Goal: Information Seeking & Learning: Learn about a topic

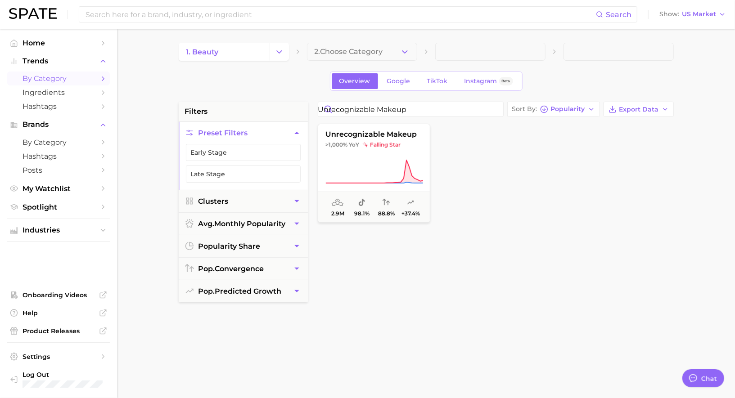
scroll to position [878, 0]
click at [499, 109] on input "unrecognizable makeup" at bounding box center [410, 109] width 185 height 14
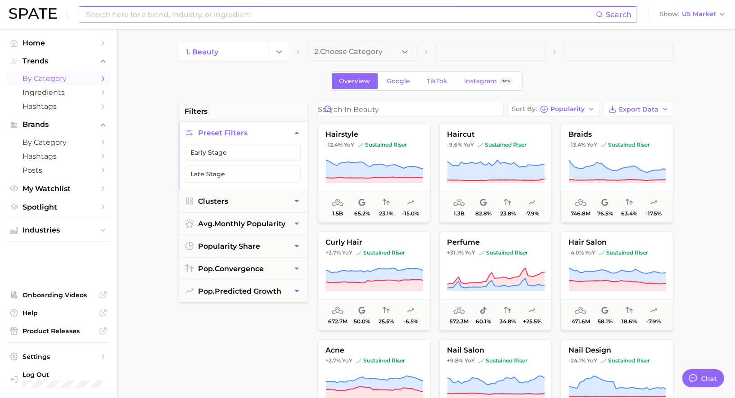
click at [136, 19] on input at bounding box center [340, 14] width 511 height 15
click at [111, 18] on input "relaxed gummies" at bounding box center [340, 14] width 511 height 15
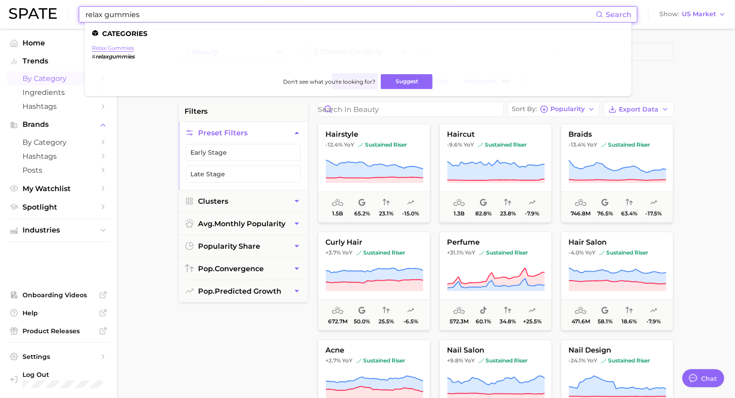
type input "relax gummies"
click at [126, 49] on link "relax gummies" at bounding box center [113, 48] width 42 height 7
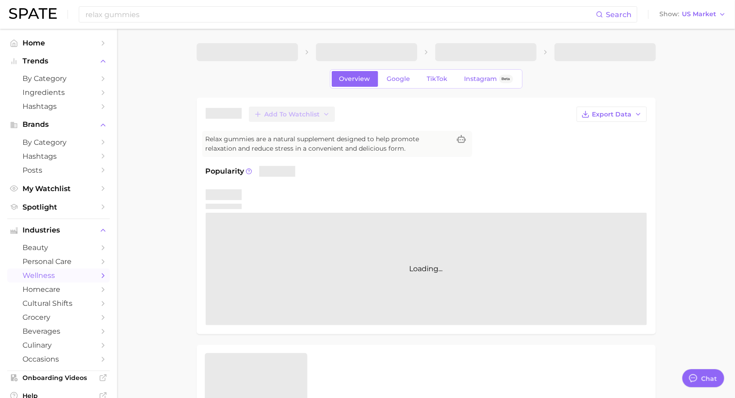
type textarea "x"
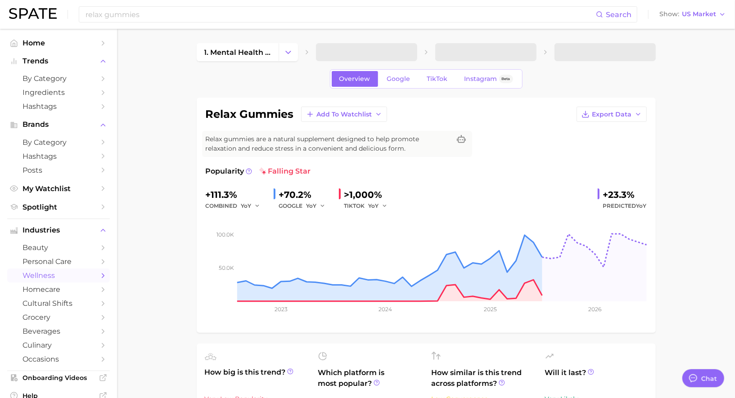
scroll to position [5, 0]
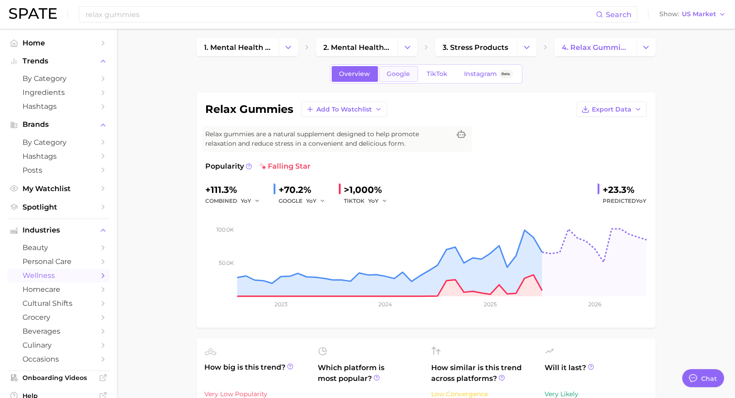
click at [399, 77] on span "Google" at bounding box center [398, 74] width 23 height 8
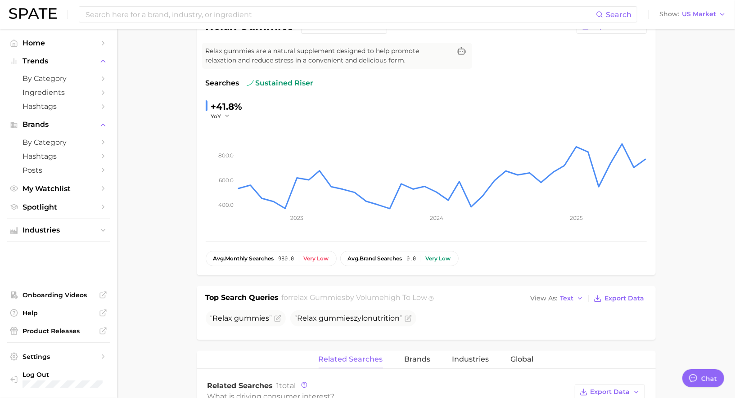
scroll to position [21, 0]
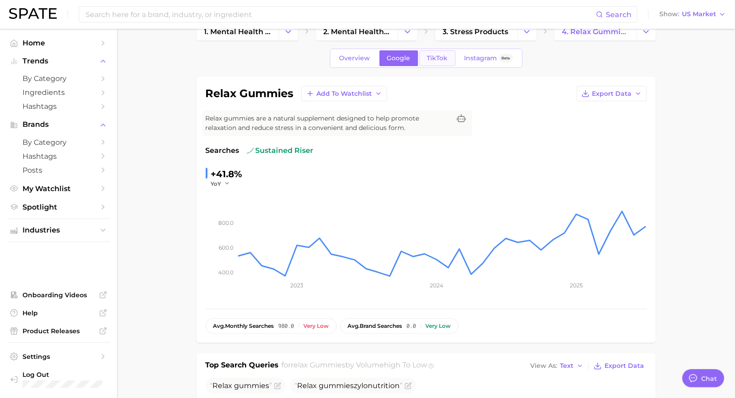
click at [432, 57] on span "TikTok" at bounding box center [437, 58] width 21 height 8
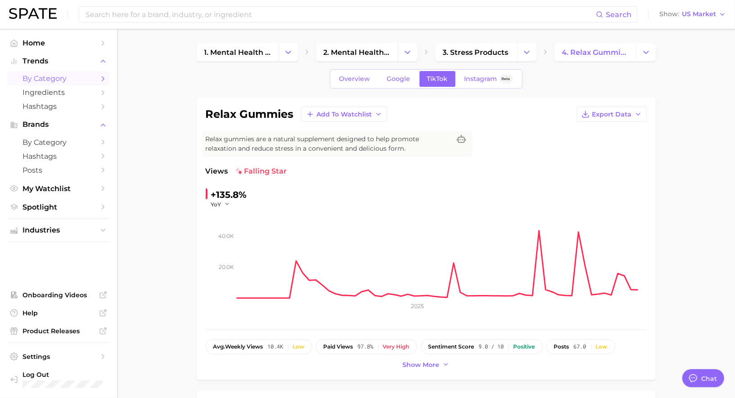
click at [70, 77] on span "by Category" at bounding box center [58, 78] width 72 height 9
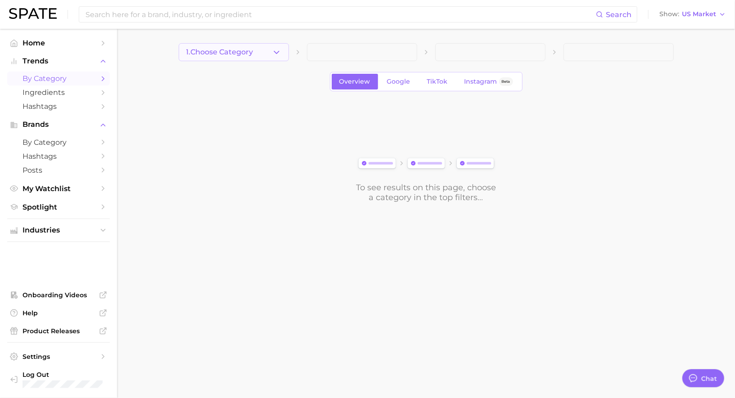
click at [247, 51] on span "1. Choose Category" at bounding box center [219, 52] width 67 height 8
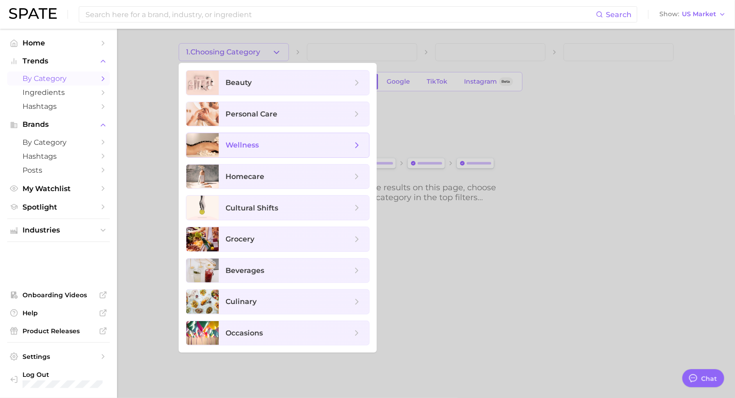
click at [260, 135] on span "wellness" at bounding box center [294, 145] width 150 height 24
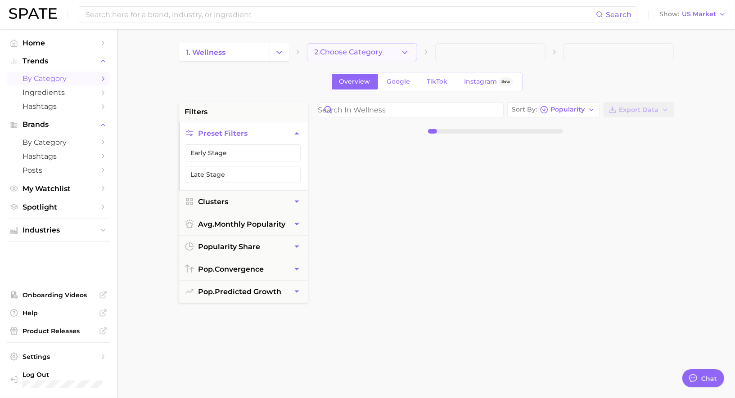
click at [370, 51] on span "2. Choose Category" at bounding box center [349, 52] width 68 height 8
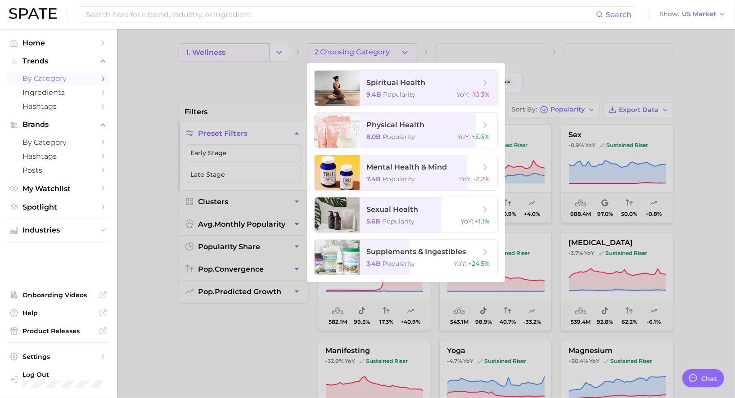
click at [262, 52] on div at bounding box center [367, 199] width 735 height 398
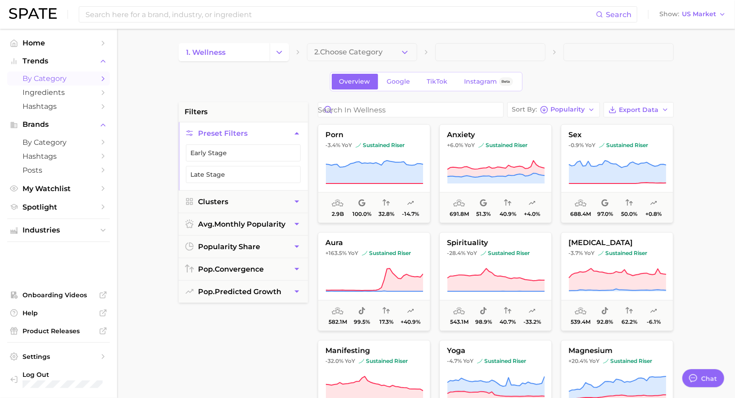
click at [261, 23] on div "Search Show US Market" at bounding box center [367, 14] width 717 height 29
click at [261, 17] on input at bounding box center [340, 14] width 511 height 15
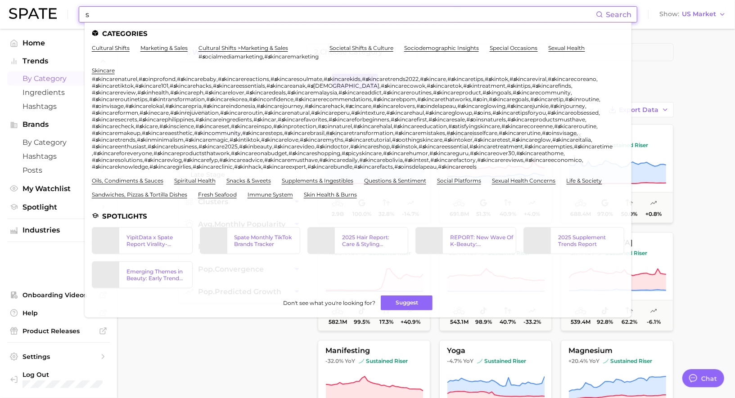
type input "s"
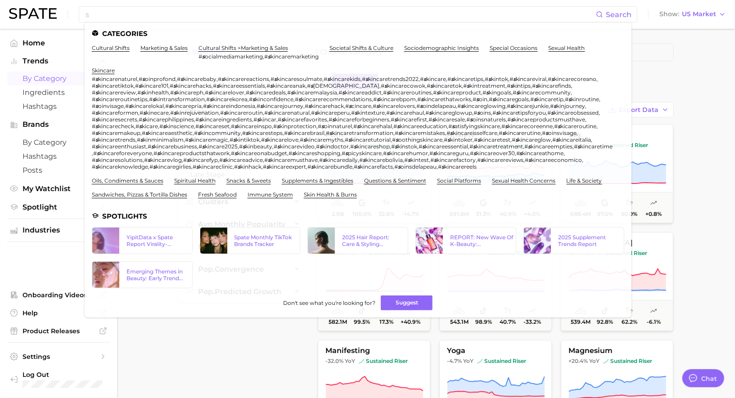
click at [197, 340] on div "filters Preset Filters Early Stage Late Stage Clusters avg. monthly popularity …" at bounding box center [243, 330] width 129 height 456
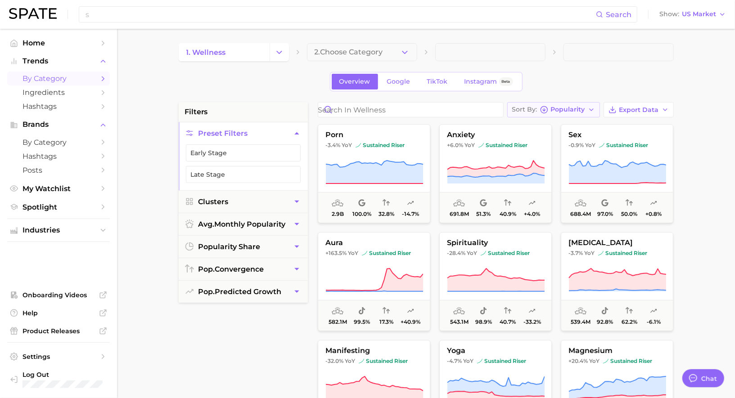
click at [552, 106] on div "Sort By Popularity" at bounding box center [548, 110] width 73 height 8
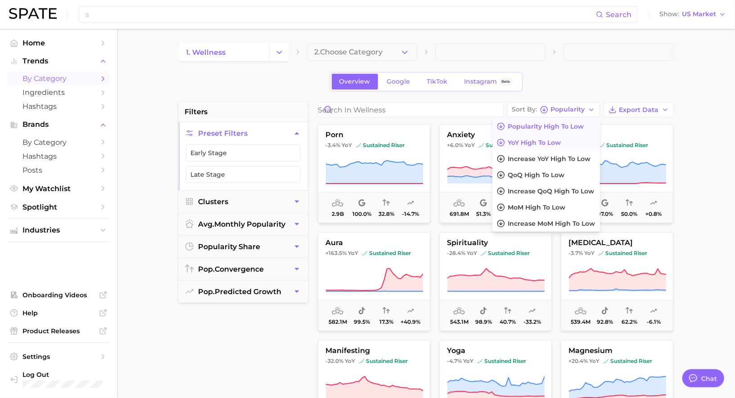
click at [543, 143] on span "YoY high to low" at bounding box center [534, 143] width 53 height 8
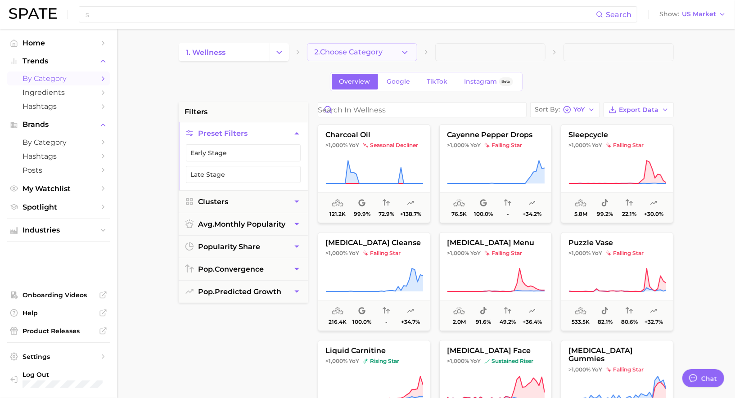
click at [374, 51] on span "2. Choose Category" at bounding box center [349, 52] width 68 height 8
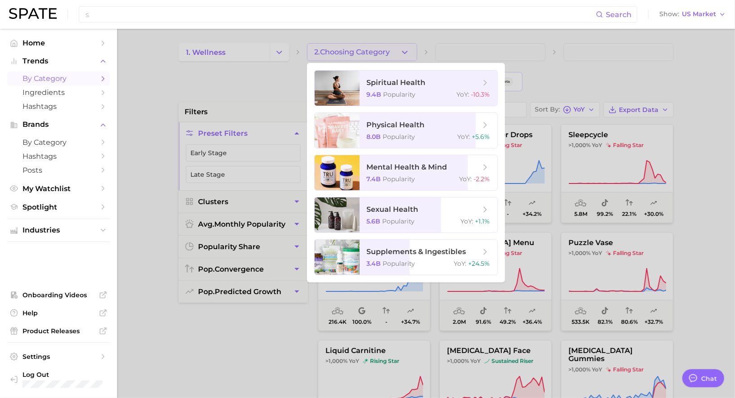
click at [374, 51] on div at bounding box center [367, 199] width 735 height 398
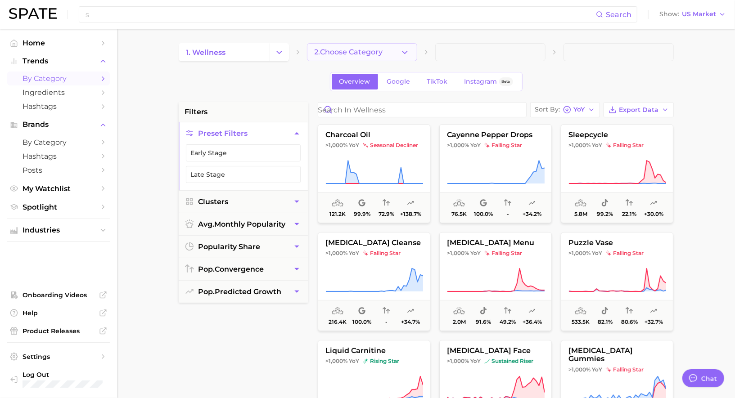
click at [375, 54] on span "2. Choose Category" at bounding box center [349, 52] width 68 height 8
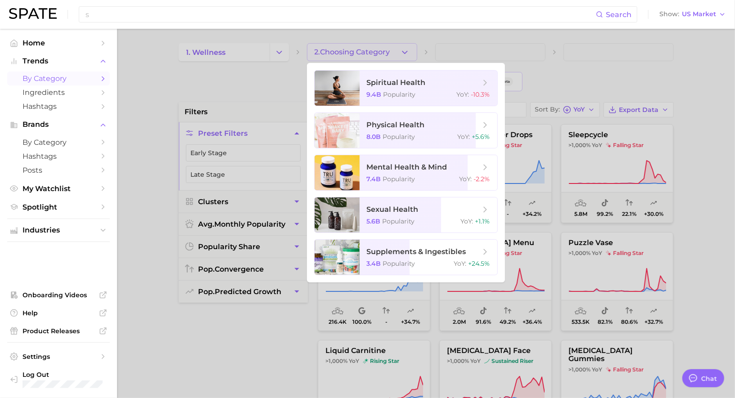
click at [374, 57] on div at bounding box center [367, 199] width 735 height 398
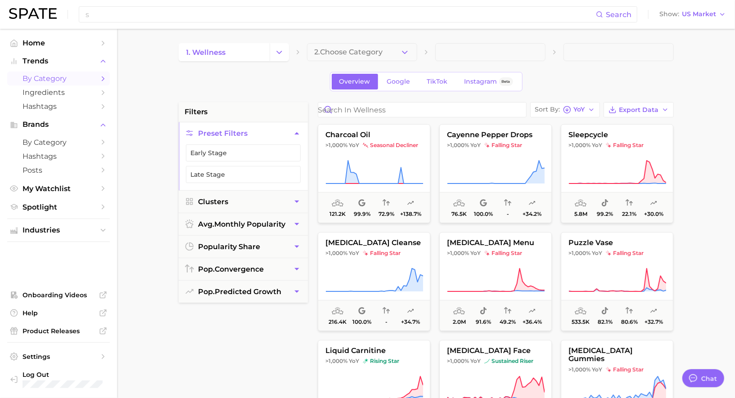
click at [374, 57] on button "2. Choose Category" at bounding box center [362, 52] width 110 height 18
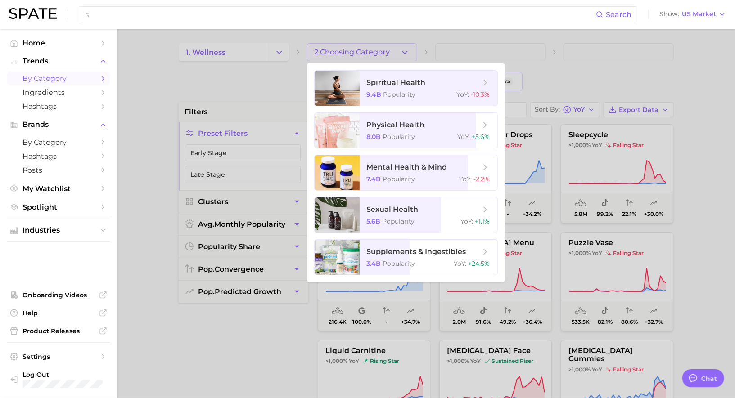
click at [374, 56] on div at bounding box center [367, 199] width 735 height 398
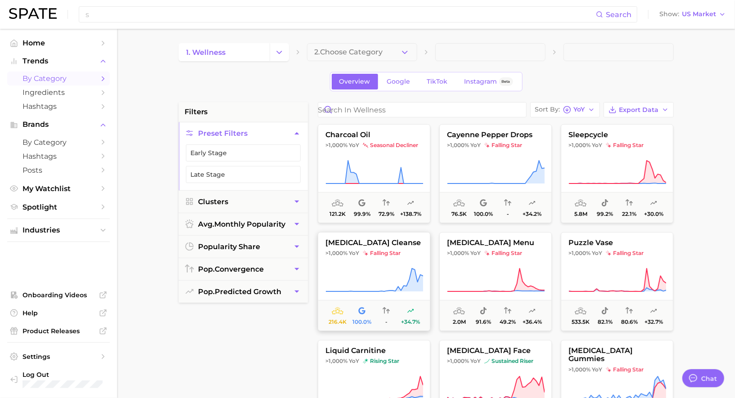
click at [380, 261] on button "cortisol cleanse >1,000% YoY falling star 216.4k 100.0% - +34.7%" at bounding box center [374, 281] width 112 height 99
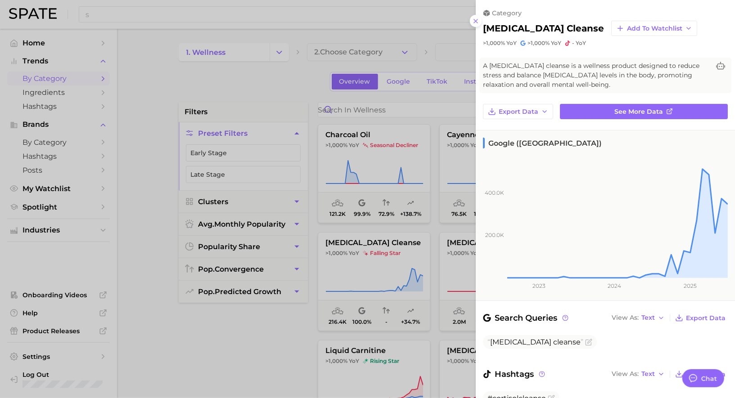
click at [379, 254] on div at bounding box center [367, 199] width 735 height 398
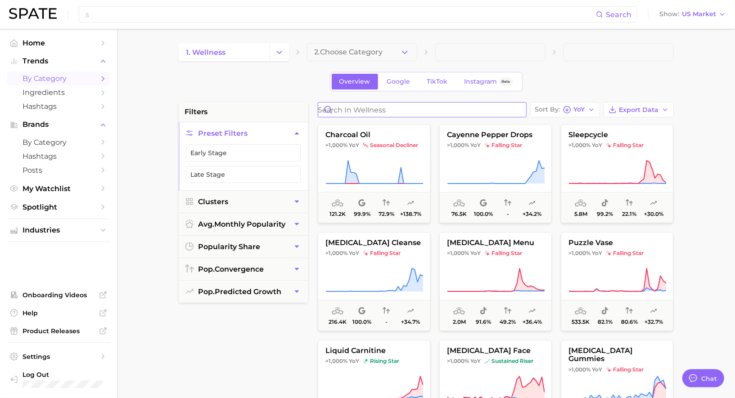
click at [372, 111] on input "Search in wellness" at bounding box center [422, 110] width 208 height 14
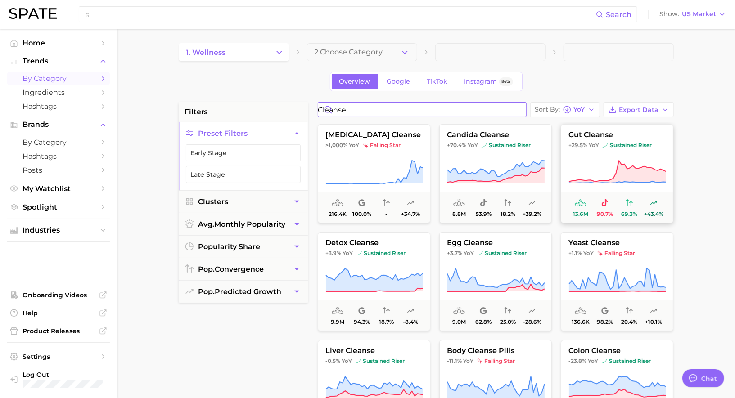
type input "cleanse"
click at [598, 151] on button "gut cleanse +29.5% YoY sustained riser 13.6m 90.7% 69.3% +43.4%" at bounding box center [617, 173] width 112 height 99
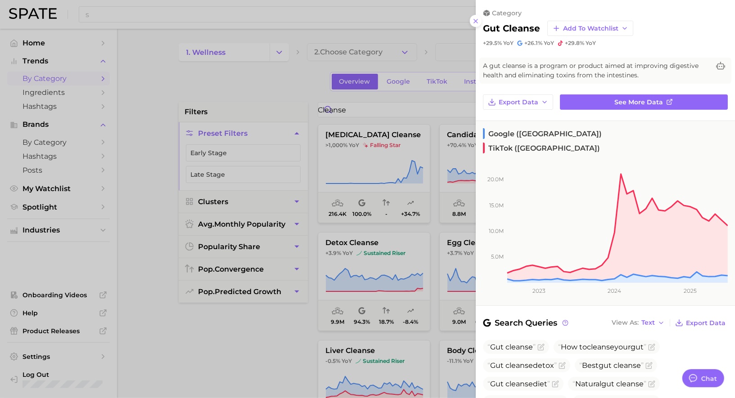
click at [425, 234] on div at bounding box center [367, 199] width 735 height 398
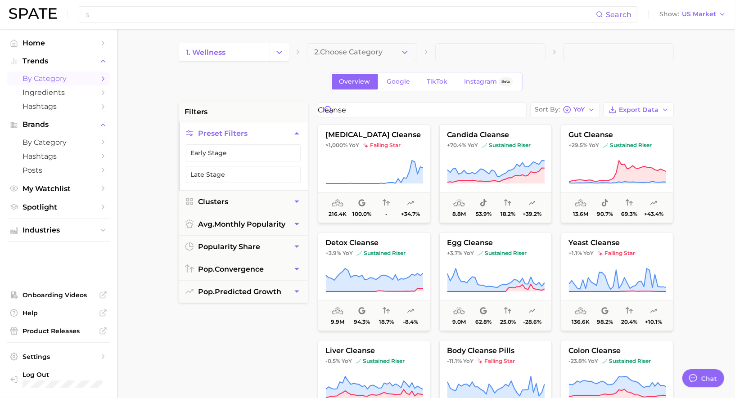
scroll to position [13, 0]
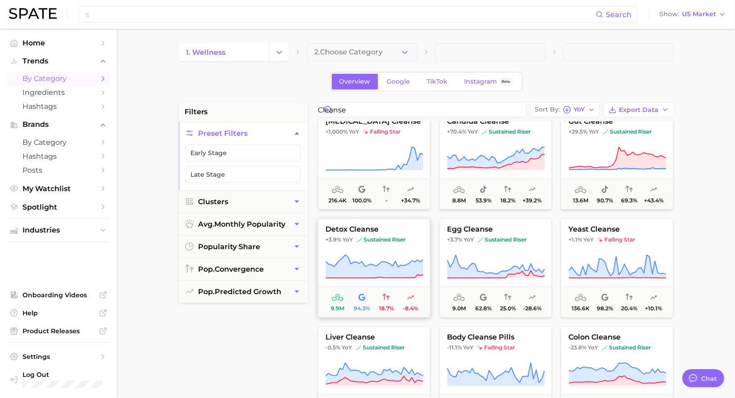
click at [399, 237] on span "sustained riser" at bounding box center [380, 239] width 49 height 7
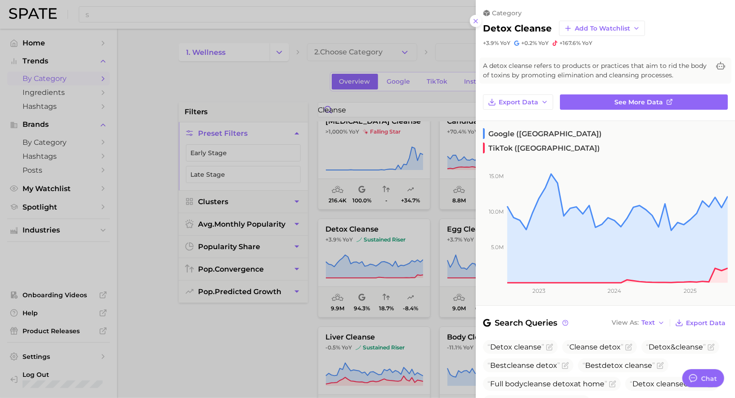
click at [381, 250] on div at bounding box center [367, 199] width 735 height 398
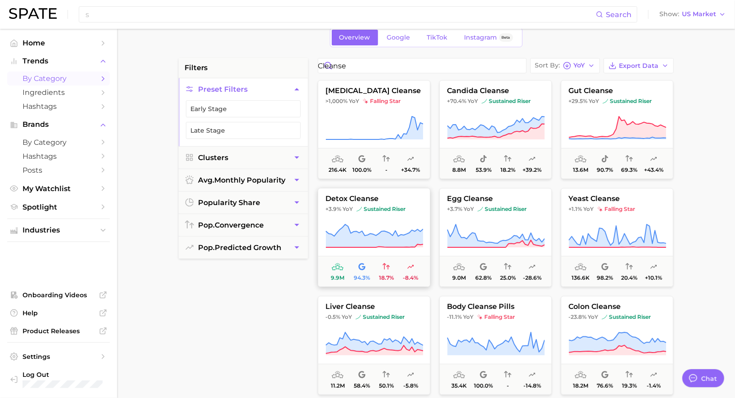
scroll to position [0, 0]
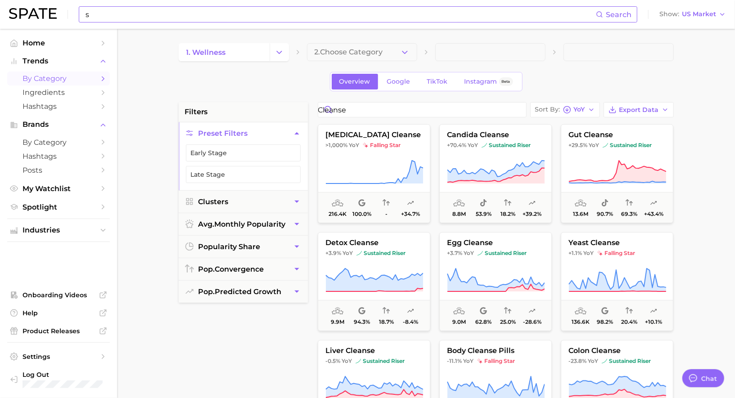
click at [347, 9] on input "s" at bounding box center [340, 14] width 511 height 15
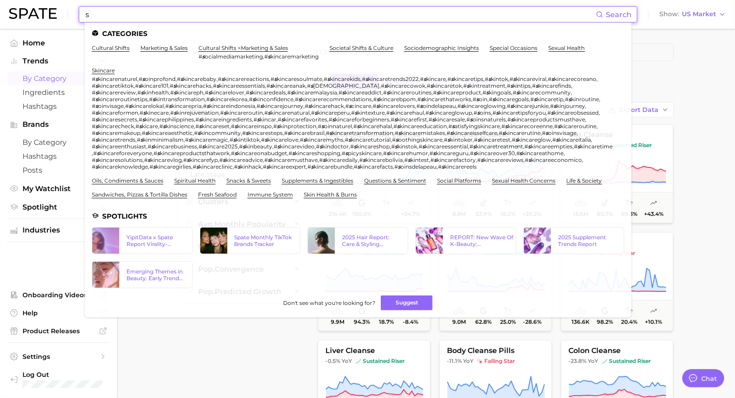
click at [347, 9] on input "s" at bounding box center [340, 14] width 511 height 15
type input "g"
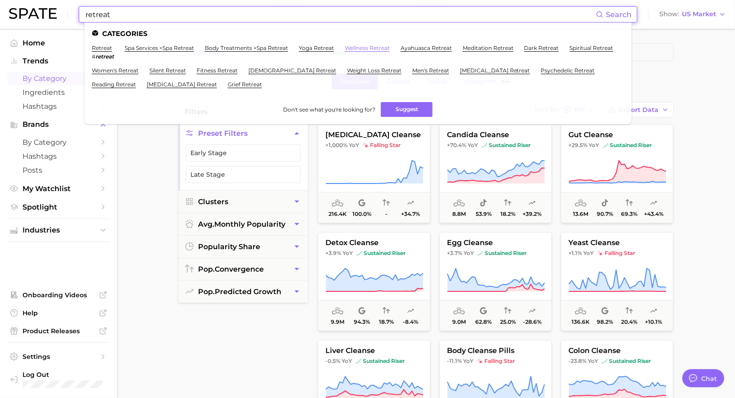
type input "retreat"
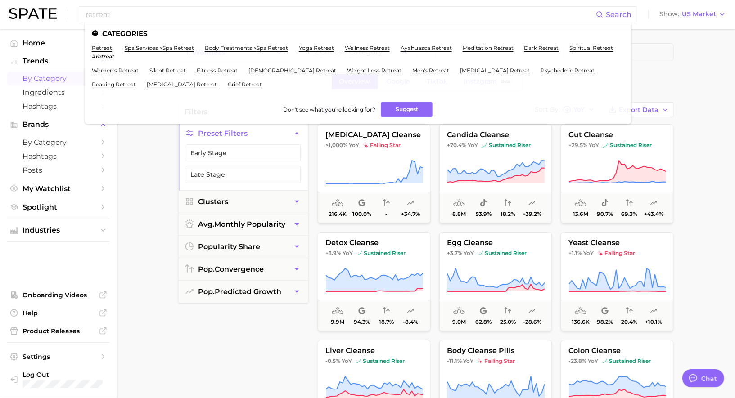
click at [661, 72] on div "Overview Google TikTok Instagram Beta" at bounding box center [426, 81] width 495 height 19
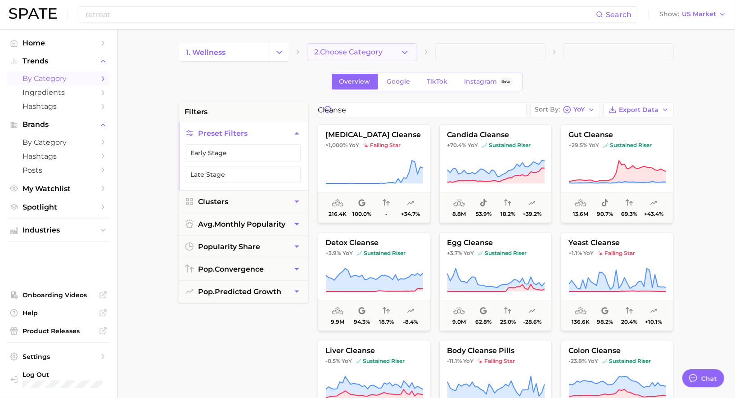
click at [329, 48] on span "2. Choose Category" at bounding box center [349, 52] width 68 height 8
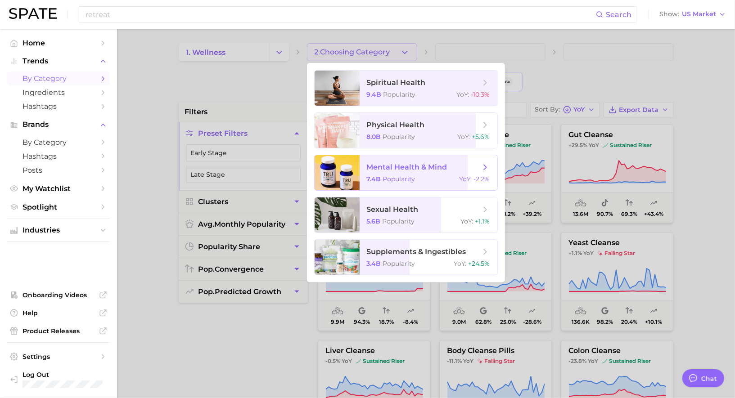
click at [389, 174] on span "mental health & mind 7.4b Popularity YoY : -2.2%" at bounding box center [429, 172] width 138 height 35
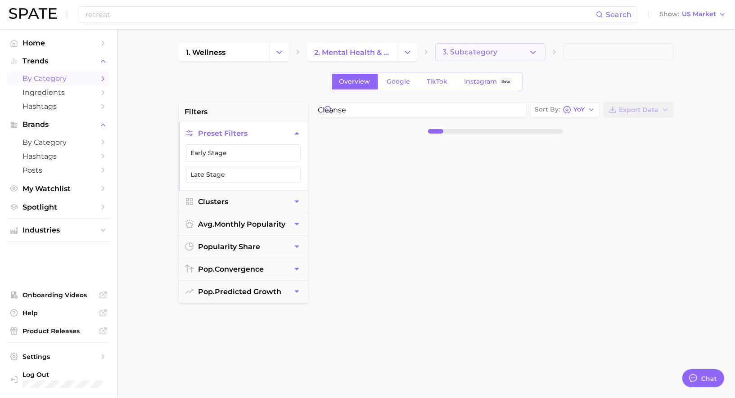
click at [496, 53] on span "3. Subcategory" at bounding box center [470, 52] width 55 height 8
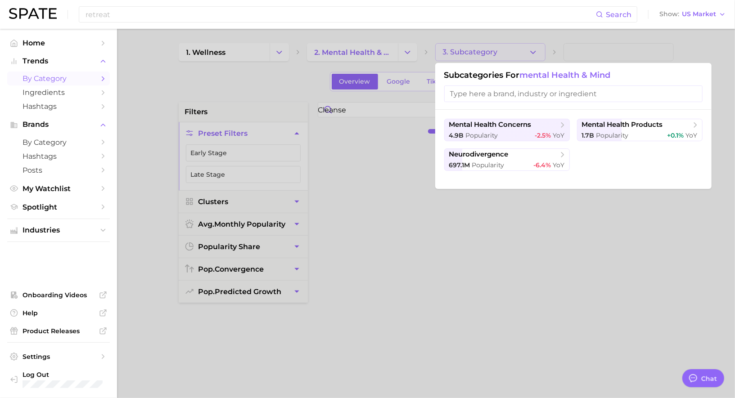
click at [396, 66] on div at bounding box center [367, 199] width 735 height 398
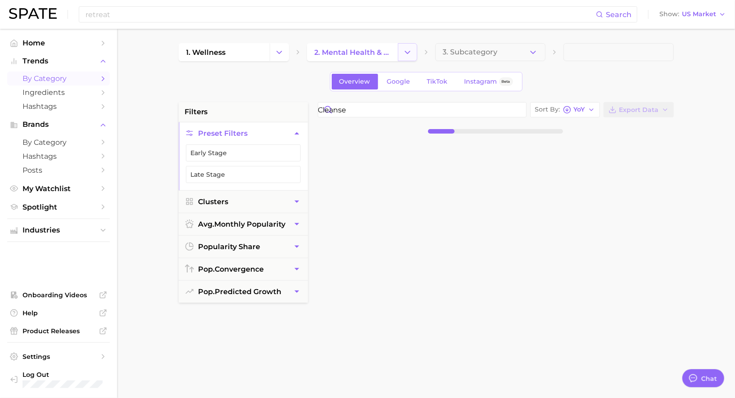
click at [402, 56] on button "Change Category" at bounding box center [407, 52] width 19 height 18
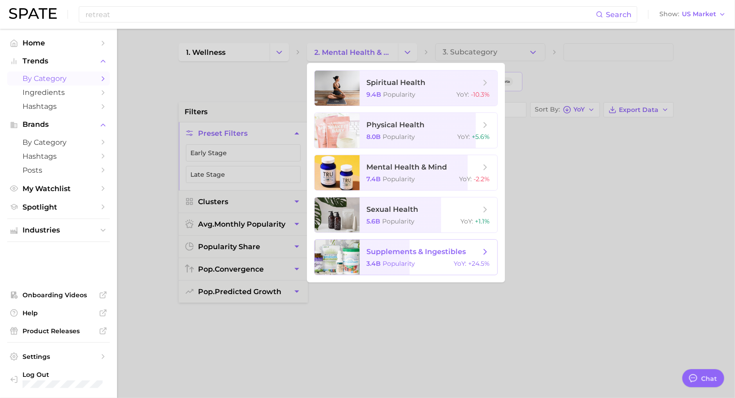
click at [406, 258] on span "supplements & ingestibles 3.4b Popularity YoY : +24.5%" at bounding box center [429, 257] width 138 height 35
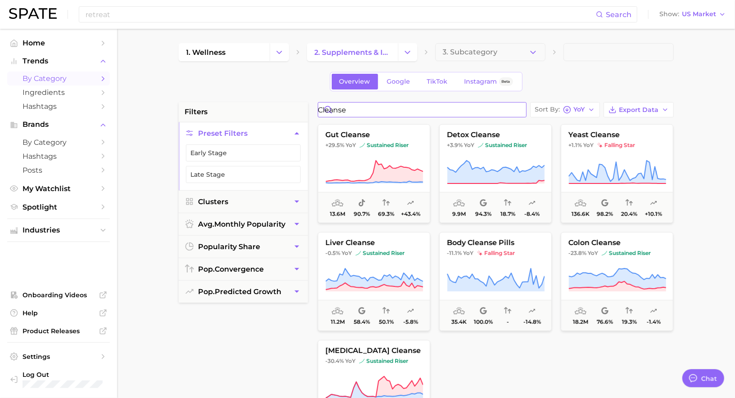
click at [518, 108] on input "cleanse" at bounding box center [422, 110] width 208 height 14
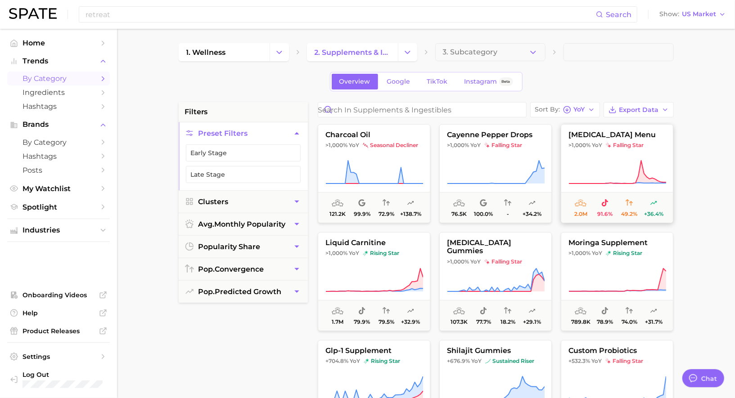
click at [571, 153] on button "dopamine menu >1,000% YoY falling star 2.0m 91.6% 49.2% +36.4%" at bounding box center [617, 173] width 112 height 99
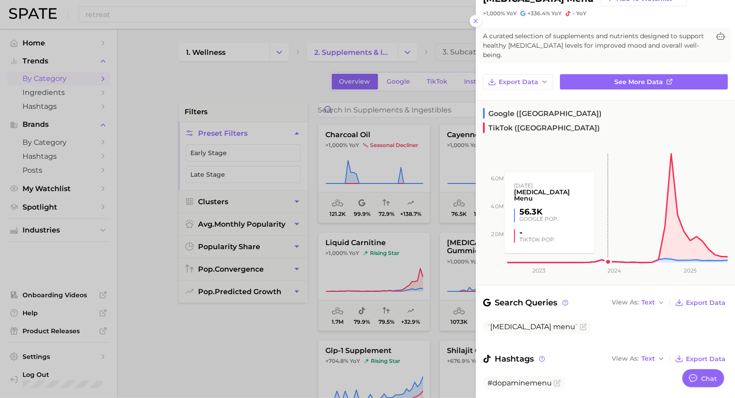
scroll to position [31, 0]
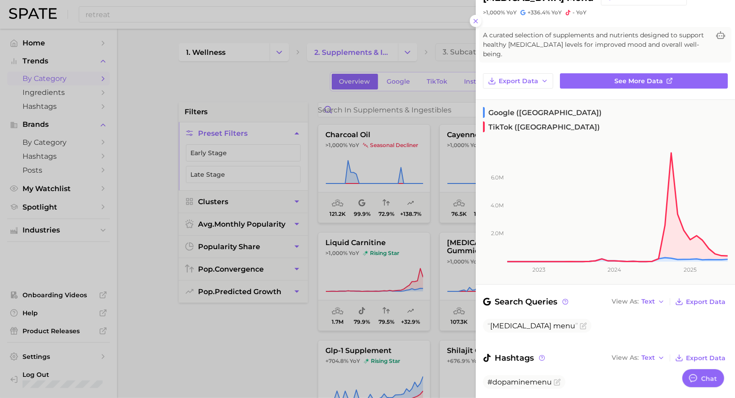
click at [456, 212] on div at bounding box center [367, 199] width 735 height 398
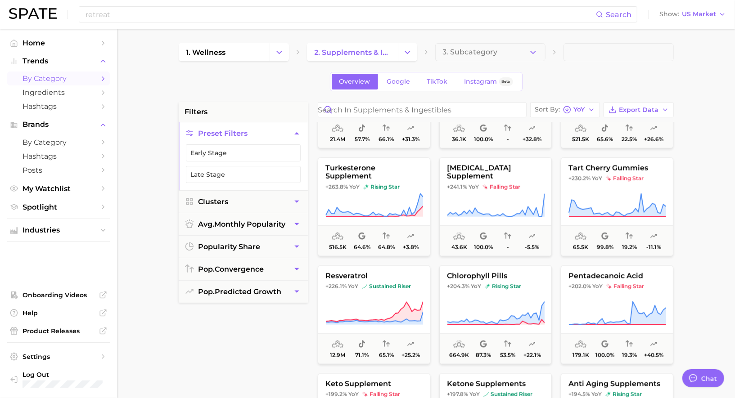
scroll to position [730, 0]
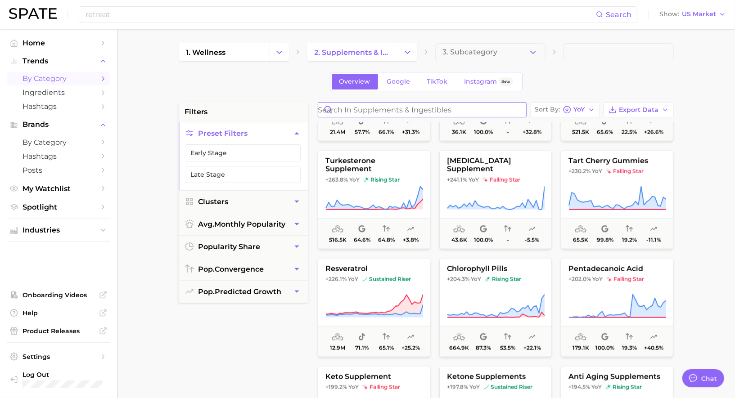
click at [376, 111] on input "Search in supplements & ingestibles" at bounding box center [422, 110] width 208 height 14
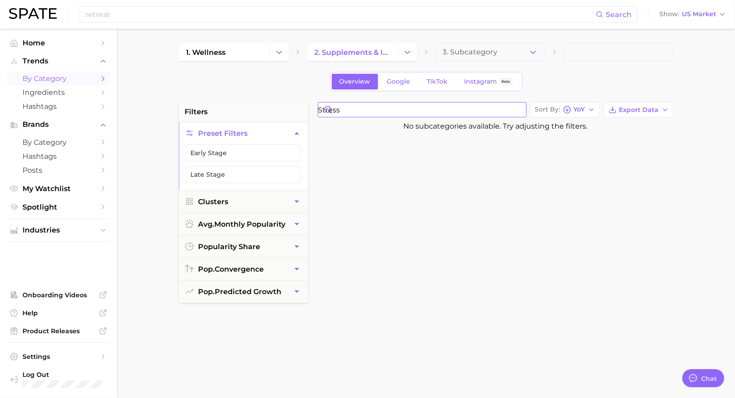
drag, startPoint x: 380, startPoint y: 110, endPoint x: 333, endPoint y: 110, distance: 47.2
click at [332, 110] on input "stress" at bounding box center [422, 110] width 208 height 14
type input "relax"
click at [229, 48] on link "1. wellness" at bounding box center [224, 52] width 91 height 18
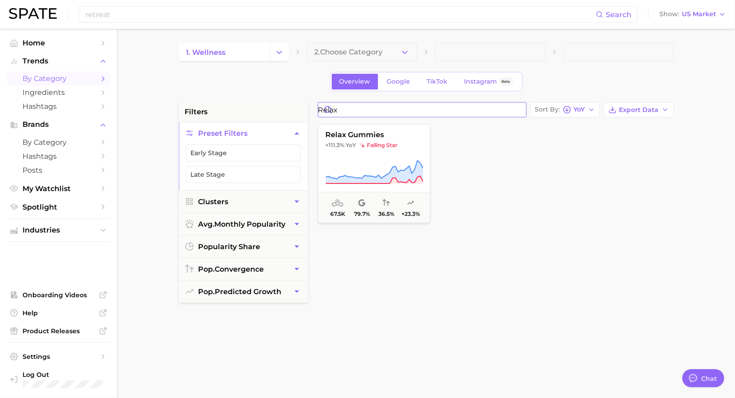
click at [347, 107] on input "relax" at bounding box center [422, 110] width 208 height 14
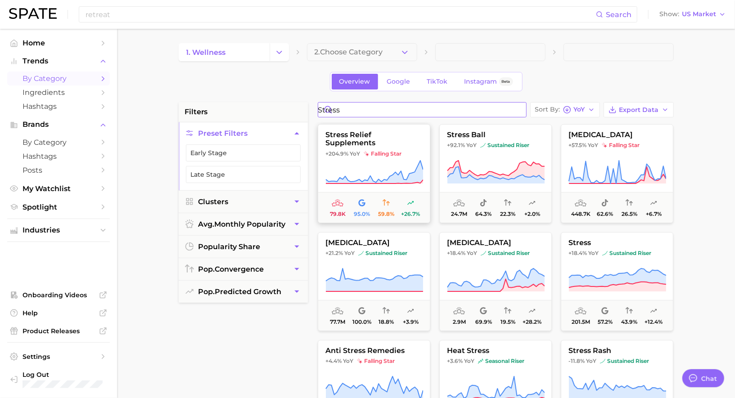
type input "stress"
click at [398, 174] on icon at bounding box center [373, 172] width 97 height 22
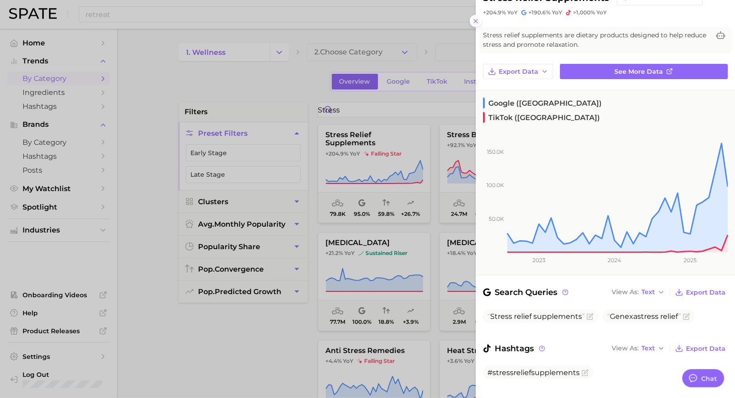
scroll to position [25, 0]
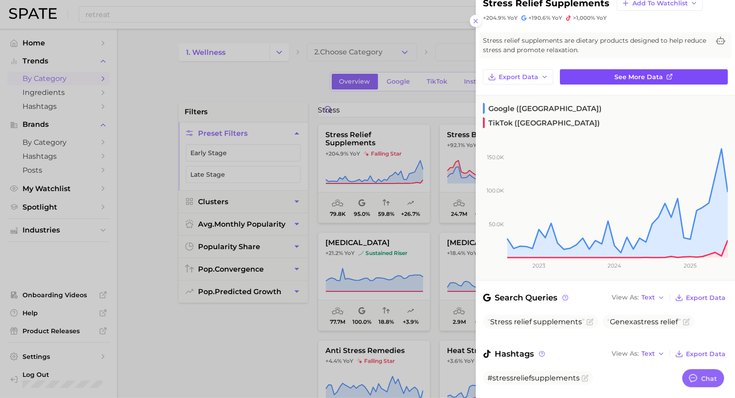
click at [622, 73] on span "See more data" at bounding box center [639, 77] width 49 height 8
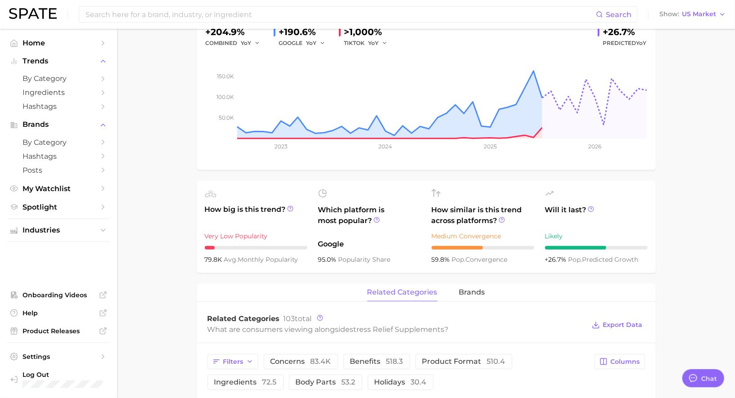
scroll to position [17, 0]
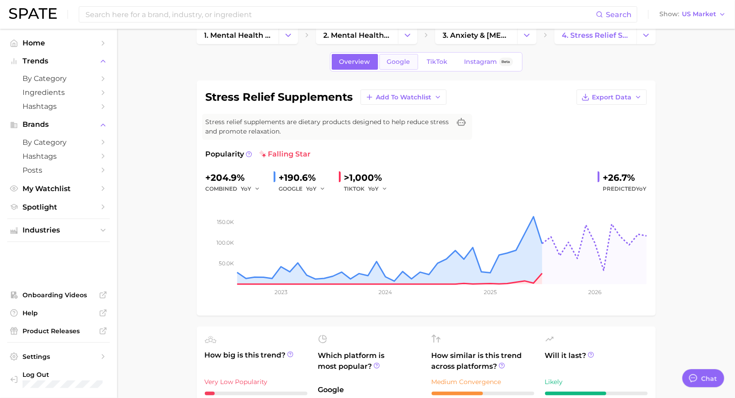
click at [396, 58] on span "Google" at bounding box center [398, 62] width 23 height 8
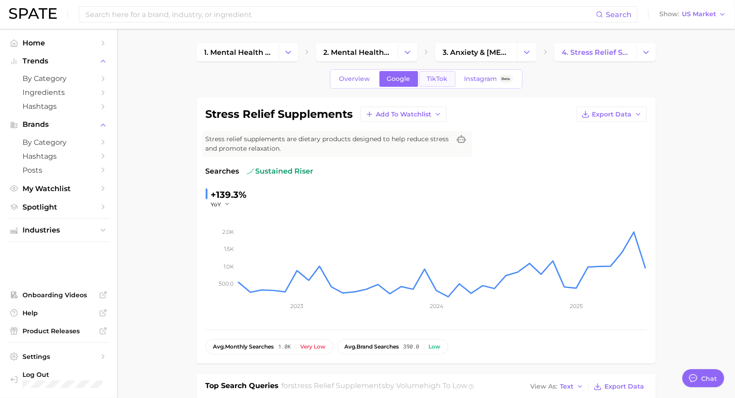
click at [435, 79] on span "TikTok" at bounding box center [437, 79] width 21 height 8
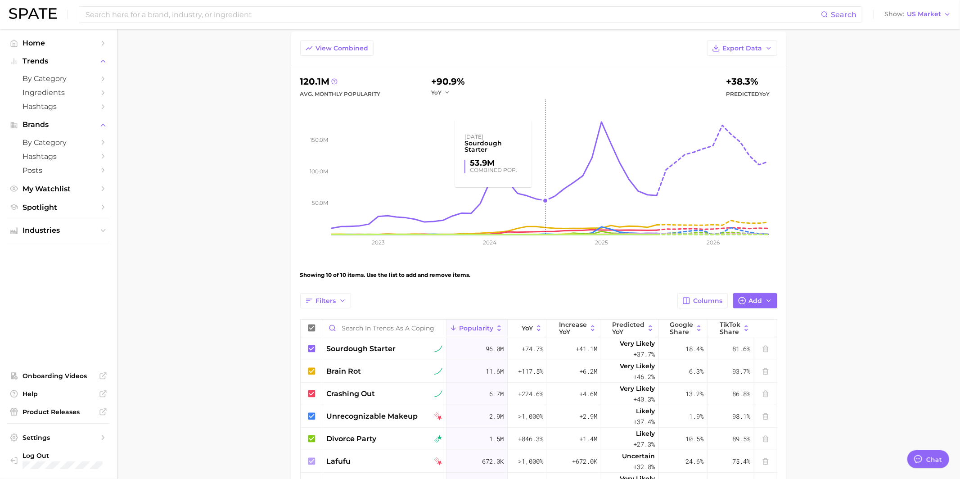
scroll to position [54, 0]
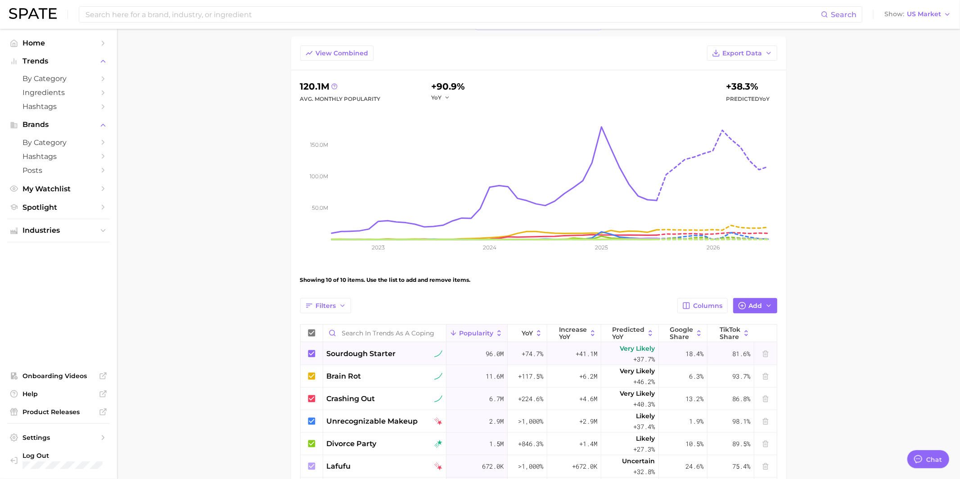
click at [310, 352] on icon at bounding box center [311, 353] width 7 height 7
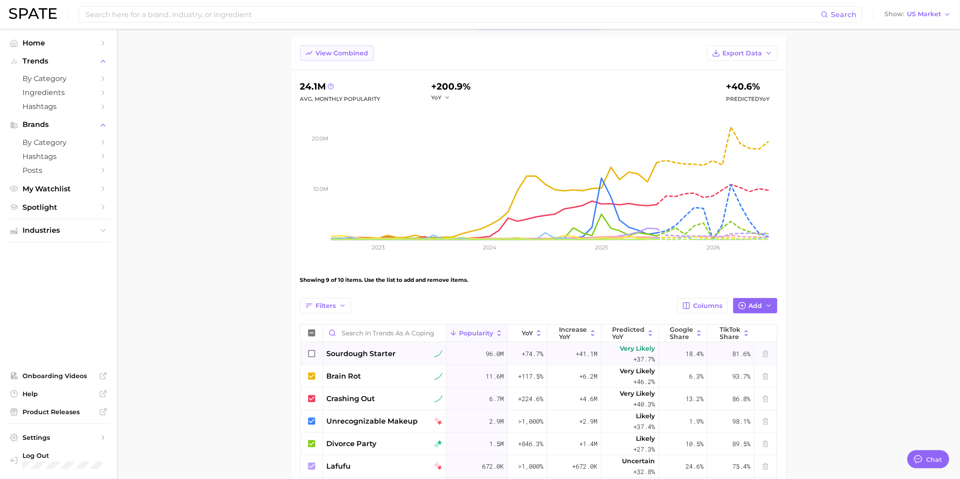
click at [342, 49] on span "View Combined" at bounding box center [342, 53] width 53 height 8
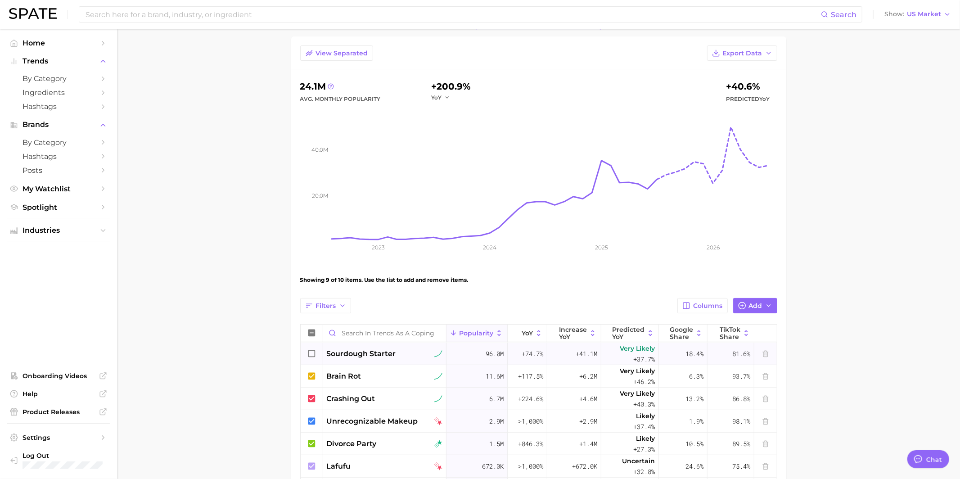
click at [310, 351] on icon at bounding box center [312, 354] width 10 height 10
click at [311, 350] on icon at bounding box center [311, 353] width 7 height 7
click at [748, 309] on button "Add" at bounding box center [755, 305] width 44 height 15
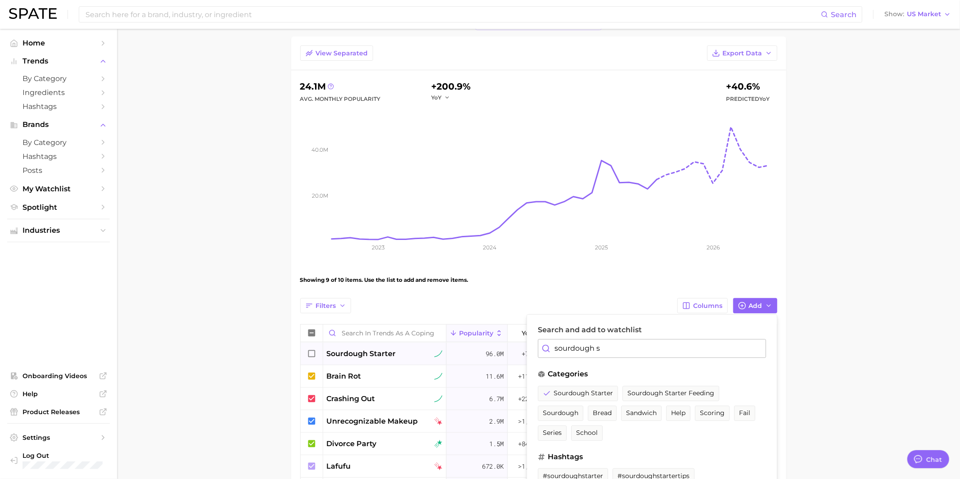
drag, startPoint x: 591, startPoint y: 350, endPoint x: 503, endPoint y: 350, distance: 87.7
click at [503, 350] on div "Filters Columns Add Search and add to watchlist sourdough s categories sourdoug…" at bounding box center [538, 444] width 477 height 292
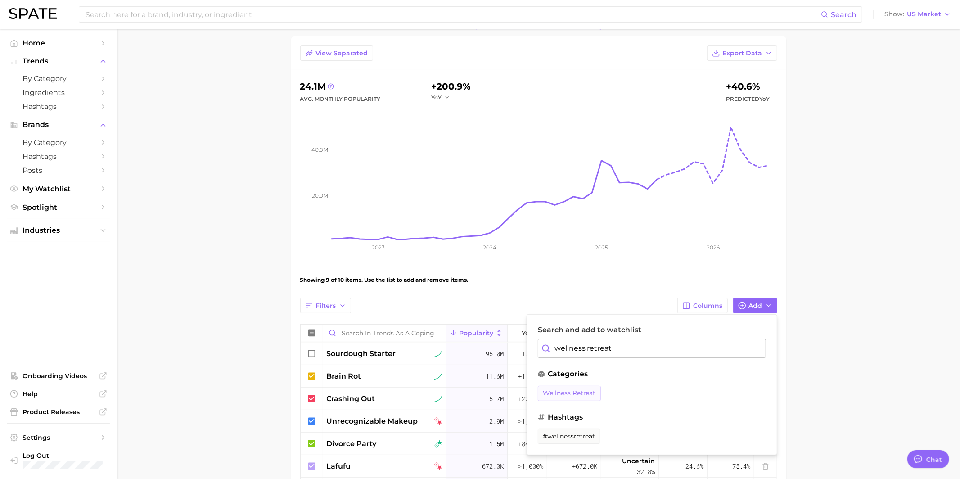
type input "wellness retreat"
click at [577, 390] on span "wellness retreat" at bounding box center [569, 393] width 53 height 8
click at [586, 303] on div "Filters Columns Add Search and add to watchlist wellness retreat categories wel…" at bounding box center [538, 305] width 477 height 15
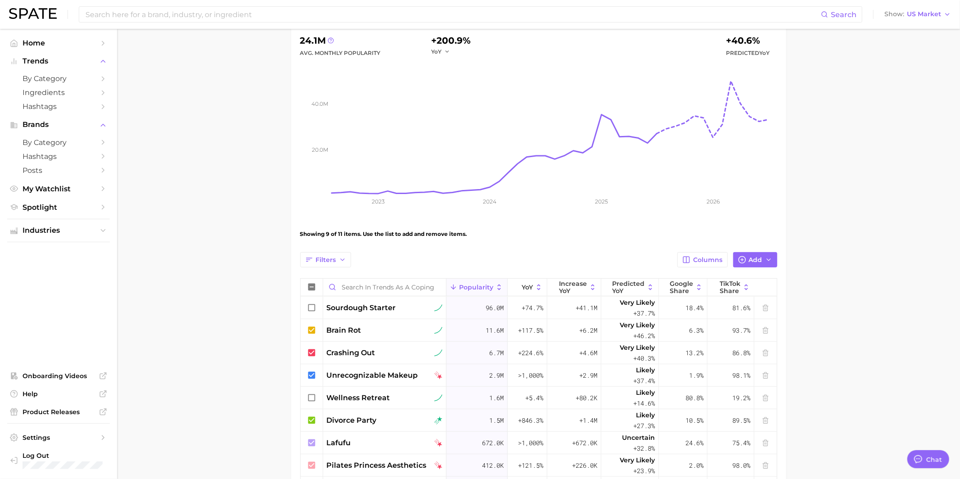
scroll to position [103, 0]
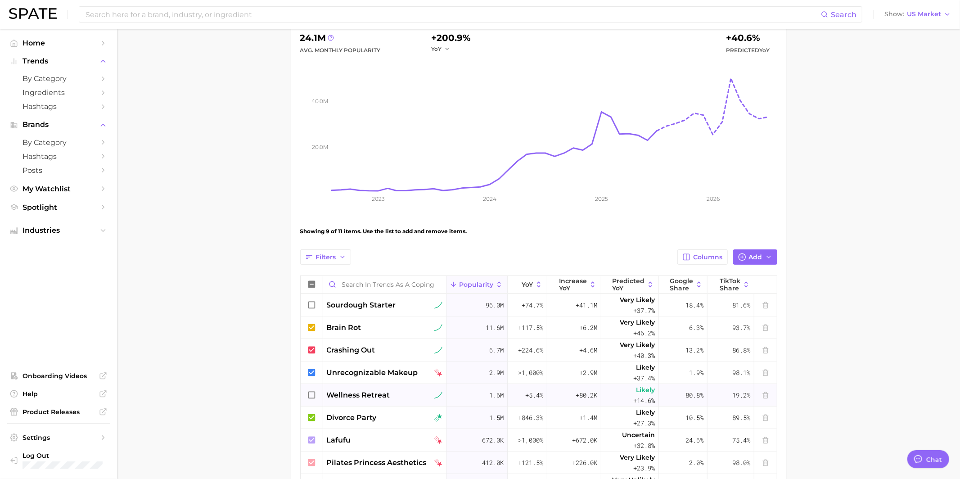
click at [311, 391] on icon at bounding box center [311, 394] width 7 height 7
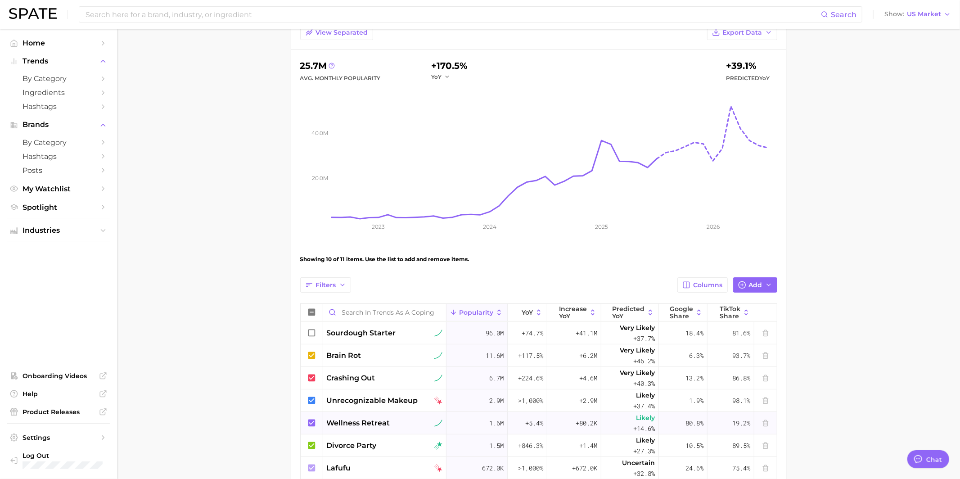
scroll to position [70, 0]
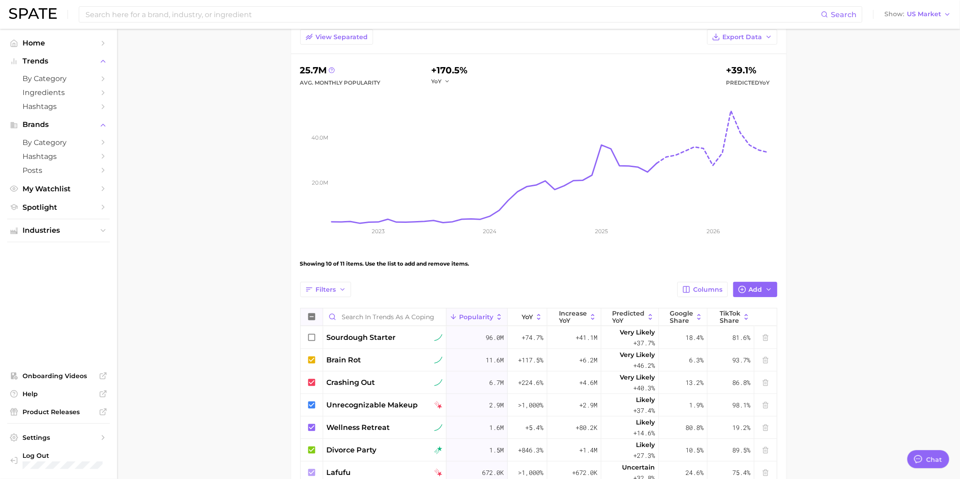
click at [311, 315] on icon at bounding box center [311, 316] width 7 height 7
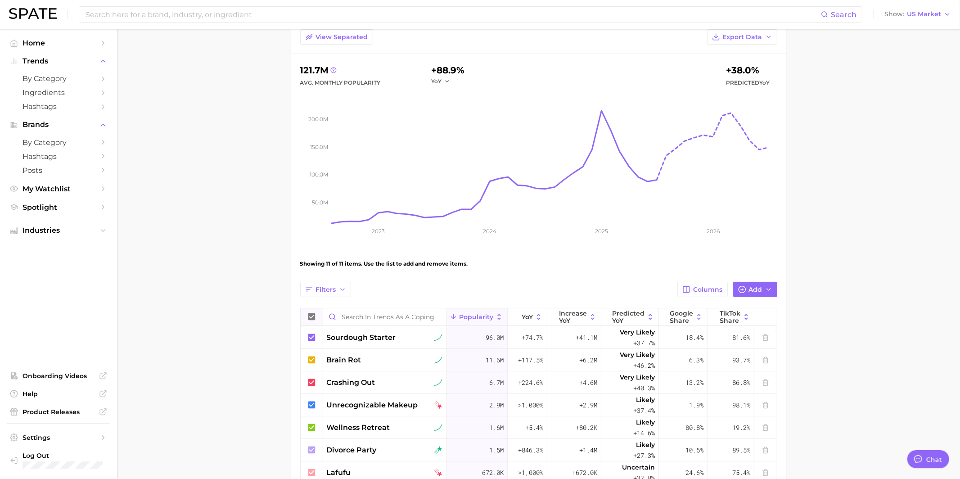
click at [311, 314] on icon at bounding box center [311, 316] width 7 height 7
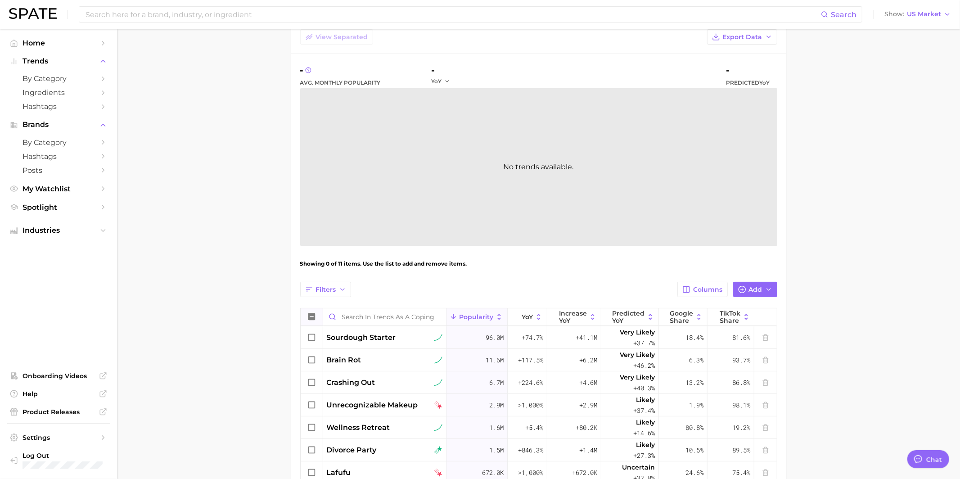
click at [311, 314] on icon at bounding box center [311, 316] width 7 height 7
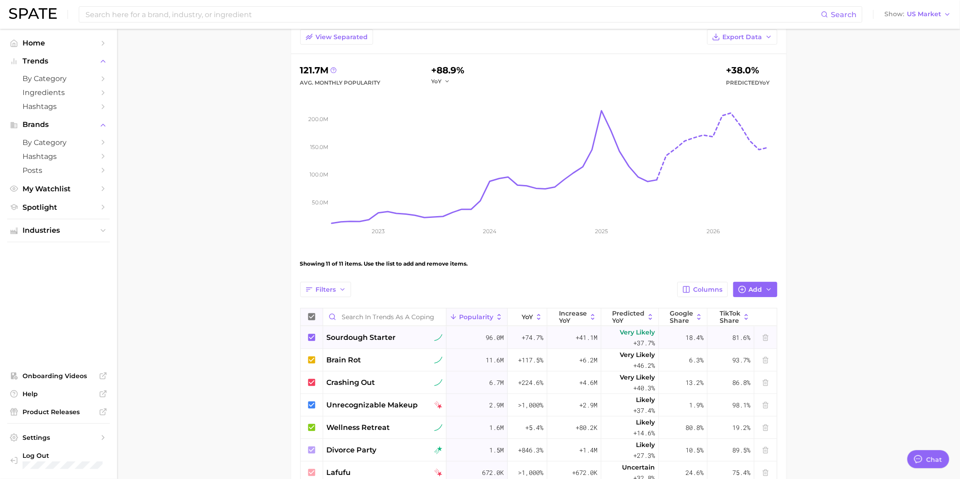
click at [310, 334] on icon at bounding box center [311, 336] width 7 height 7
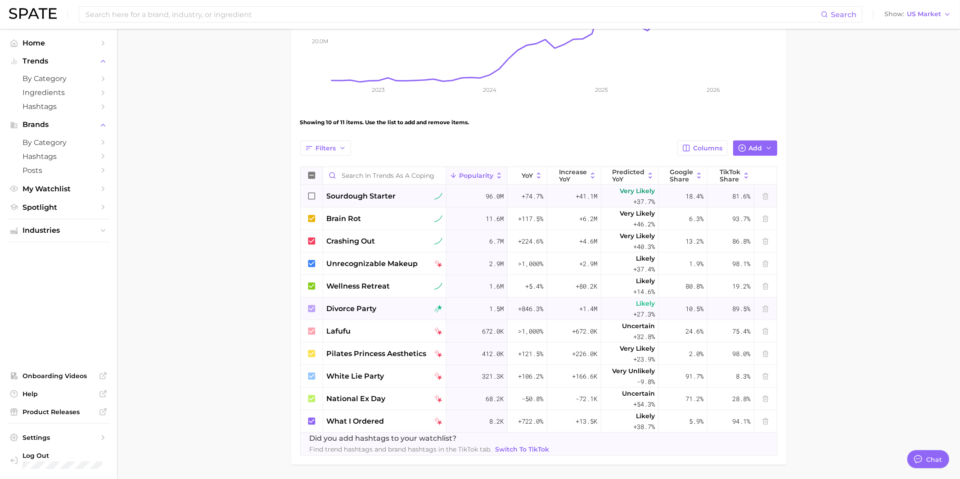
scroll to position [208, 0]
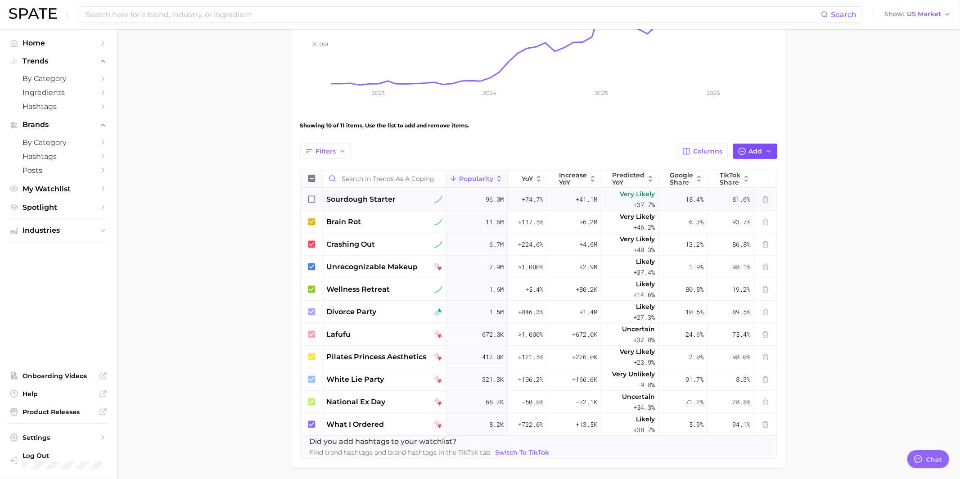
click at [744, 156] on button "Add" at bounding box center [755, 151] width 44 height 15
click at [711, 153] on span "Columns" at bounding box center [707, 152] width 29 height 8
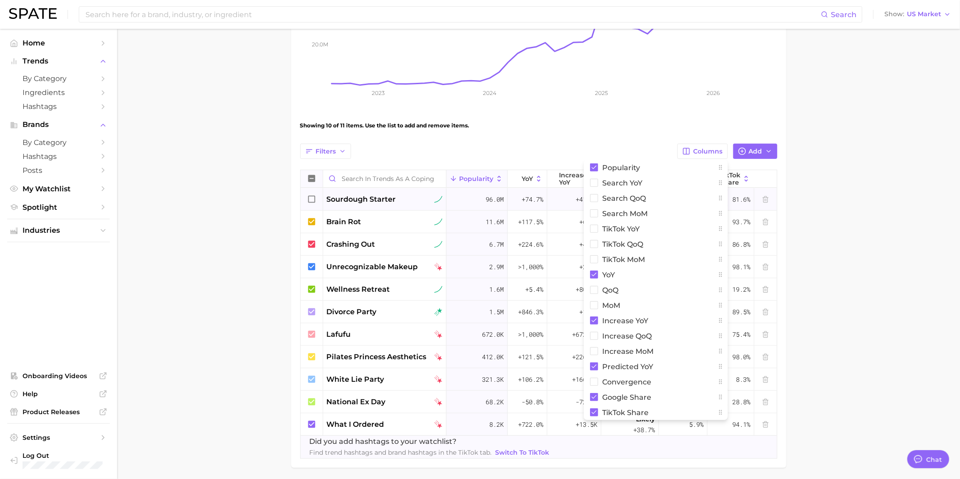
click at [693, 113] on div "Showing 10 of 11 items. Use the list to add and remove items." at bounding box center [538, 125] width 477 height 25
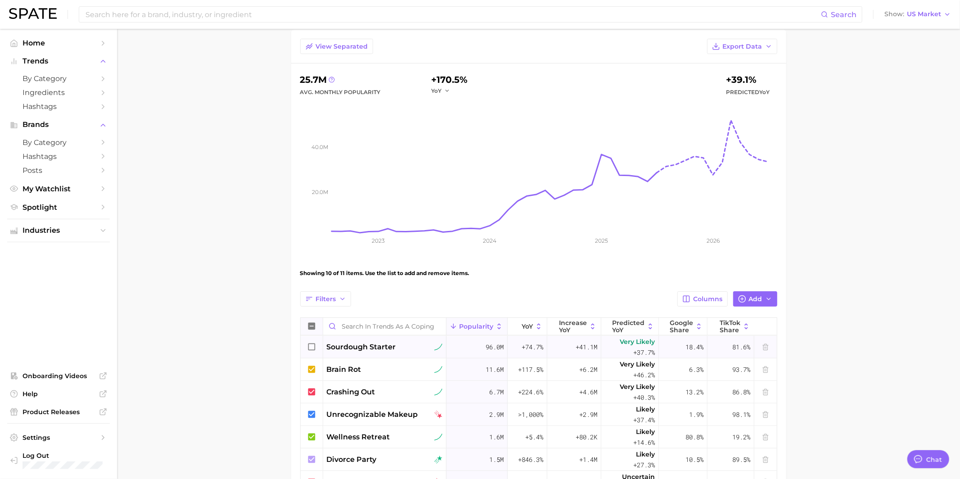
scroll to position [0, 0]
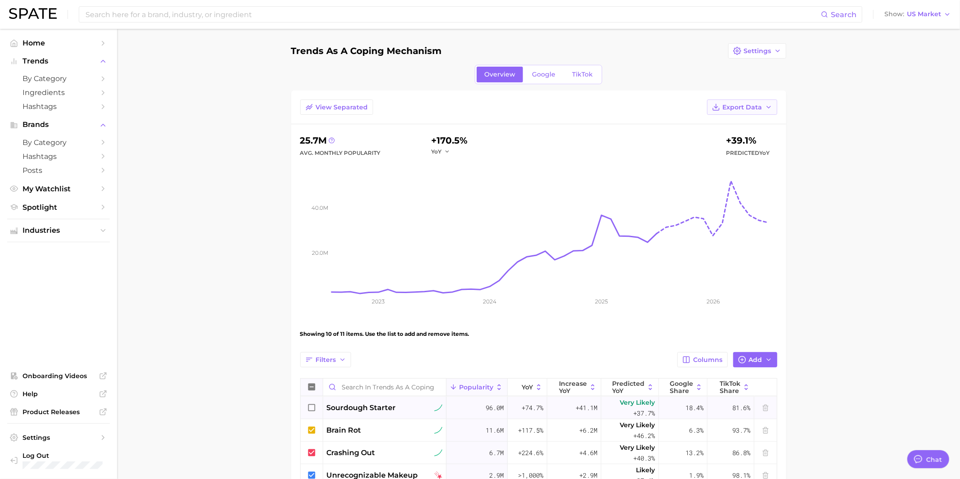
click at [745, 103] on span "Export Data" at bounding box center [743, 107] width 40 height 8
click at [722, 124] on span "Table Data CSV" at bounding box center [717, 124] width 49 height 8
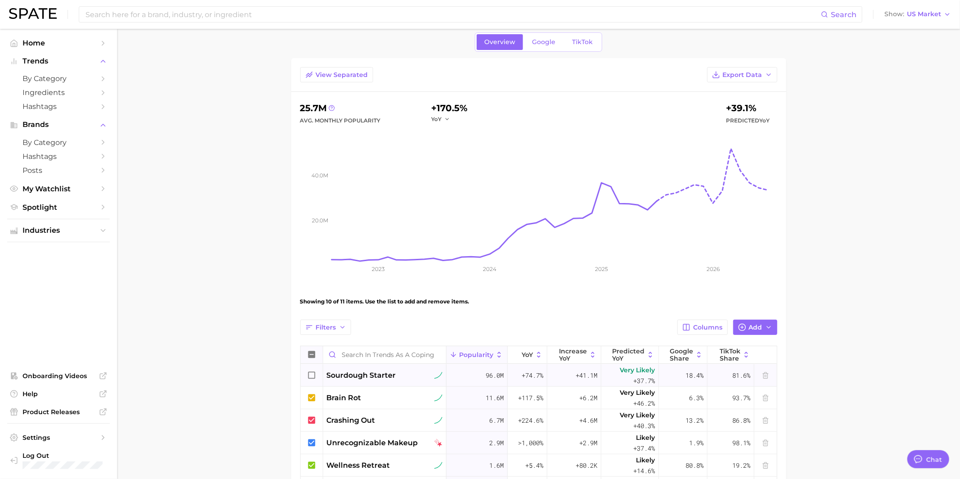
scroll to position [9, 0]
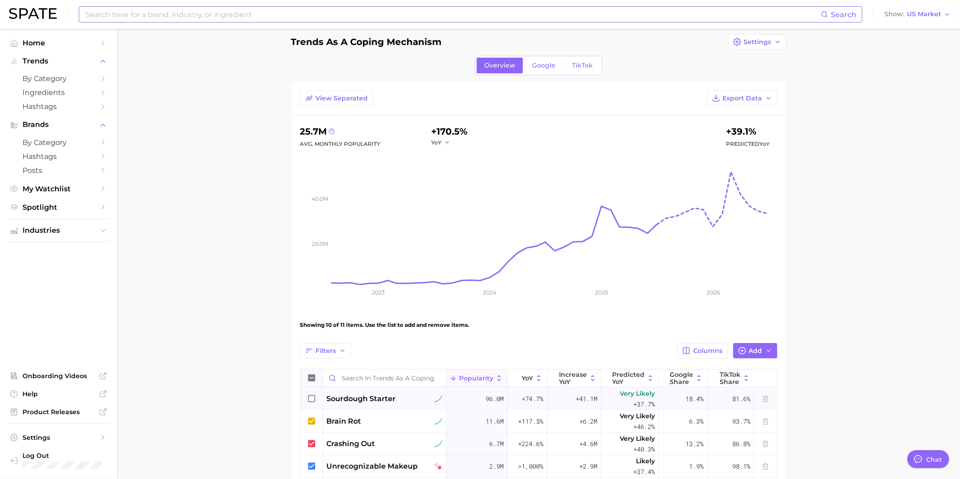
click at [278, 10] on input at bounding box center [453, 14] width 736 height 15
click at [475, 12] on input "tired girl" at bounding box center [453, 14] width 736 height 15
type input "tired girl makeup"
click at [517, 38] on button "Suggest" at bounding box center [518, 37] width 52 height 15
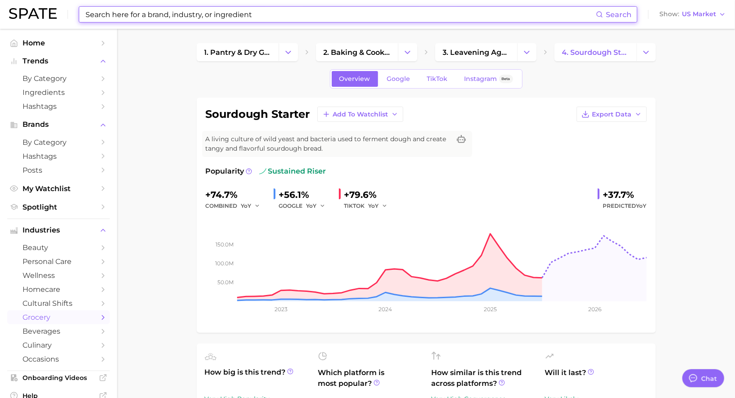
scroll to position [878, 0]
click at [232, 21] on input at bounding box center [340, 14] width 511 height 15
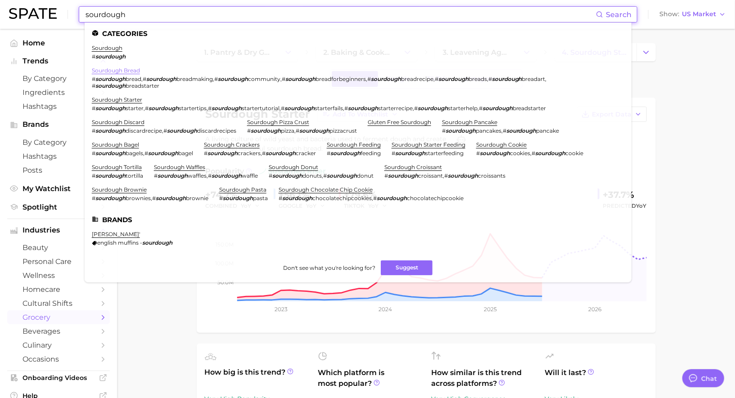
type input "sourdough"
click at [149, 13] on input "sourdough" at bounding box center [340, 14] width 511 height 15
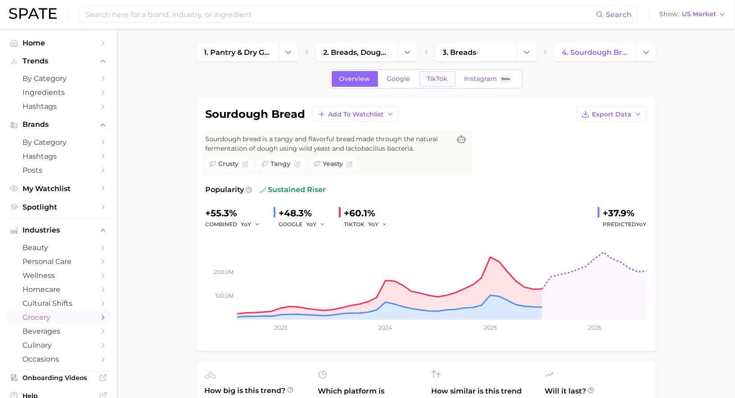
click at [440, 79] on span "TikTok" at bounding box center [437, 79] width 21 height 8
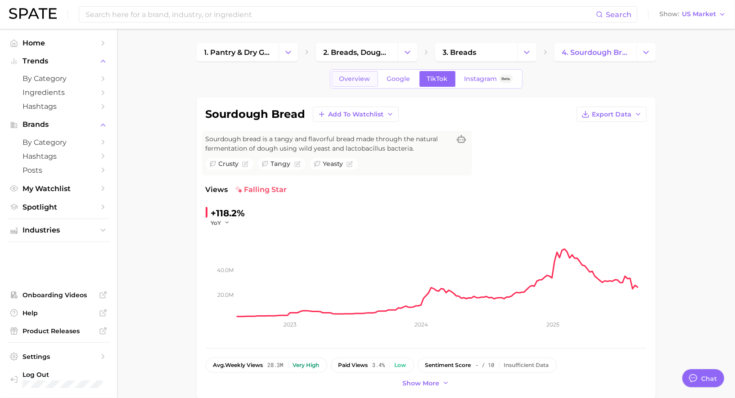
click at [352, 80] on span "Overview" at bounding box center [354, 79] width 31 height 8
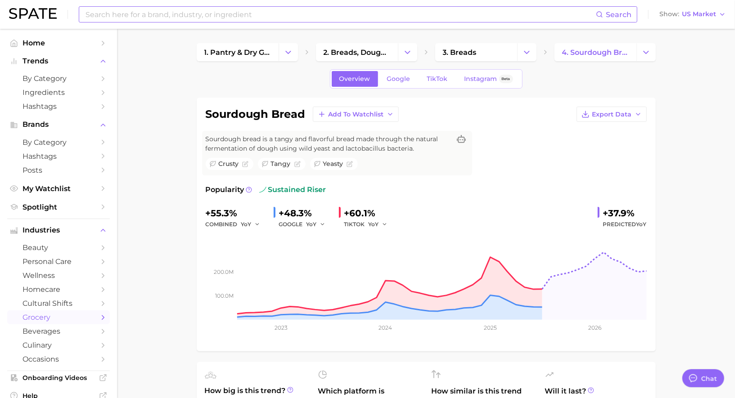
scroll to position [878, 0]
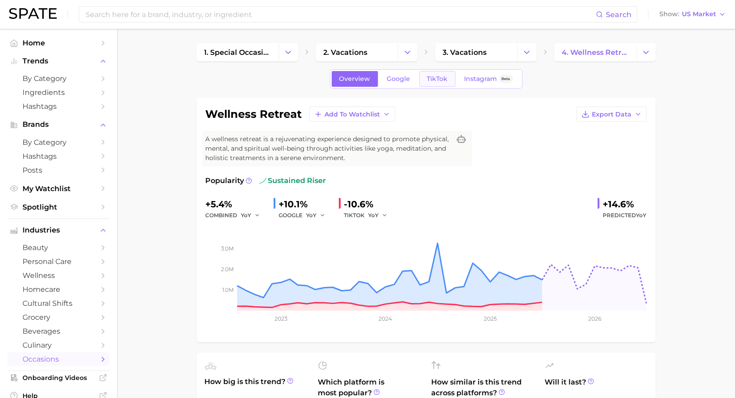
click at [433, 82] on link "TikTok" at bounding box center [437, 79] width 36 height 16
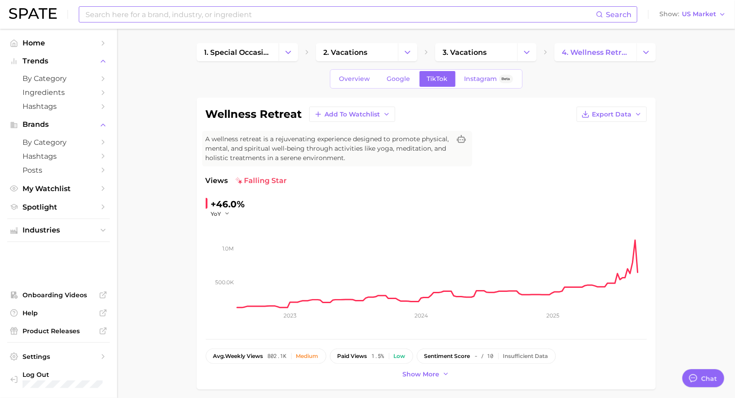
click at [178, 18] on input at bounding box center [340, 14] width 511 height 15
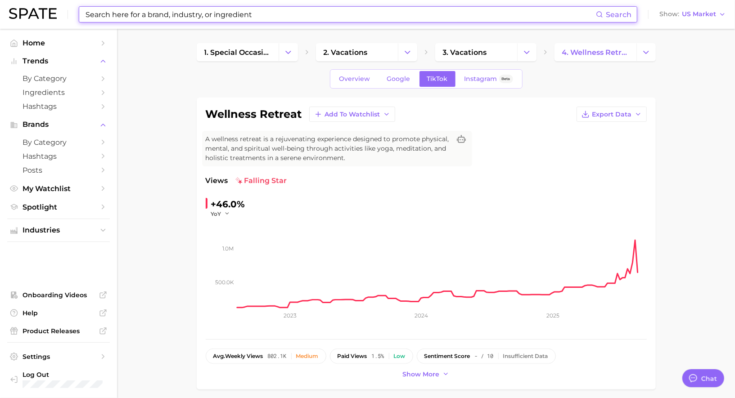
click at [179, 13] on input at bounding box center [340, 14] width 511 height 15
click at [394, 80] on span "Google" at bounding box center [398, 79] width 23 height 8
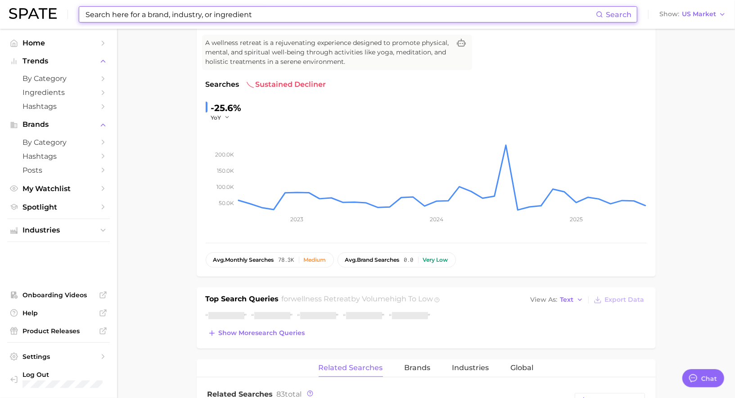
scroll to position [97, 0]
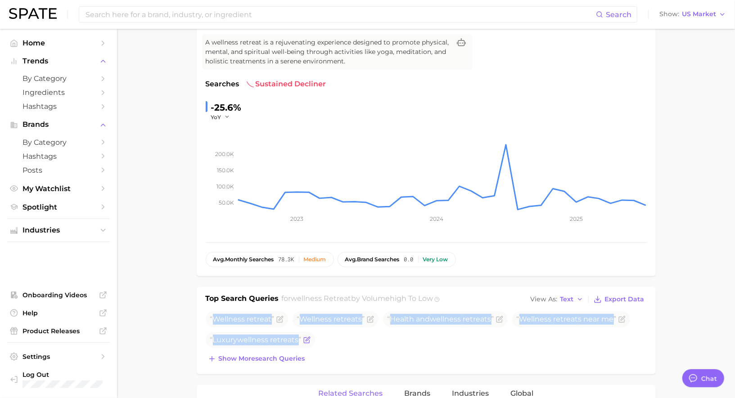
drag, startPoint x: 215, startPoint y: 318, endPoint x: 304, endPoint y: 344, distance: 93.4
click at [304, 344] on ul "Wellness retreat Wellness retreat s Health and wellness retreat s Wellness retr…" at bounding box center [426, 329] width 441 height 37
copy ul "Wellness retreat Wellness retreat s Health and wellness retreat s Wellness retr…"
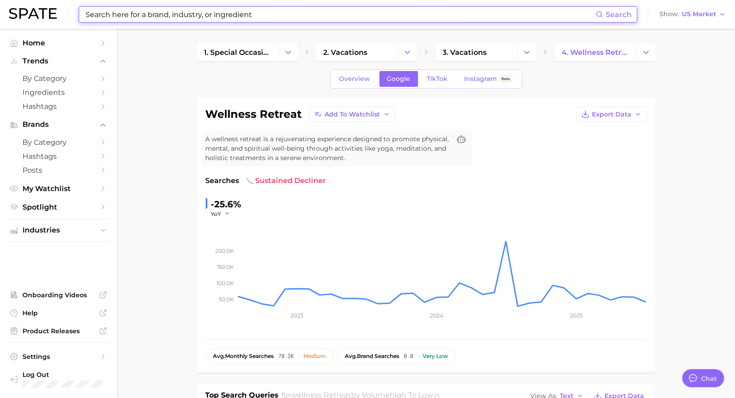
click at [225, 17] on input at bounding box center [340, 14] width 511 height 15
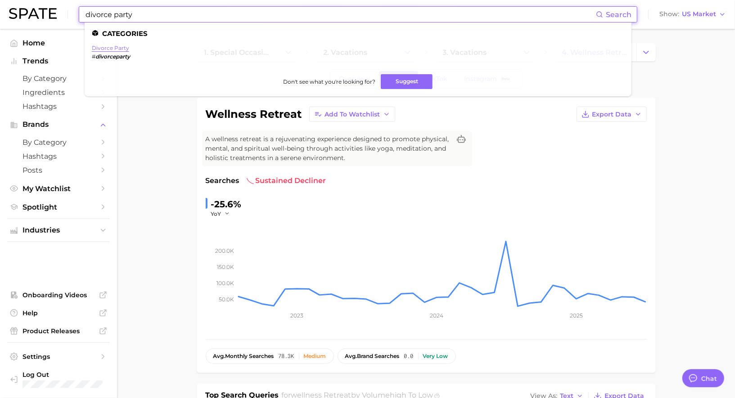
type input "divorce party"
click at [104, 47] on link "divorce party" at bounding box center [110, 48] width 37 height 7
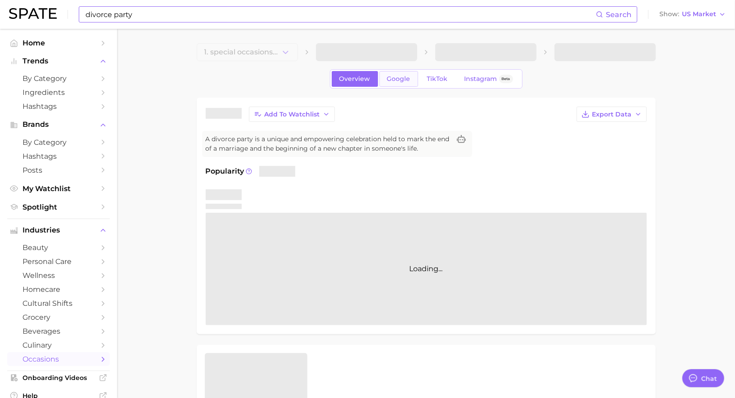
click at [393, 79] on span "Google" at bounding box center [398, 79] width 23 height 8
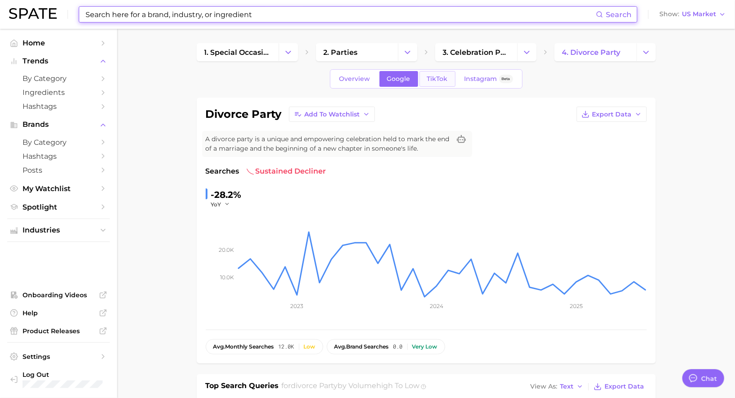
click at [435, 85] on link "TikTok" at bounding box center [437, 79] width 36 height 16
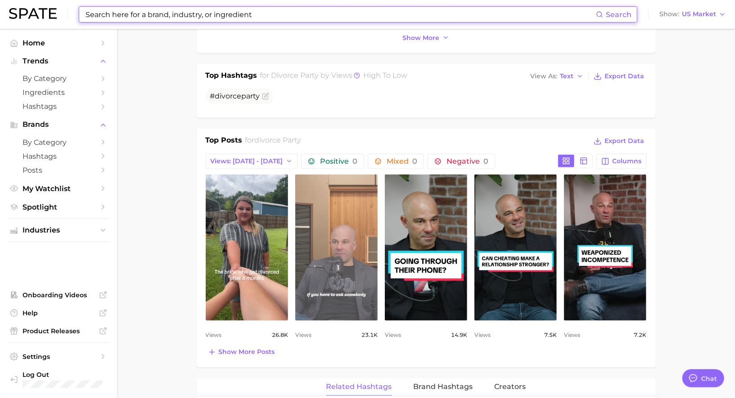
scroll to position [330, 0]
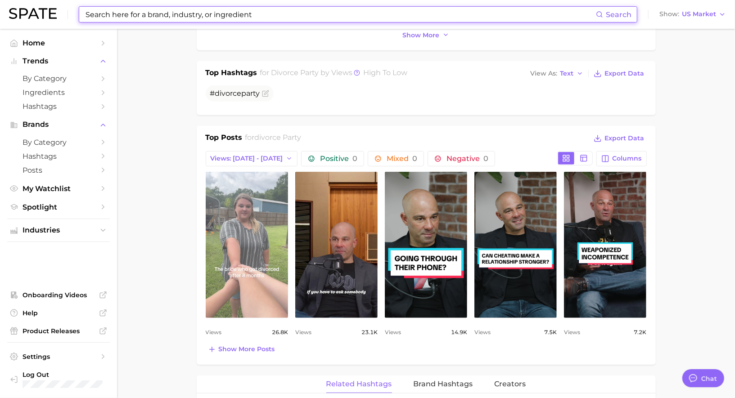
click at [266, 218] on link "view post on TikTok" at bounding box center [247, 245] width 82 height 146
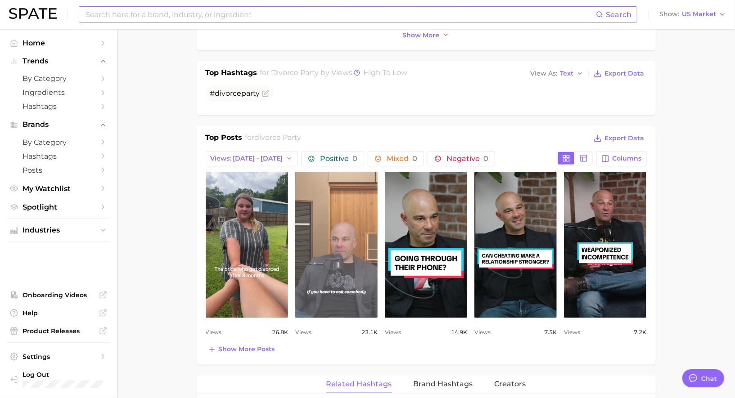
click at [348, 211] on link "view post on TikTok" at bounding box center [336, 245] width 82 height 146
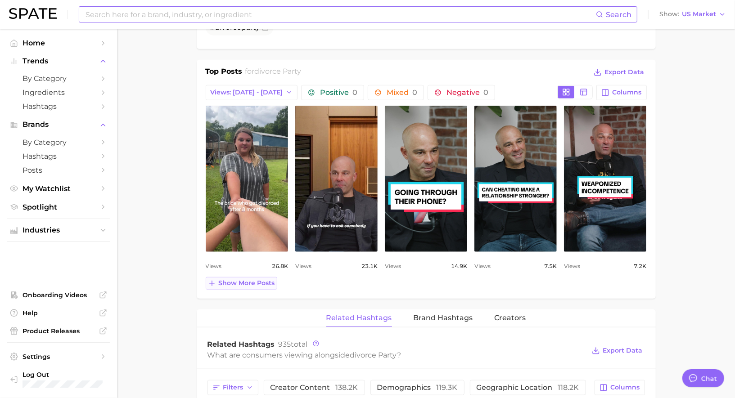
click at [238, 281] on span "Show more posts" at bounding box center [247, 283] width 56 height 8
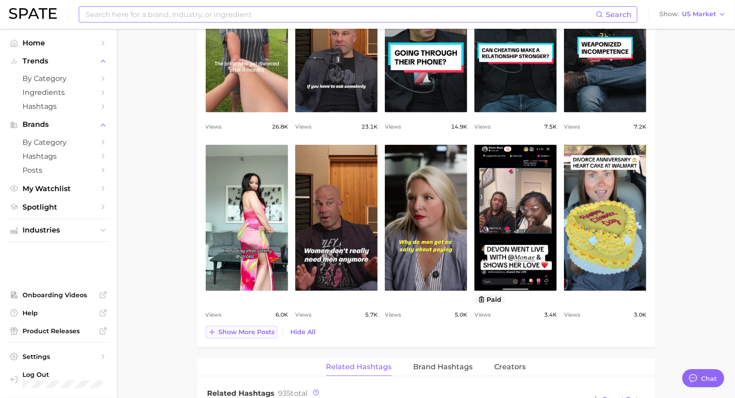
scroll to position [0, 0]
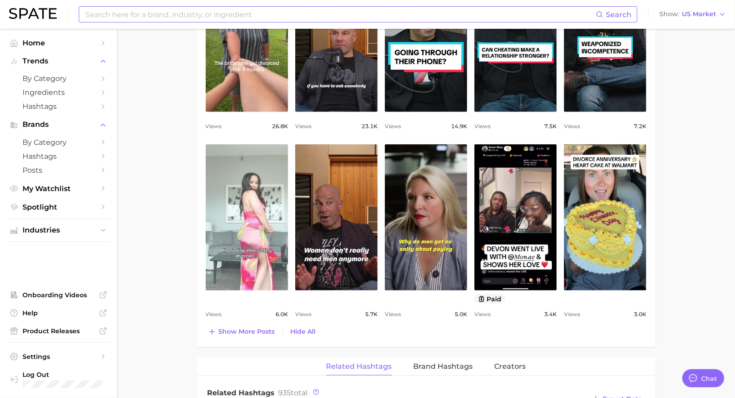
click at [250, 250] on link "view post on TikTok" at bounding box center [247, 217] width 82 height 146
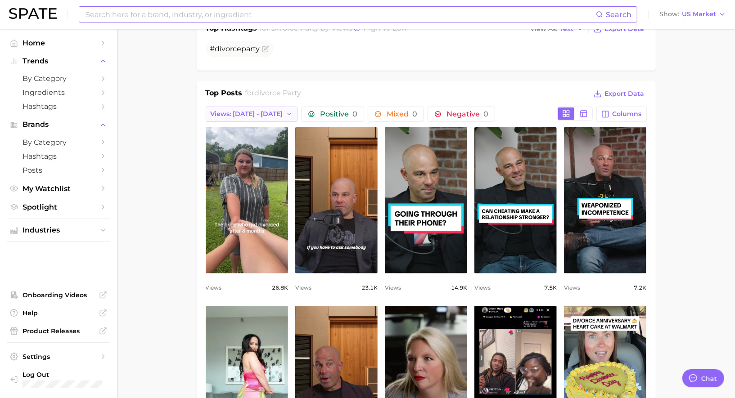
scroll to position [338, 0]
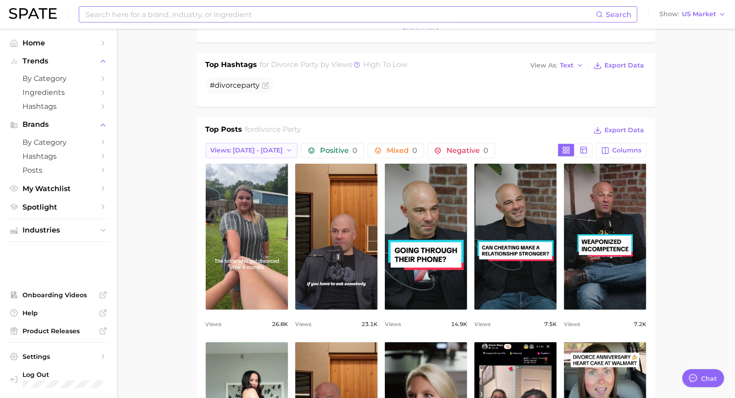
click at [250, 148] on span "Views: [DATE] - [DATE]" at bounding box center [247, 151] width 72 height 8
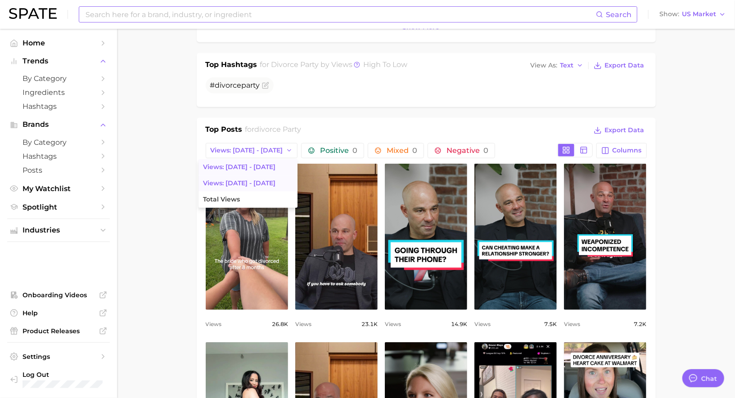
click at [247, 178] on button "Views: [DATE] - [DATE]" at bounding box center [247, 183] width 99 height 16
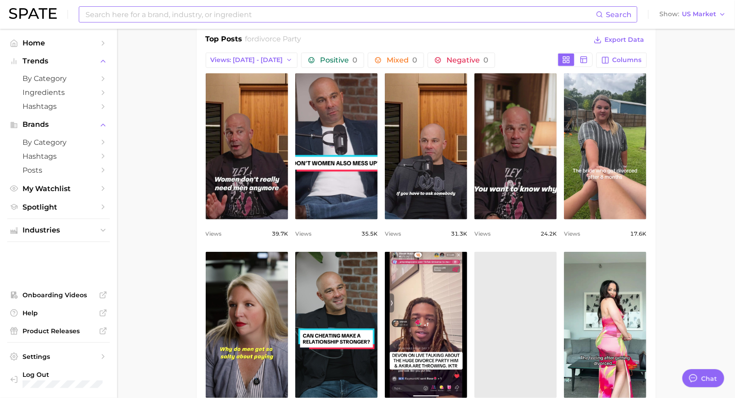
scroll to position [0, 0]
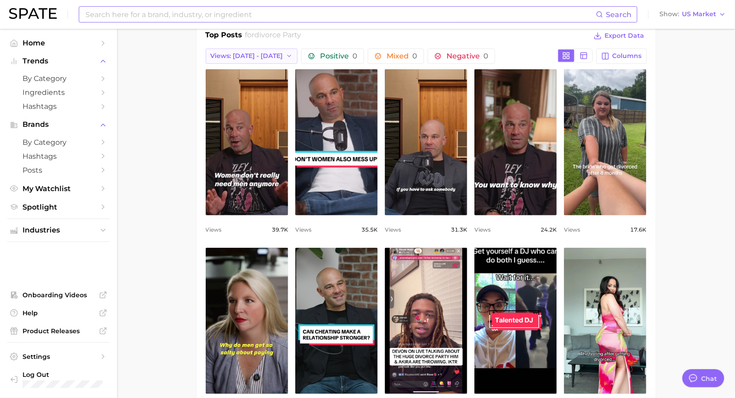
click at [246, 53] on span "Views: [DATE] - [DATE]" at bounding box center [247, 56] width 72 height 8
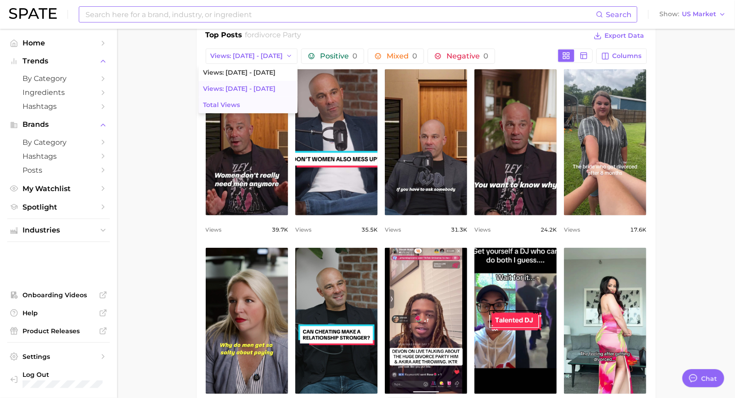
click at [220, 102] on span "Total Views" at bounding box center [221, 105] width 37 height 8
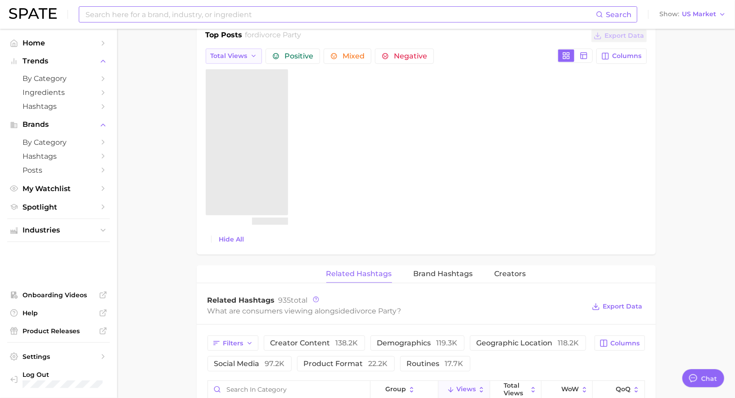
click at [229, 56] on span "Total Views" at bounding box center [229, 56] width 37 height 8
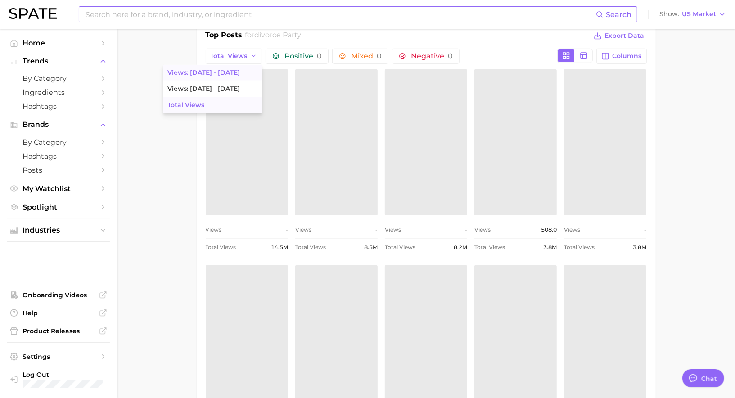
click at [228, 71] on button "Views: [DATE] - [DATE]" at bounding box center [212, 73] width 99 height 16
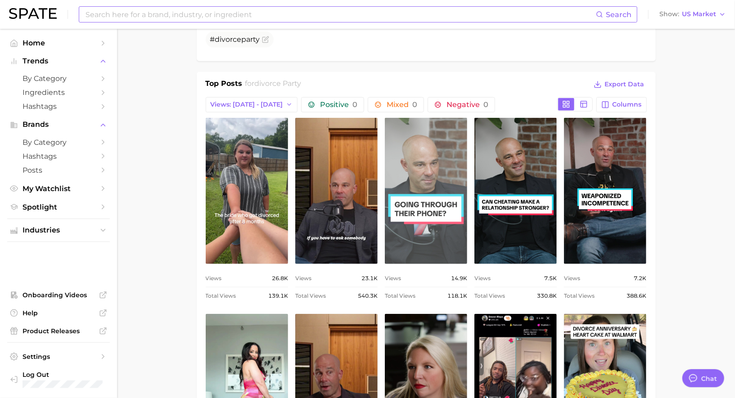
click at [412, 184] on link "view post on TikTok" at bounding box center [426, 191] width 82 height 146
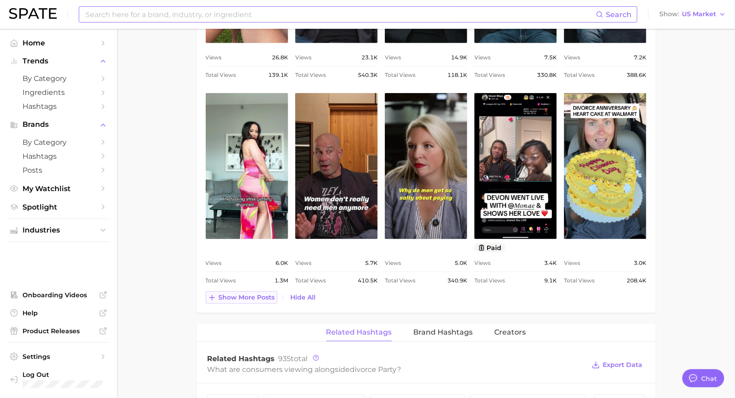
click at [225, 295] on span "Show more posts" at bounding box center [247, 298] width 56 height 8
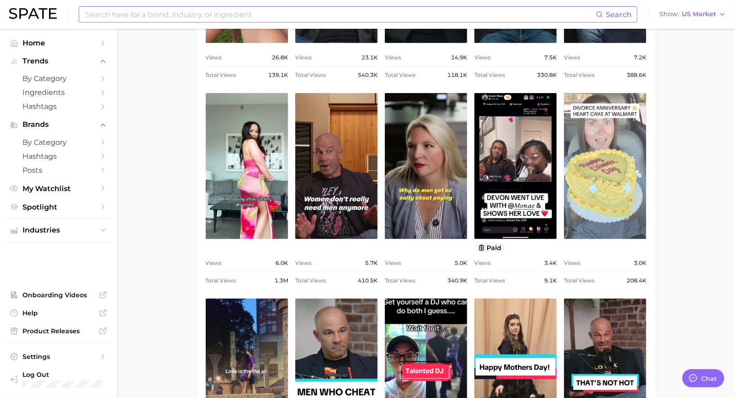
click at [629, 171] on link "view post on TikTok" at bounding box center [605, 166] width 82 height 146
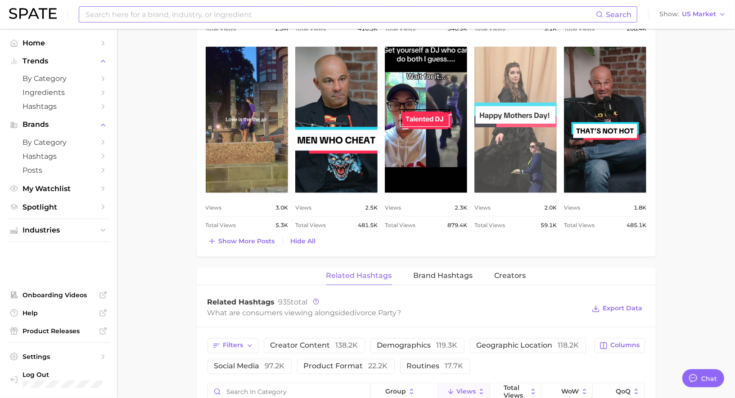
click at [515, 148] on link "view post on TikTok" at bounding box center [515, 120] width 82 height 146
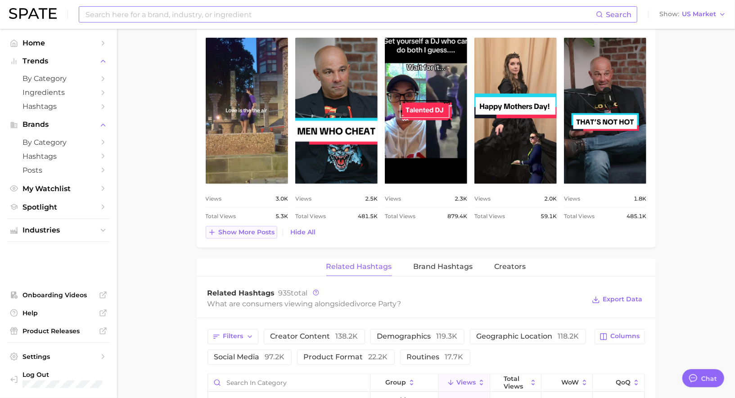
click at [233, 226] on button "Show more posts" at bounding box center [242, 232] width 72 height 13
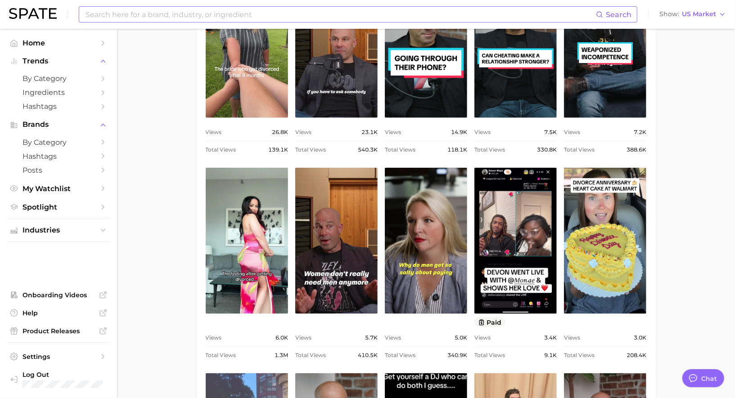
scroll to position [528, 0]
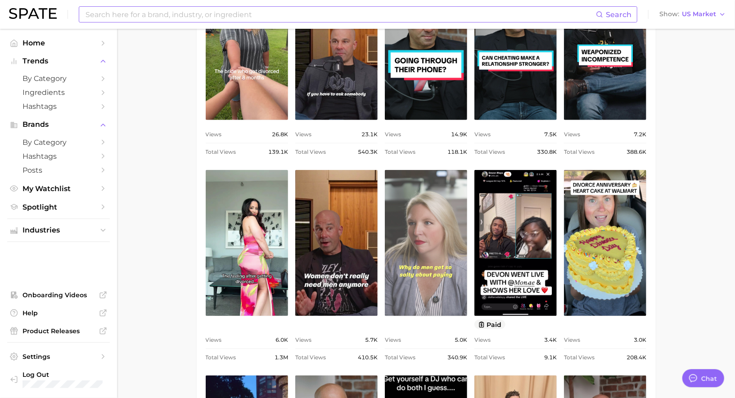
click at [418, 235] on link "view post on TikTok" at bounding box center [426, 243] width 82 height 146
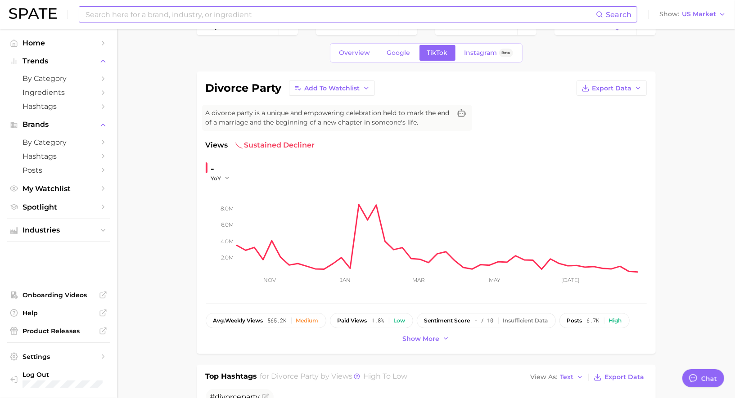
scroll to position [0, 0]
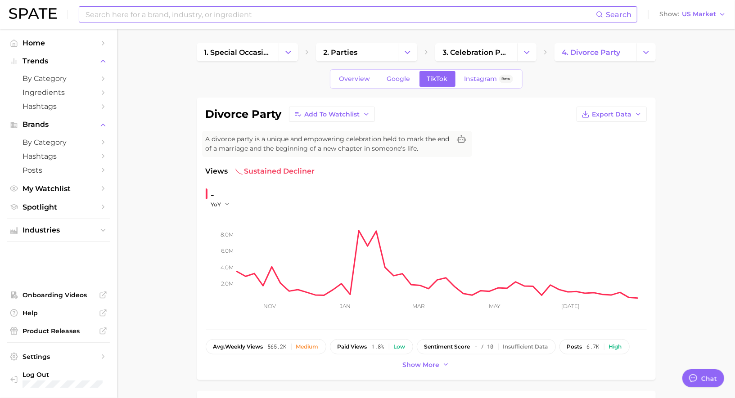
click at [274, 19] on input at bounding box center [340, 14] width 511 height 15
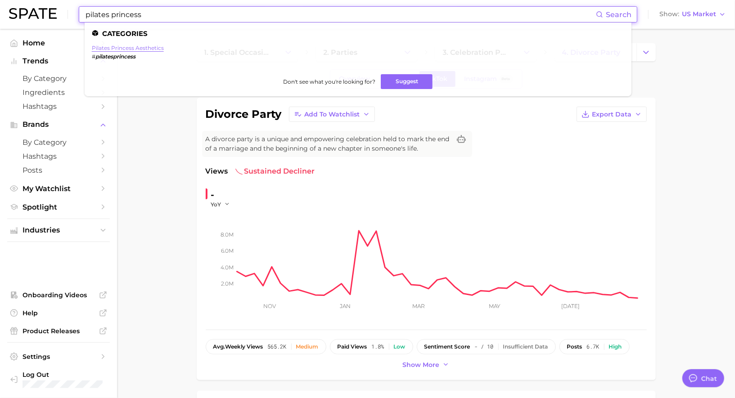
type input "pilates princess"
click at [130, 49] on link "pilates princess aesthetics" at bounding box center [128, 48] width 72 height 7
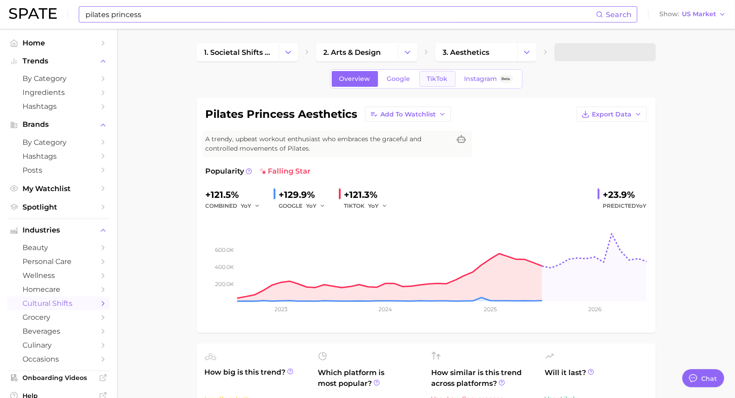
click at [438, 79] on span "TikTok" at bounding box center [437, 79] width 21 height 8
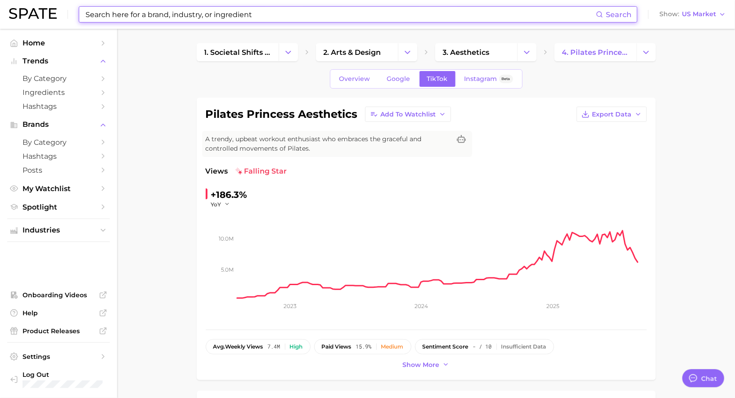
click at [254, 17] on input at bounding box center [340, 14] width 511 height 15
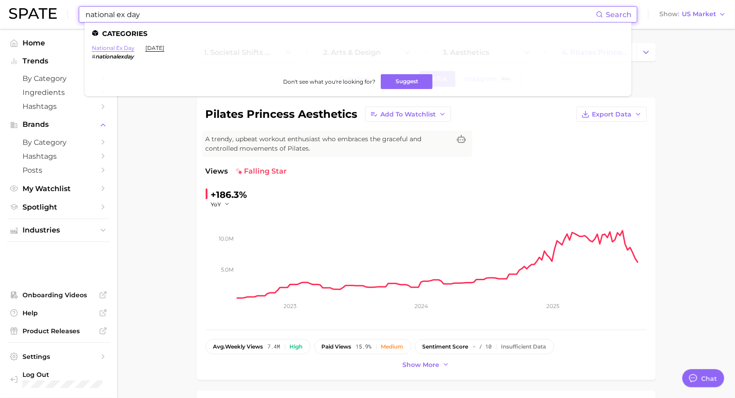
type input "national ex day"
click at [108, 47] on link "national ex day" at bounding box center [113, 48] width 43 height 7
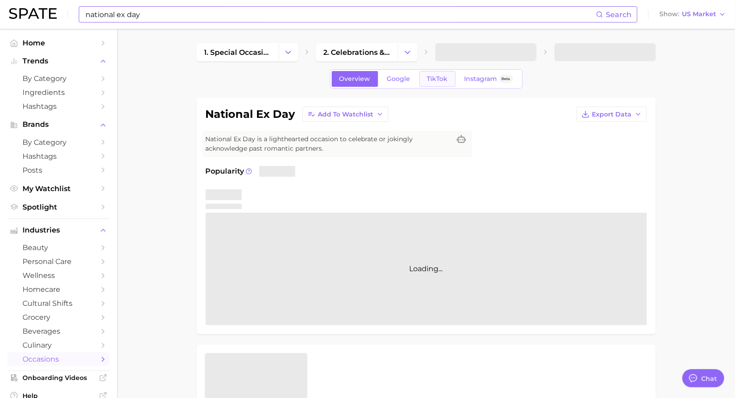
click at [432, 78] on span "TikTok" at bounding box center [437, 79] width 21 height 8
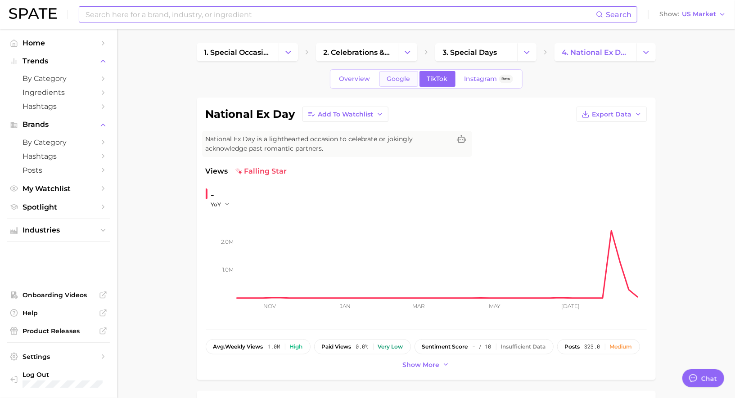
click at [402, 77] on span "Google" at bounding box center [398, 79] width 23 height 8
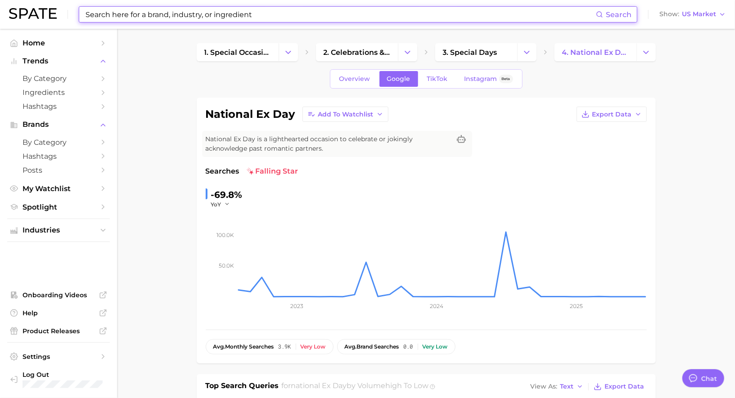
click at [350, 16] on input at bounding box center [340, 14] width 511 height 15
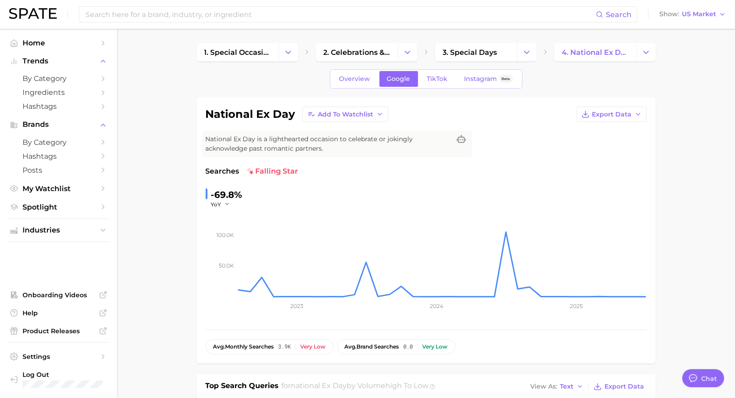
click at [198, 14] on input at bounding box center [340, 14] width 511 height 15
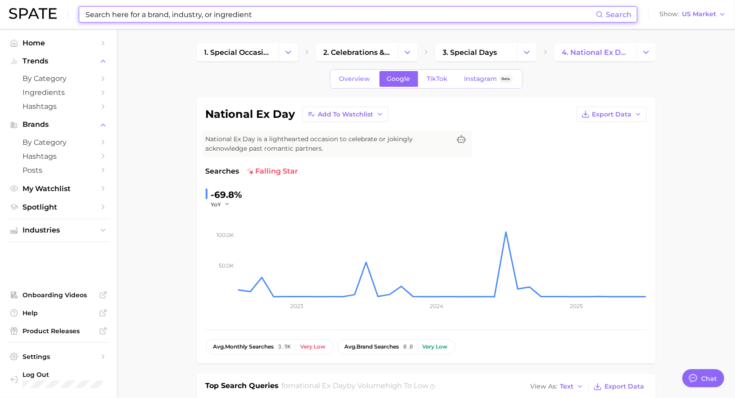
click at [210, 14] on input at bounding box center [340, 14] width 511 height 15
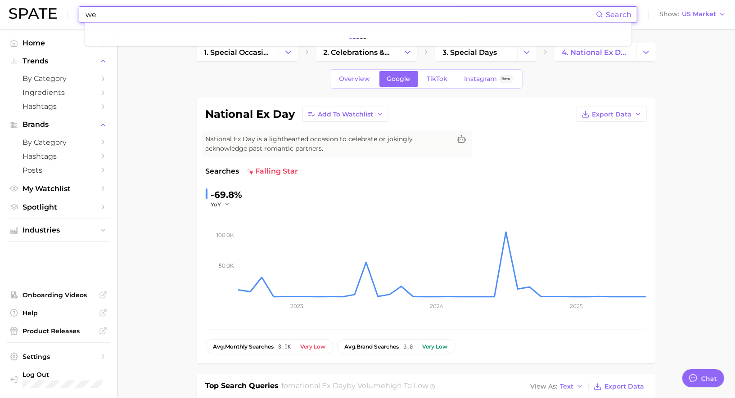
type input "w"
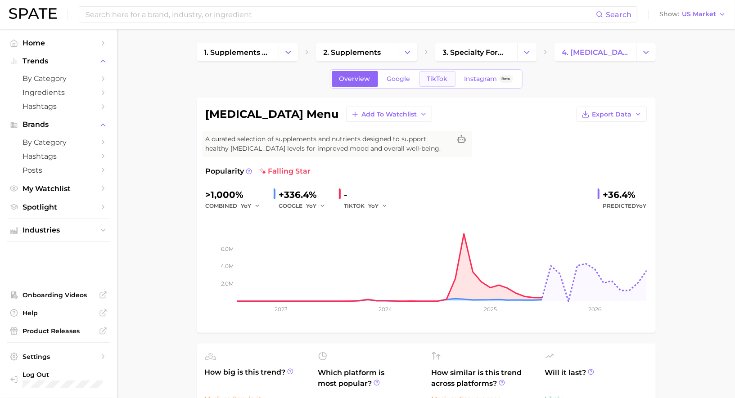
click at [443, 78] on span "TikTok" at bounding box center [437, 79] width 21 height 8
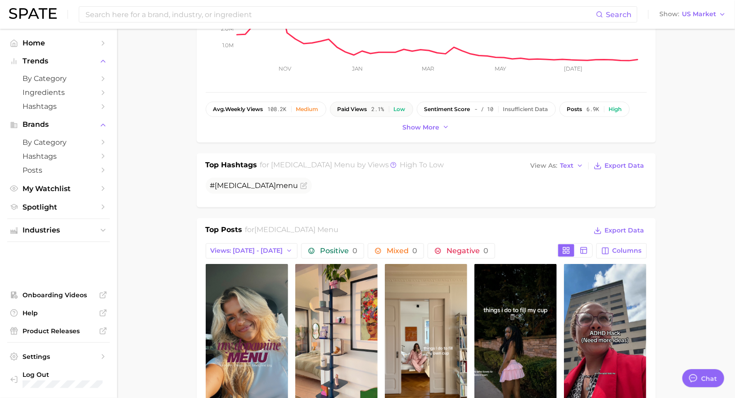
scroll to position [222, 0]
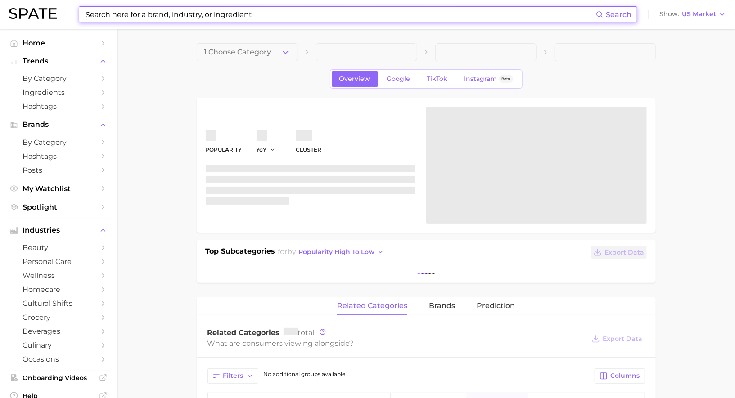
click at [250, 18] on input at bounding box center [340, 14] width 511 height 15
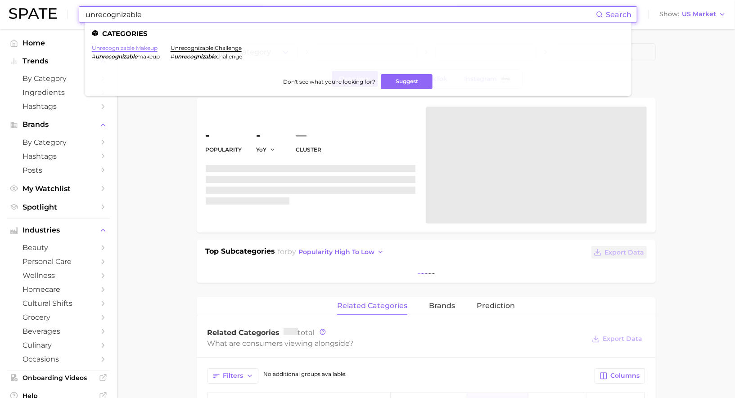
type input "unrecognizable"
click at [133, 48] on link "unrecognizable makeup" at bounding box center [125, 48] width 66 height 7
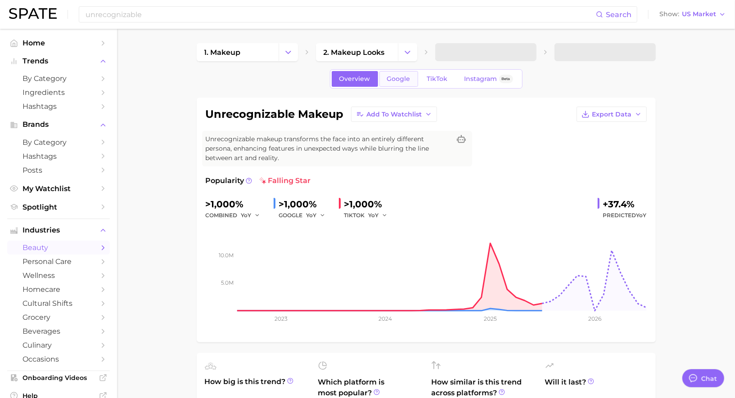
scroll to position [878, 0]
type textarea "x"
click at [401, 79] on span "Google" at bounding box center [398, 79] width 23 height 8
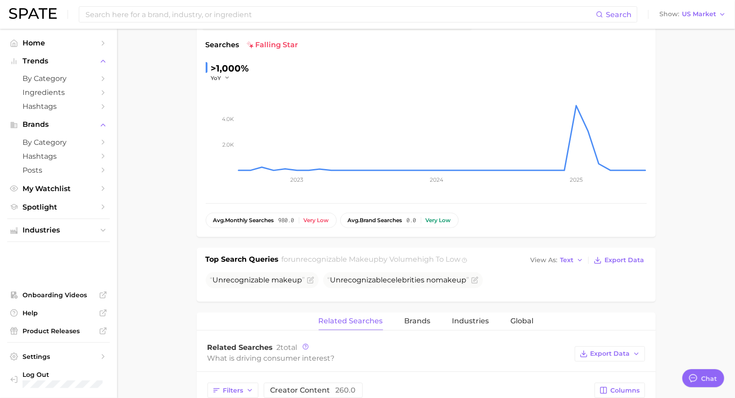
scroll to position [145, 0]
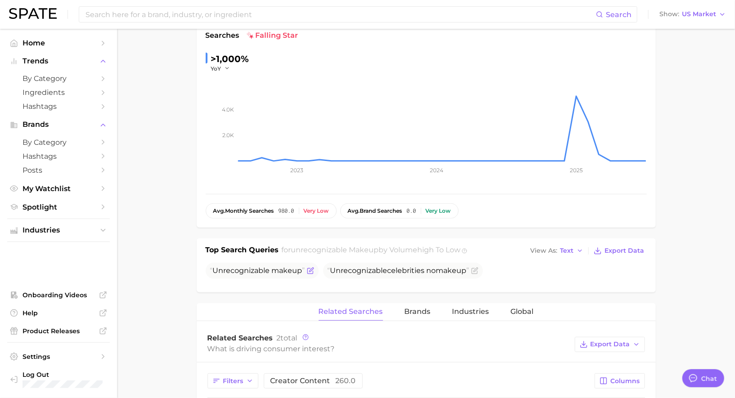
click at [254, 266] on span "Unrecognizable" at bounding box center [241, 270] width 57 height 9
copy span "Unrecognizable makeup"
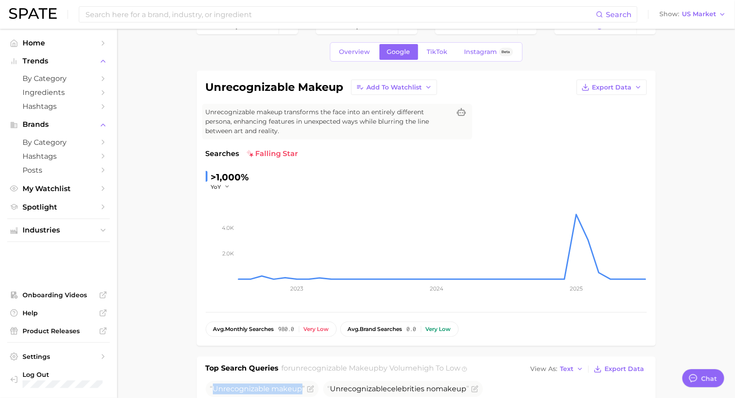
scroll to position [0, 0]
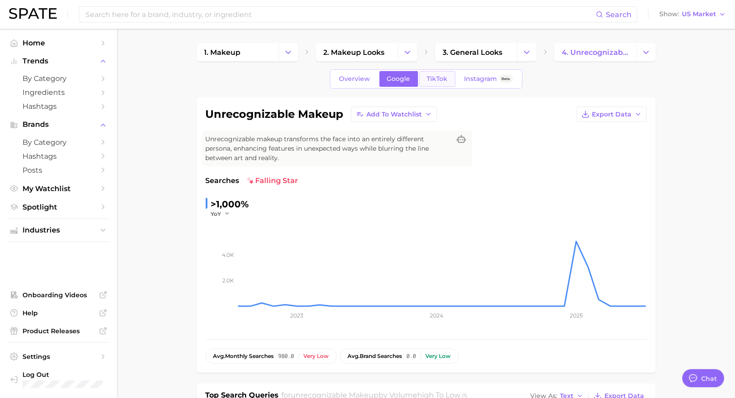
click at [443, 79] on span "TikTok" at bounding box center [437, 79] width 21 height 8
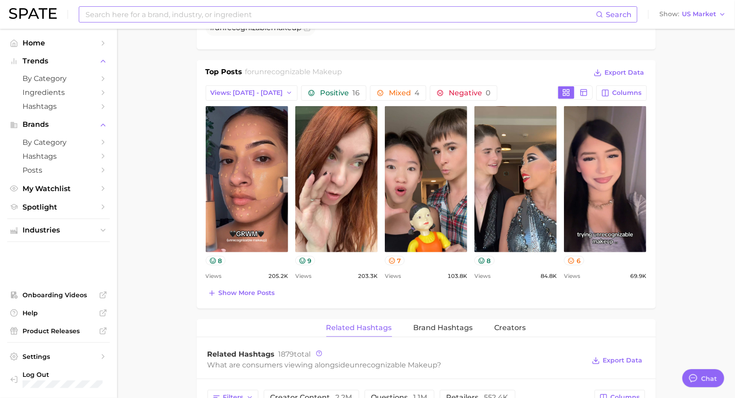
scroll to position [433, 0]
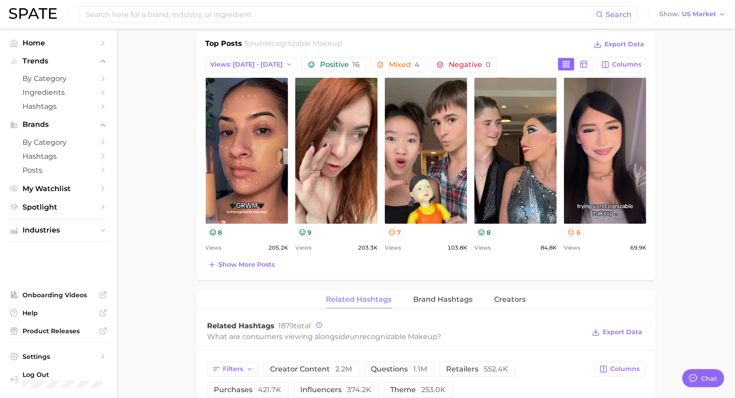
click at [252, 252] on div "Top Posts for unrecognizable makeup Export Data Views: [DATE] - [DATE] Positive…" at bounding box center [426, 154] width 441 height 233
click at [253, 259] on button "Show more posts" at bounding box center [242, 265] width 72 height 13
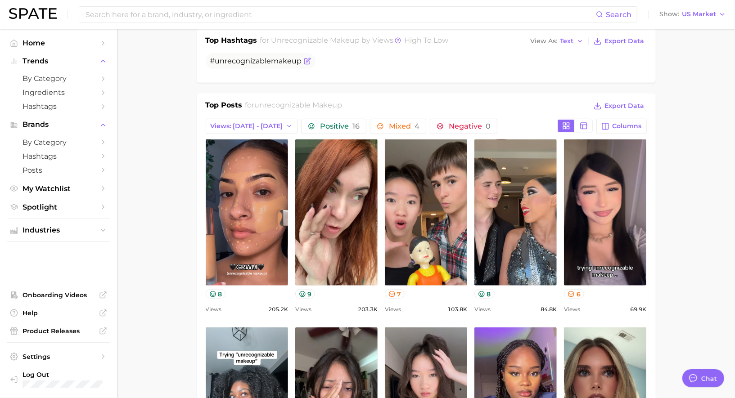
scroll to position [156, 0]
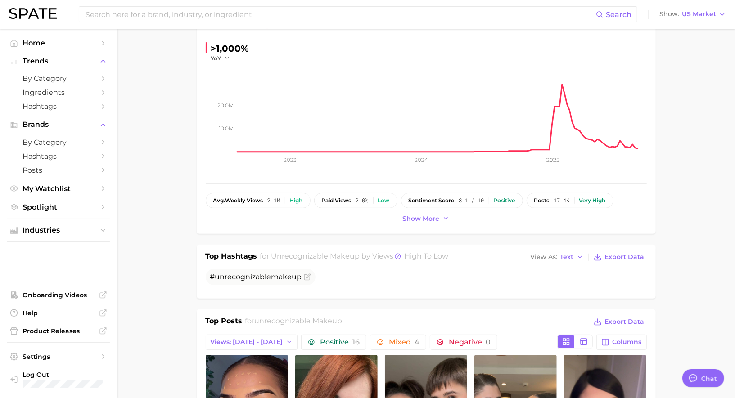
click at [249, 338] on span "Views: [DATE] - [DATE]" at bounding box center [247, 342] width 72 height 8
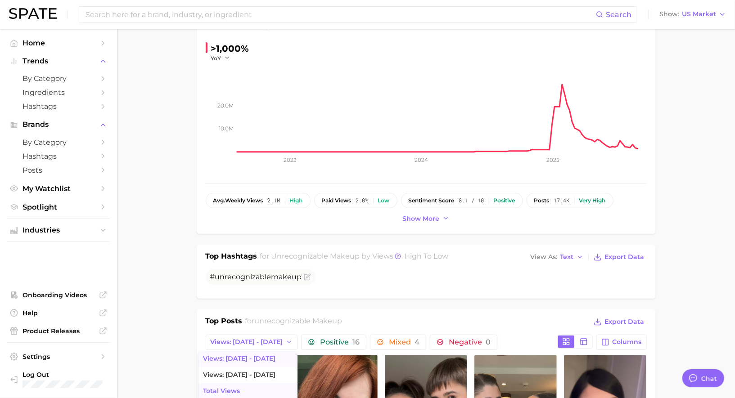
click at [230, 387] on button "Total Views" at bounding box center [247, 391] width 99 height 16
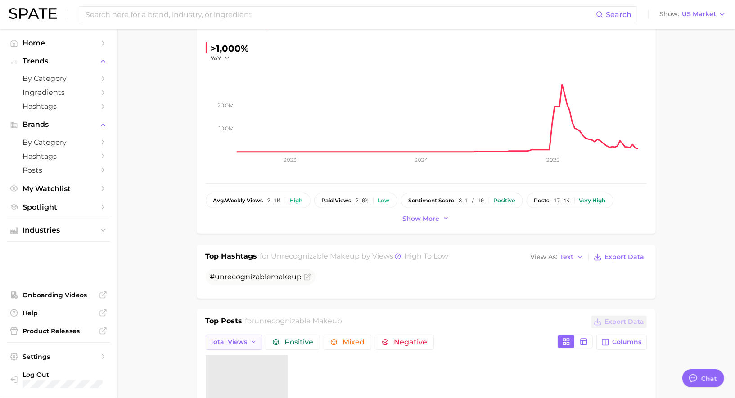
click at [244, 338] on span "Total Views" at bounding box center [229, 342] width 37 height 8
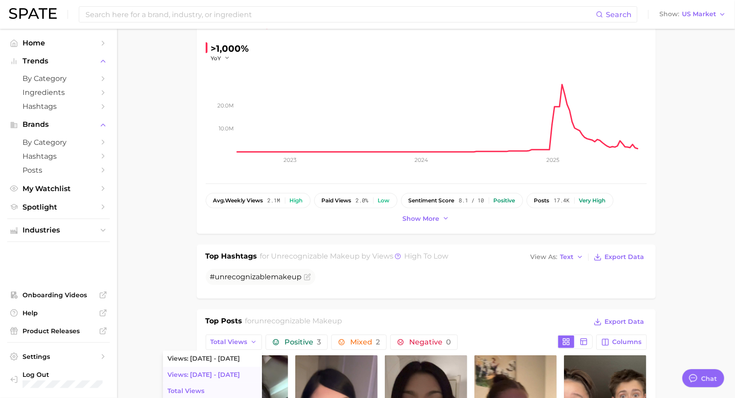
scroll to position [0, 0]
click at [230, 369] on button "Views: [DATE] - [DATE]" at bounding box center [212, 375] width 99 height 16
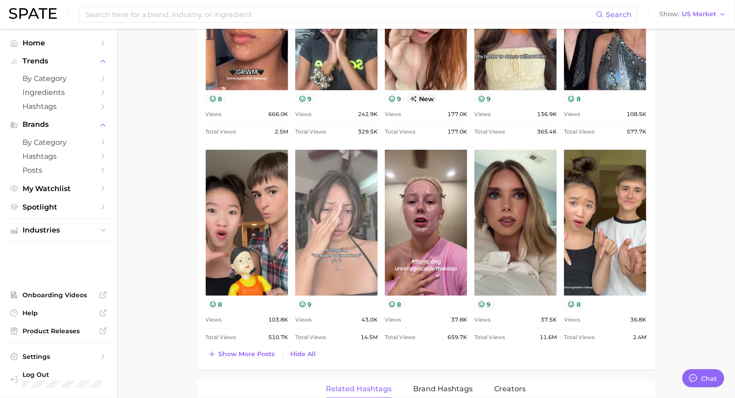
click at [350, 198] on link "view post on TikTok" at bounding box center [336, 223] width 82 height 146
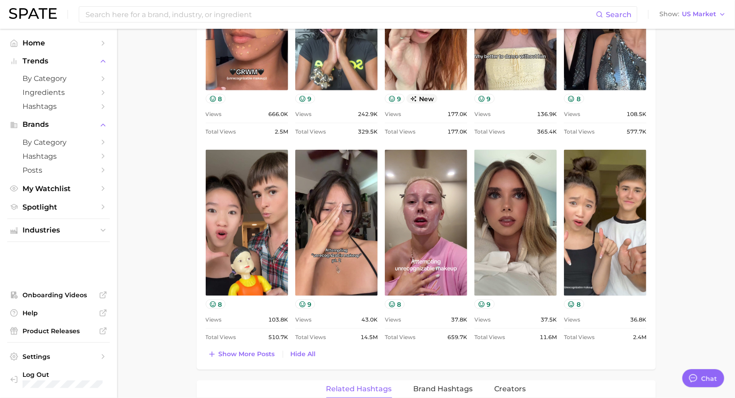
click at [162, 207] on main "1. makeup 2. makeup looks 3. general looks 4. unrecognizable makeup Overview Go…" at bounding box center [426, 206] width 618 height 1488
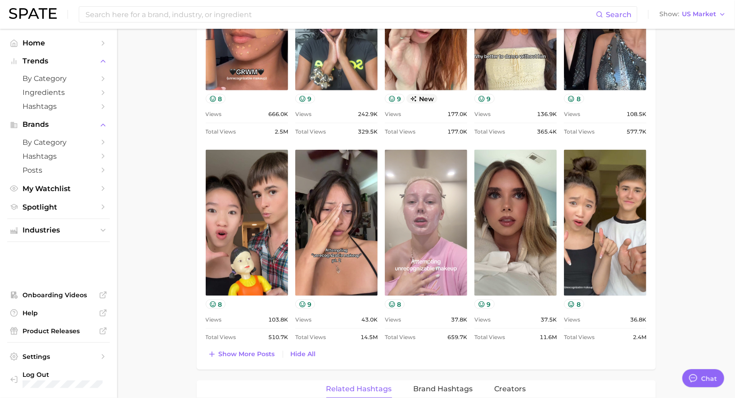
click at [427, 247] on link "view post on TikTok" at bounding box center [426, 223] width 82 height 146
click at [413, 212] on link "view post on TikTok" at bounding box center [426, 223] width 82 height 146
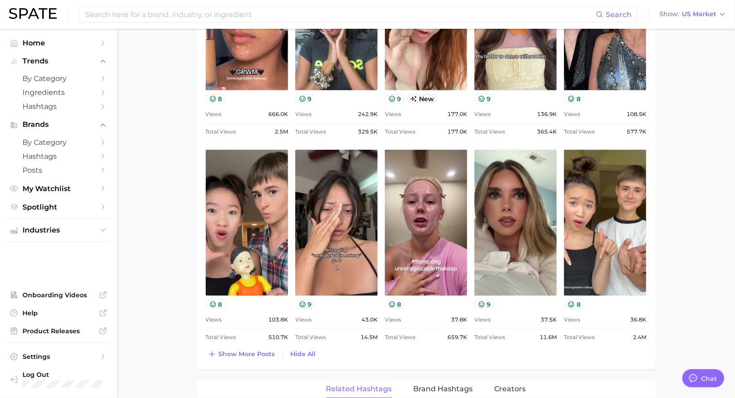
click at [260, 388] on div "Related Hashtags Brand Hashtags Creators" at bounding box center [426, 390] width 459 height 18
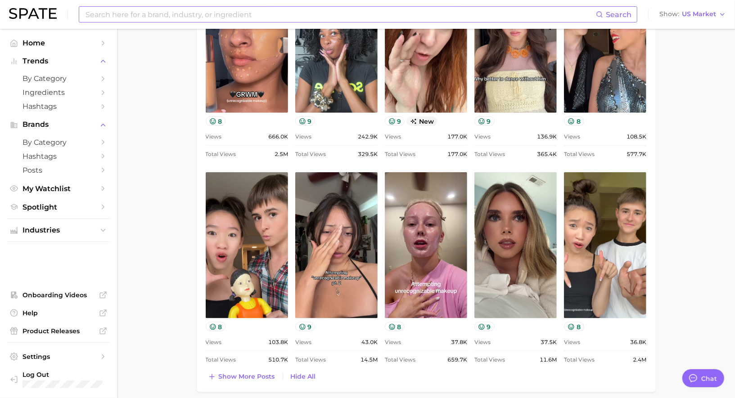
scroll to position [542, 0]
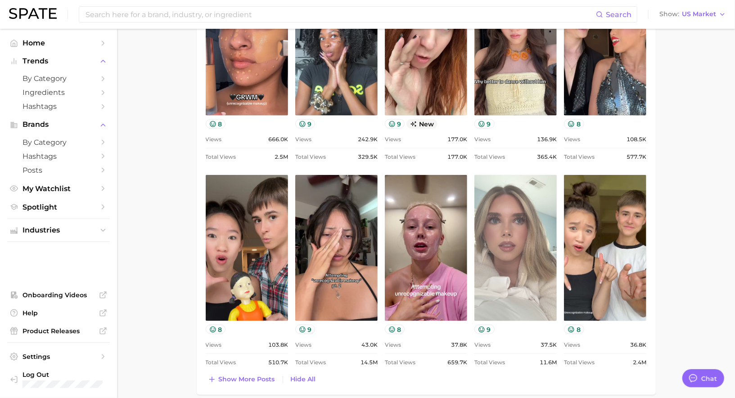
click at [515, 221] on link "view post on TikTok" at bounding box center [515, 248] width 82 height 146
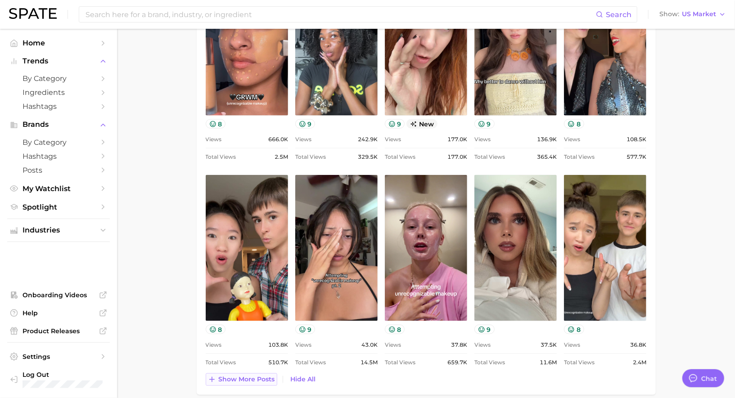
click at [261, 380] on span "Show more posts" at bounding box center [247, 380] width 56 height 8
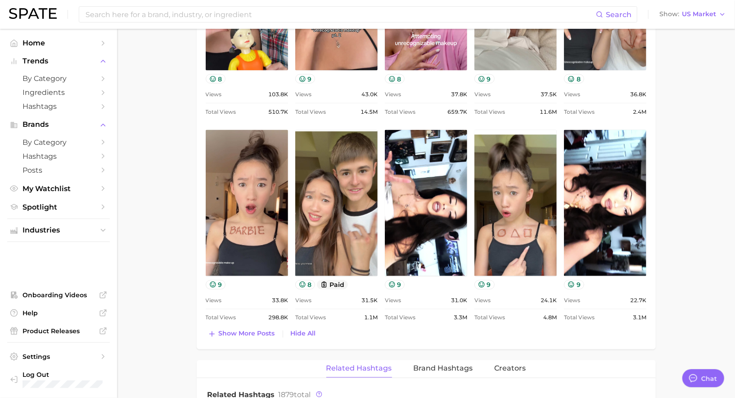
scroll to position [396, 0]
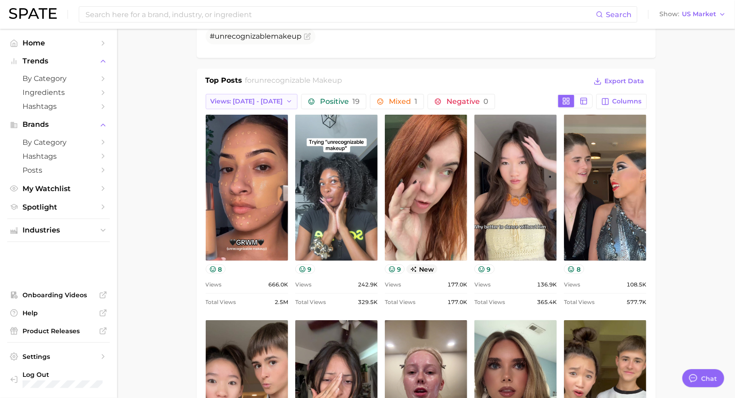
click at [258, 101] on span "Views: [DATE] - [DATE]" at bounding box center [247, 102] width 72 height 8
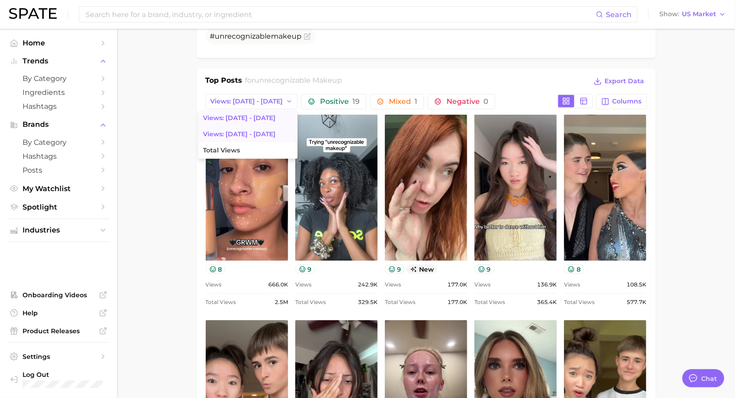
click at [253, 111] on button "Views: [DATE] - [DATE]" at bounding box center [247, 118] width 99 height 16
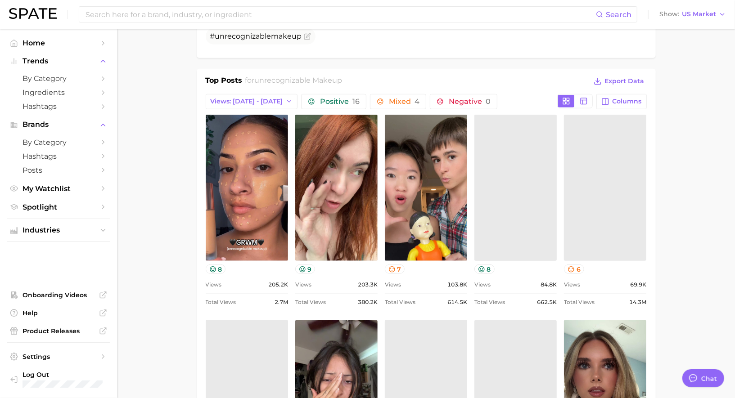
scroll to position [0, 0]
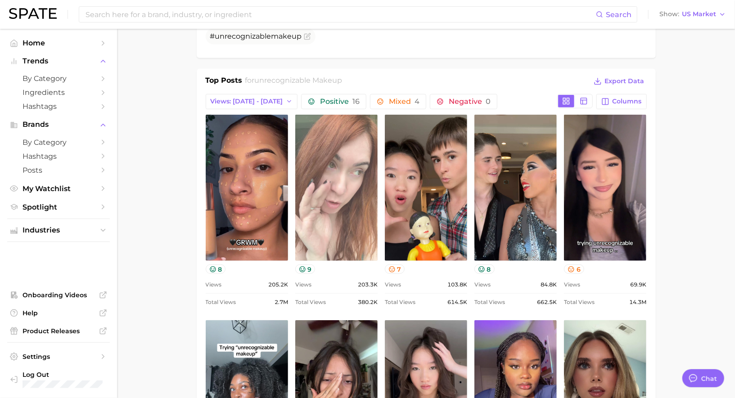
click at [314, 174] on link "view post on TikTok" at bounding box center [336, 188] width 82 height 146
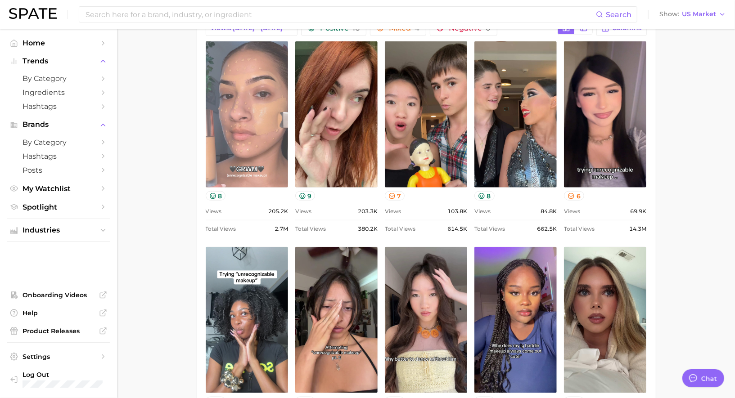
scroll to position [492, 0]
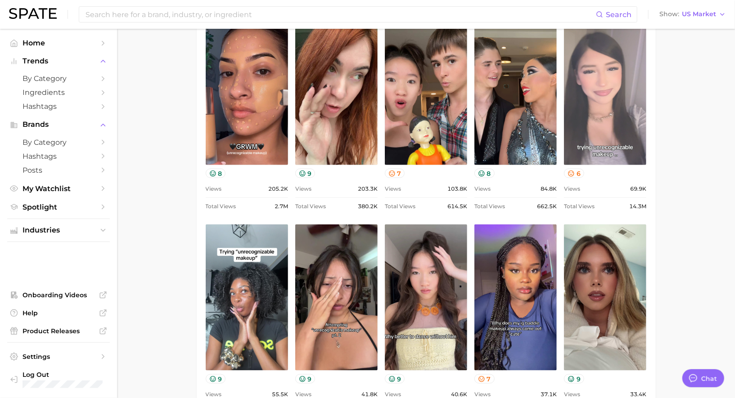
click at [587, 75] on link "view post on TikTok" at bounding box center [605, 92] width 82 height 146
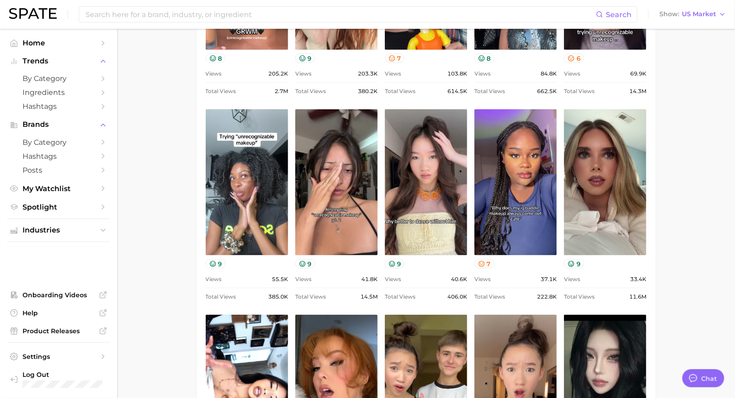
scroll to position [609, 0]
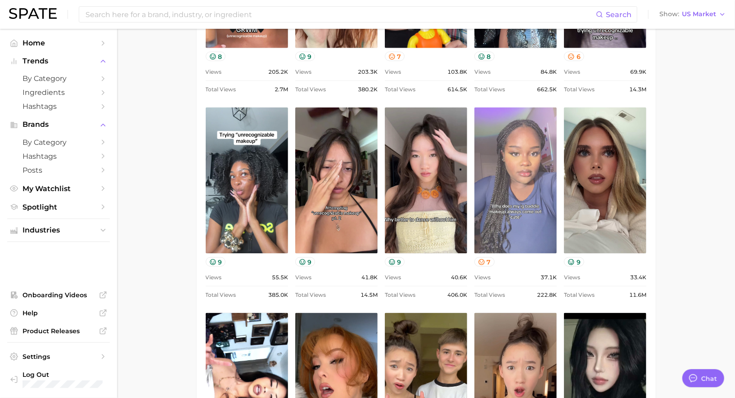
click at [522, 226] on link "view post on TikTok" at bounding box center [515, 181] width 82 height 146
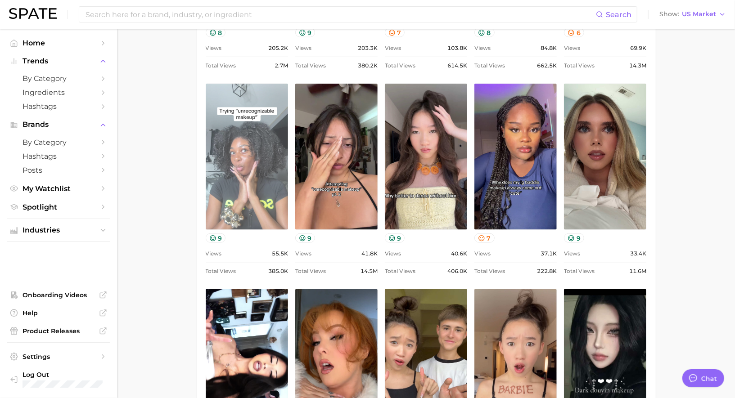
click at [266, 166] on link "view post on TikTok" at bounding box center [247, 157] width 82 height 146
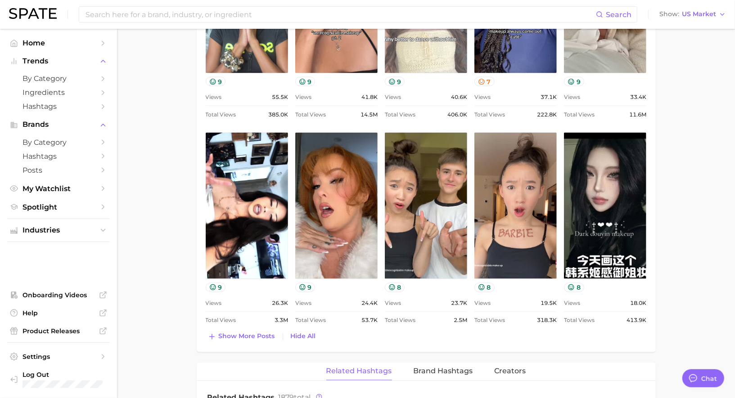
scroll to position [791, 0]
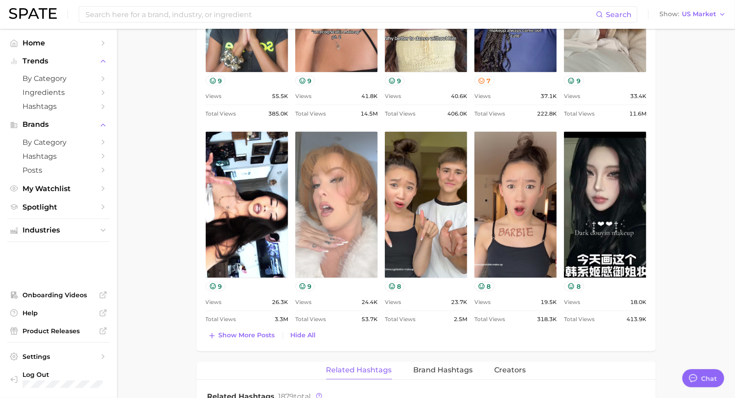
click at [342, 198] on link "view post on TikTok" at bounding box center [336, 205] width 82 height 146
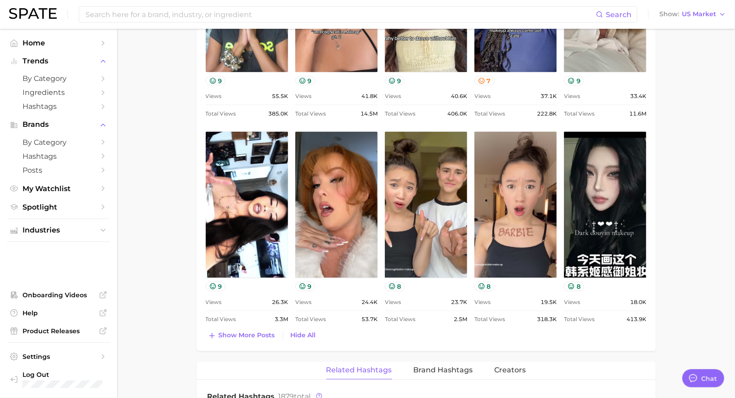
click at [679, 150] on main "1. makeup 2. makeup looks 3. general looks 4. unrecognizable makeup Overview Go…" at bounding box center [426, 85] width 618 height 1694
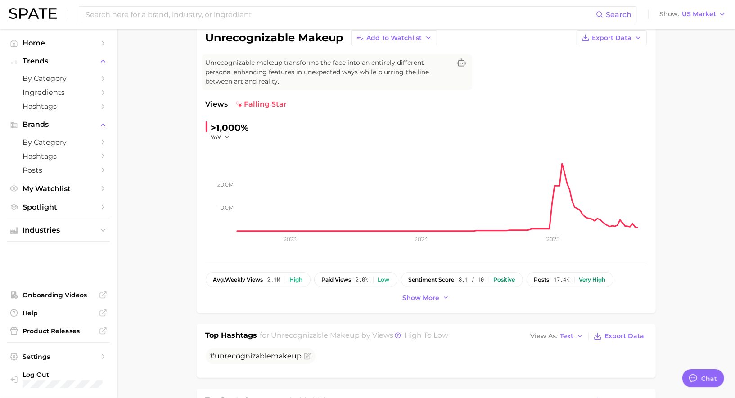
scroll to position [0, 0]
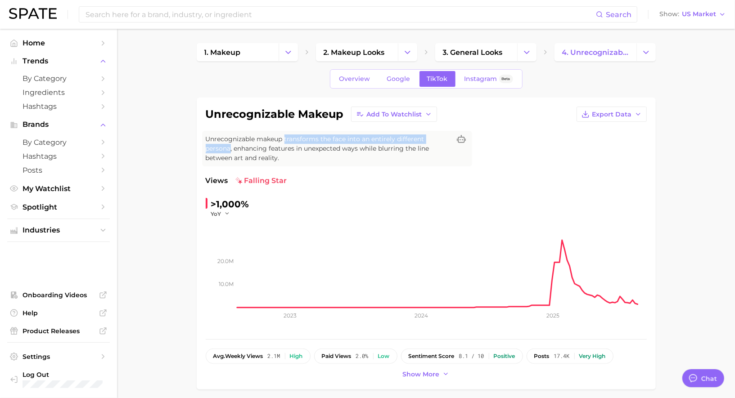
drag, startPoint x: 285, startPoint y: 138, endPoint x: 230, endPoint y: 148, distance: 55.9
click at [230, 148] on span "Unrecognizable makeup transforms the face into an entirely different persona, e…" at bounding box center [328, 149] width 245 height 28
copy span "transforms the face into an entirely different persona"
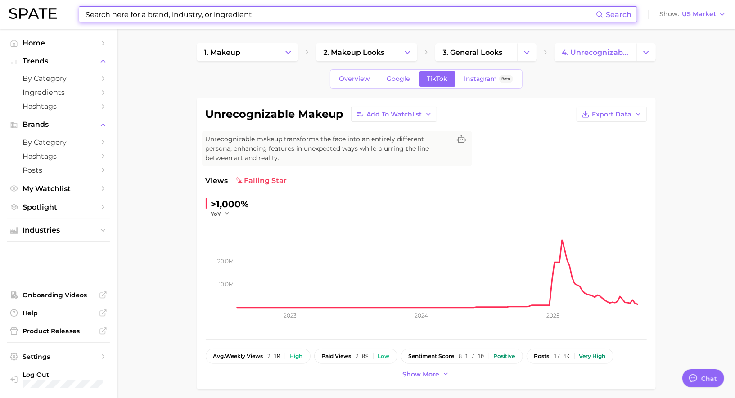
click at [281, 18] on input at bounding box center [340, 14] width 511 height 15
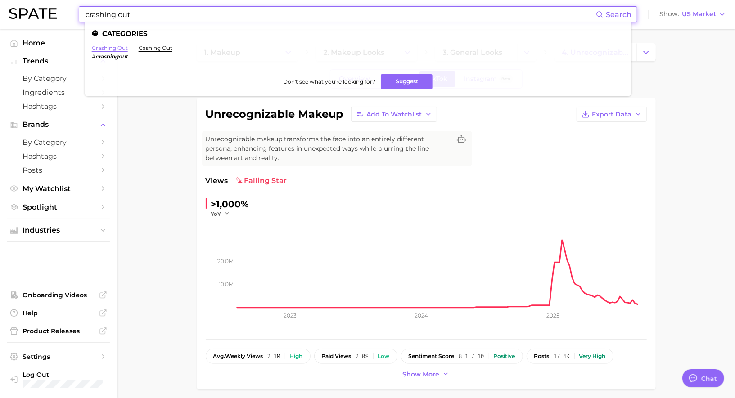
type input "crashing out"
click at [113, 48] on link "crashing out" at bounding box center [110, 48] width 36 height 7
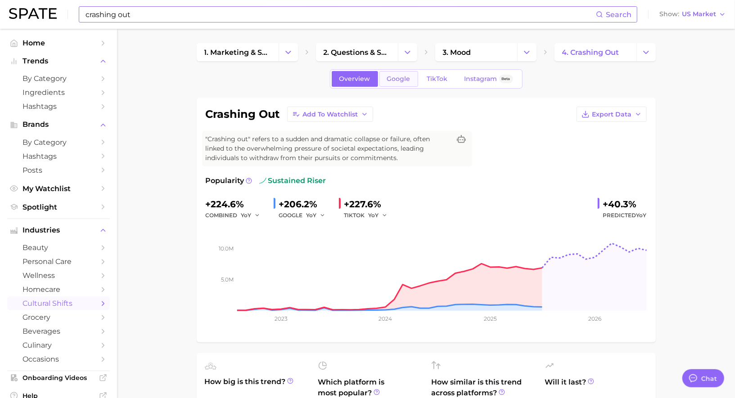
click at [410, 80] on link "Google" at bounding box center [398, 79] width 39 height 16
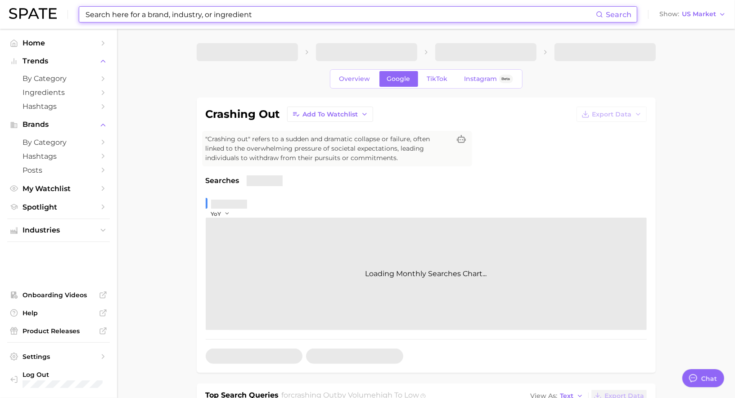
scroll to position [249, 0]
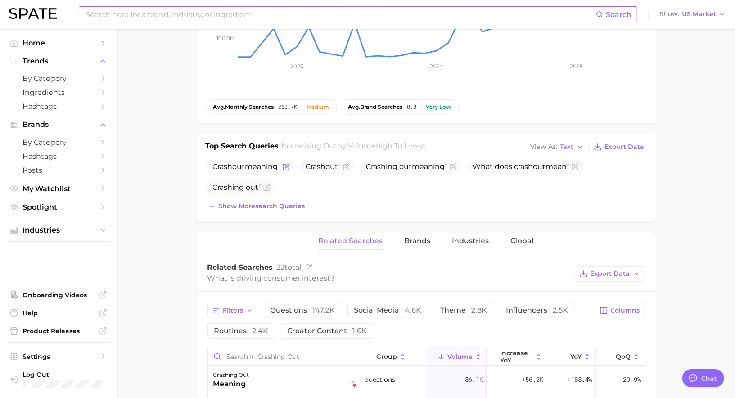
click at [255, 167] on span "Crash out meaning" at bounding box center [245, 166] width 71 height 9
copy span "Crash out meaning"
click at [329, 164] on span "Crash out" at bounding box center [322, 166] width 38 height 9
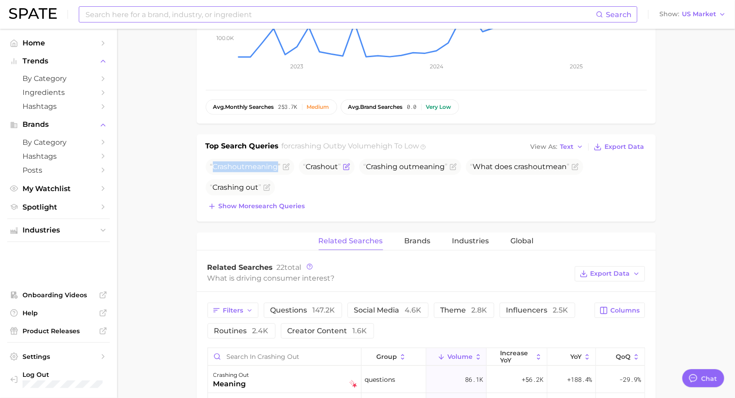
click at [329, 164] on span "Crash out" at bounding box center [322, 166] width 38 height 9
copy span "Crash out"
click at [436, 166] on span "Crashing out meaning" at bounding box center [406, 166] width 84 height 9
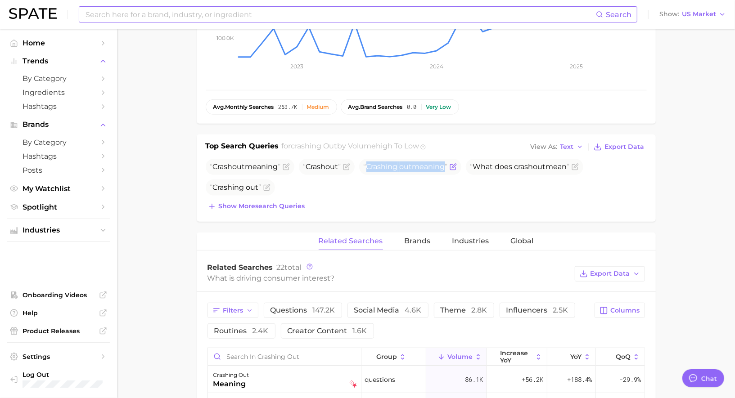
click at [436, 166] on span "Crashing out meaning" at bounding box center [406, 166] width 84 height 9
copy span "Crashing out meaning"
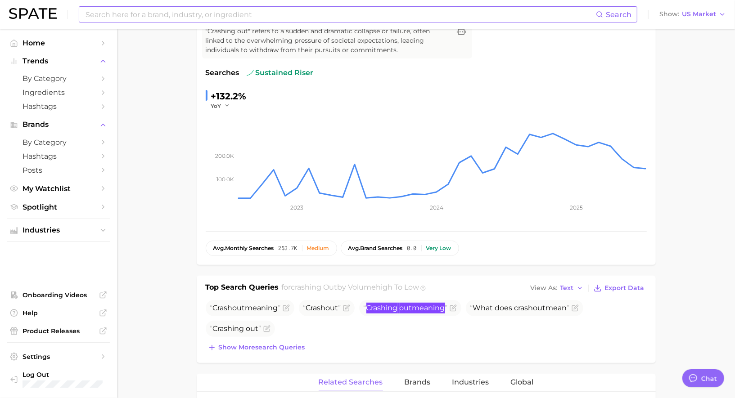
scroll to position [0, 0]
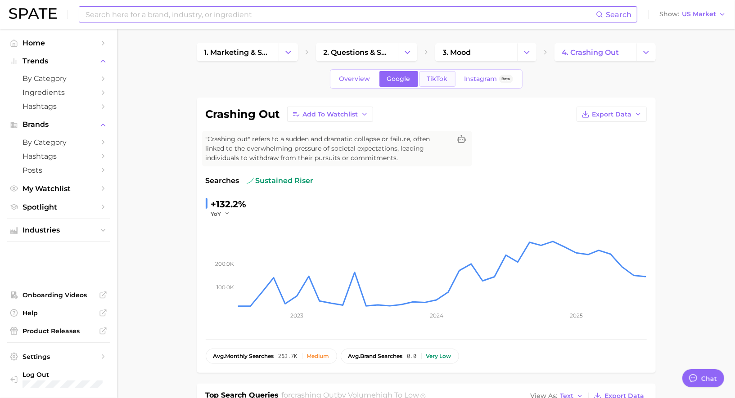
click at [443, 74] on link "TikTok" at bounding box center [437, 79] width 36 height 16
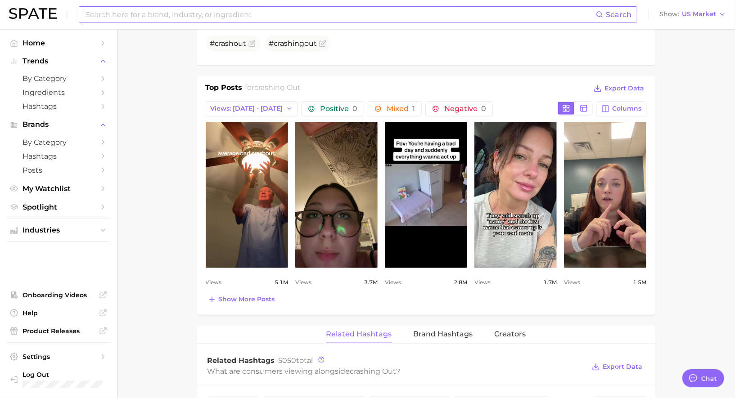
scroll to position [390, 0]
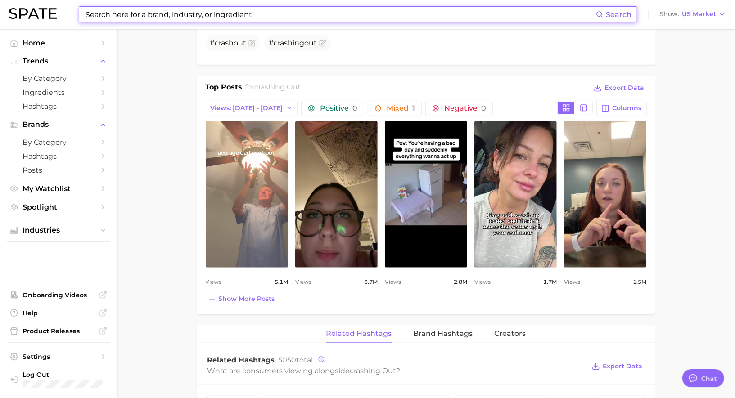
click at [252, 170] on link "view post on TikTok" at bounding box center [247, 194] width 82 height 146
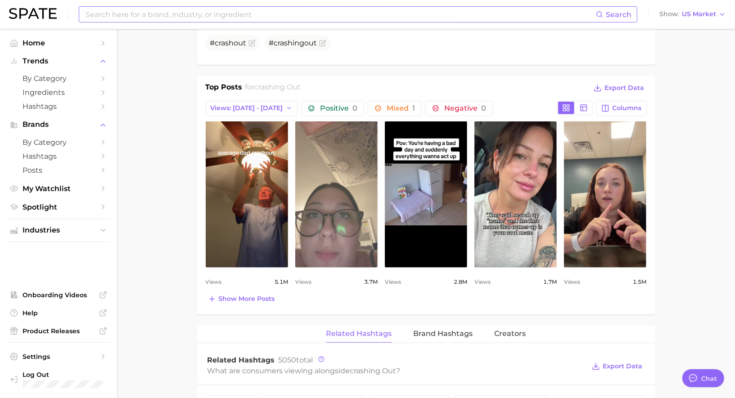
click at [327, 232] on link "view post on TikTok" at bounding box center [336, 194] width 82 height 146
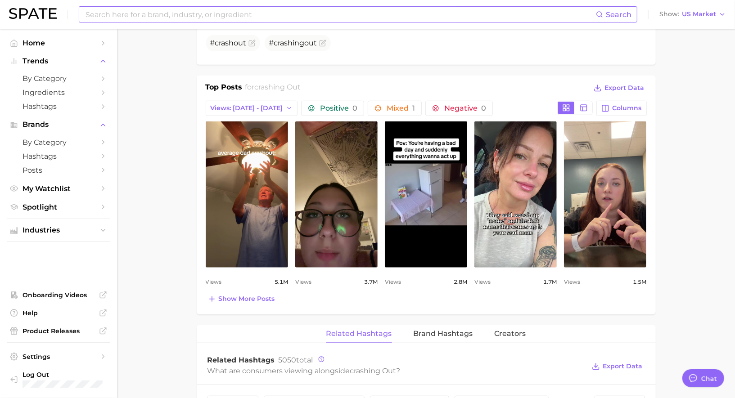
click at [135, 182] on main "1. marketing & sales 2. questions & sentiment 3. mood 4. crashing out Overview …" at bounding box center [426, 267] width 618 height 1256
click at [243, 104] on span "Views: [DATE] - [DATE]" at bounding box center [247, 108] width 72 height 8
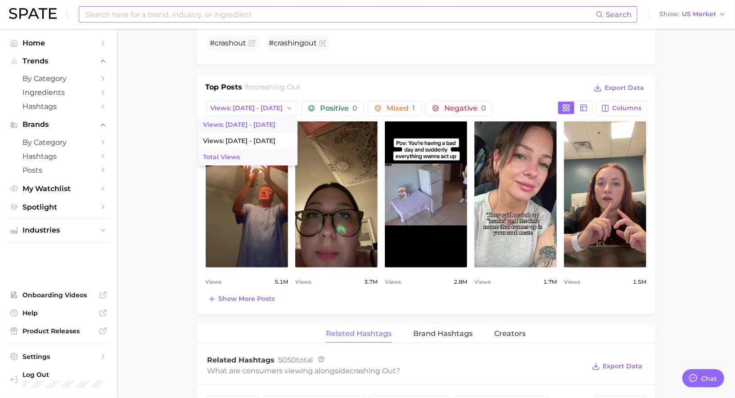
click at [222, 155] on span "Total Views" at bounding box center [221, 157] width 37 height 8
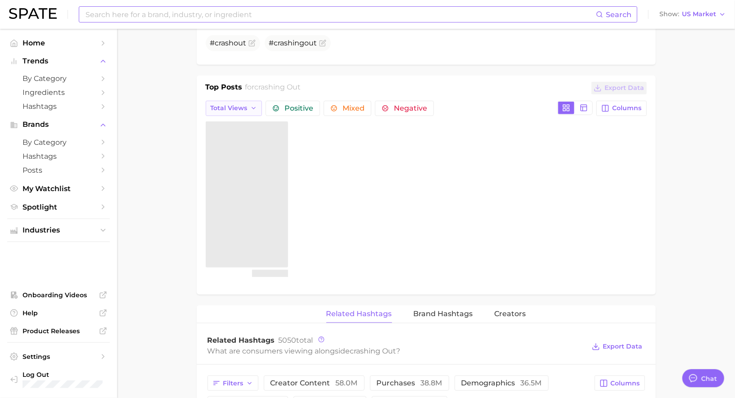
click at [243, 101] on button "Total Views" at bounding box center [234, 108] width 57 height 15
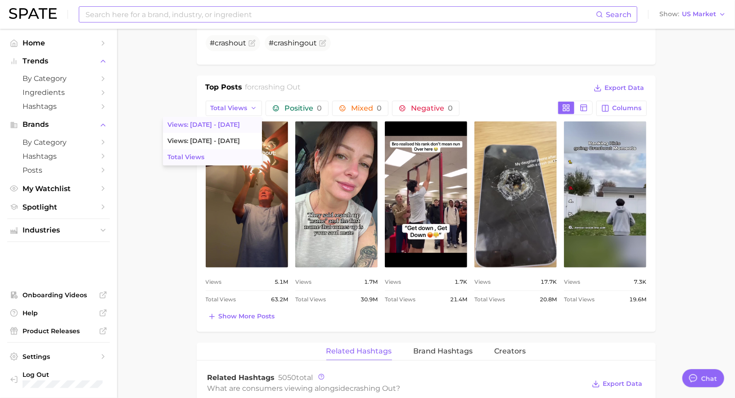
scroll to position [0, 0]
click at [233, 120] on button "Views: [DATE] - [DATE]" at bounding box center [212, 125] width 99 height 16
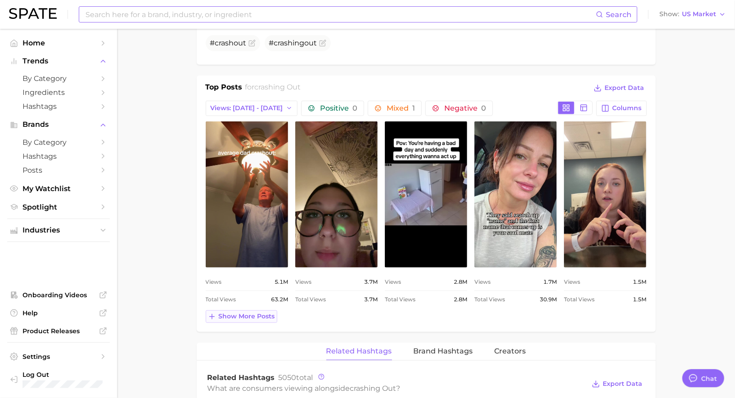
click at [258, 313] on span "Show more posts" at bounding box center [247, 317] width 56 height 8
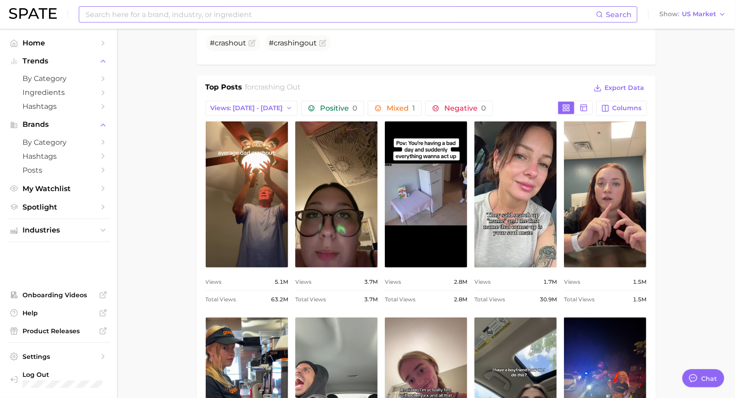
scroll to position [428, 0]
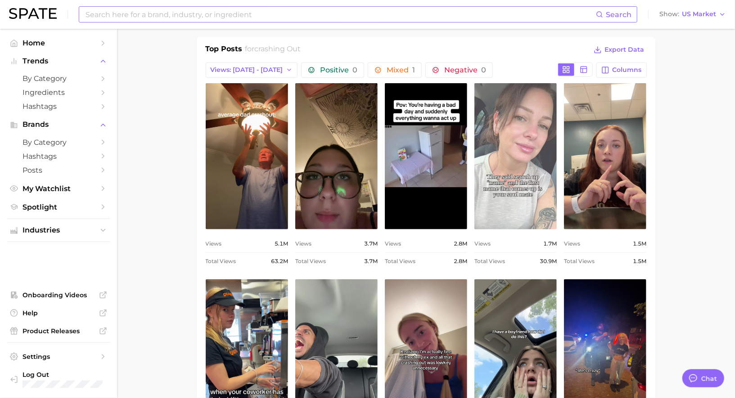
click at [526, 193] on link "view post on TikTok" at bounding box center [515, 156] width 82 height 146
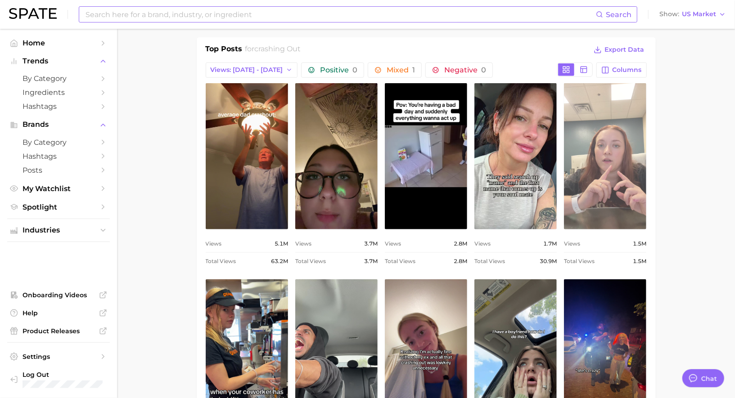
click at [610, 182] on link "view post on TikTok" at bounding box center [605, 156] width 82 height 146
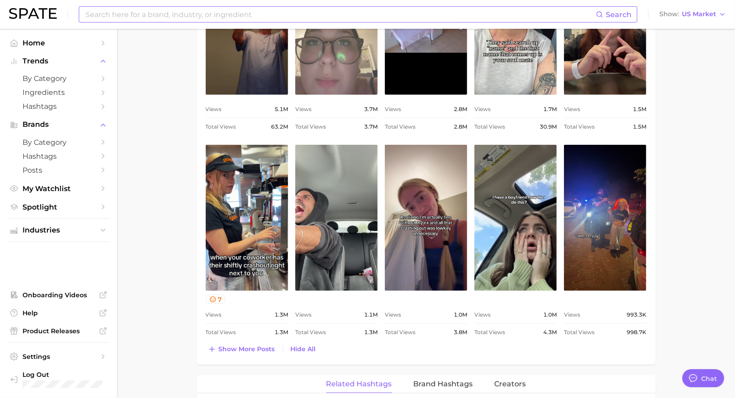
scroll to position [564, 0]
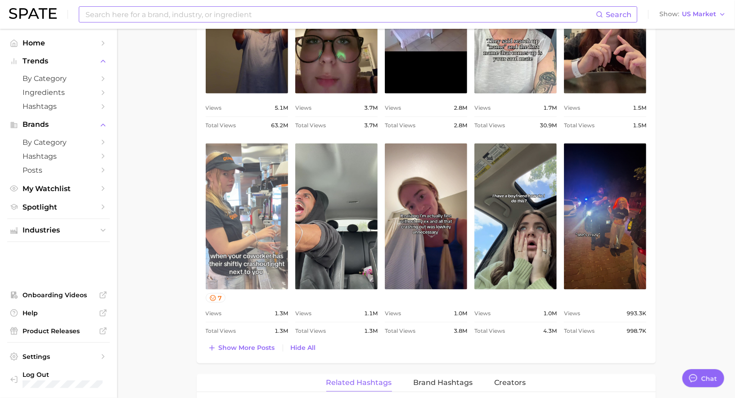
click at [261, 269] on link "view post on TikTok" at bounding box center [247, 217] width 82 height 146
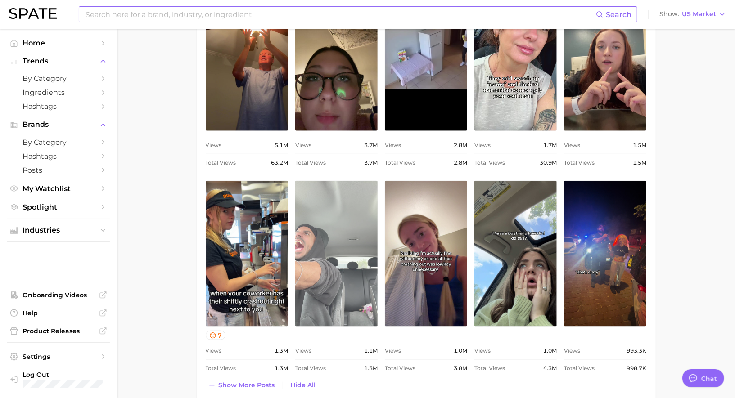
scroll to position [528, 0]
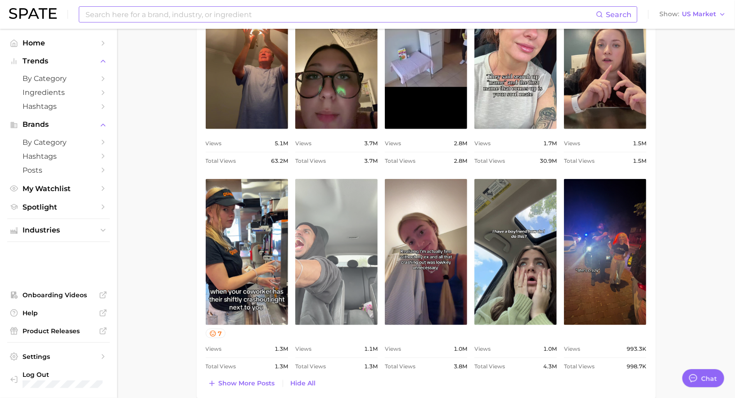
click at [340, 241] on link "view post on TikTok" at bounding box center [336, 252] width 82 height 146
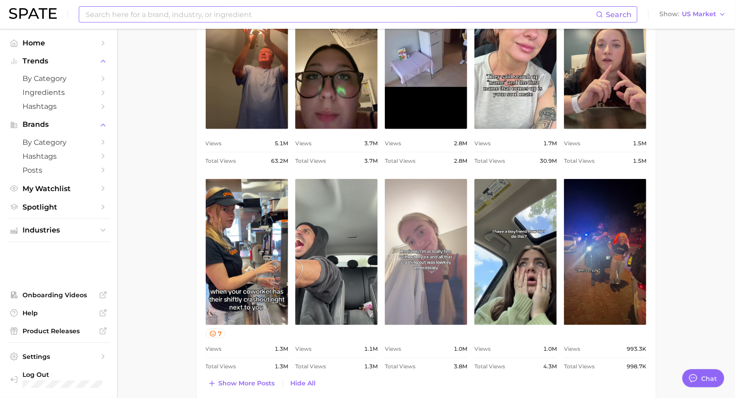
click at [408, 254] on link "view post on TikTok" at bounding box center [426, 252] width 82 height 146
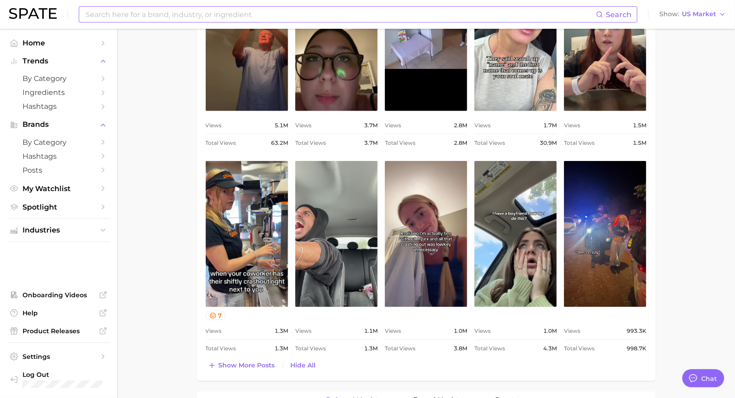
scroll to position [554, 0]
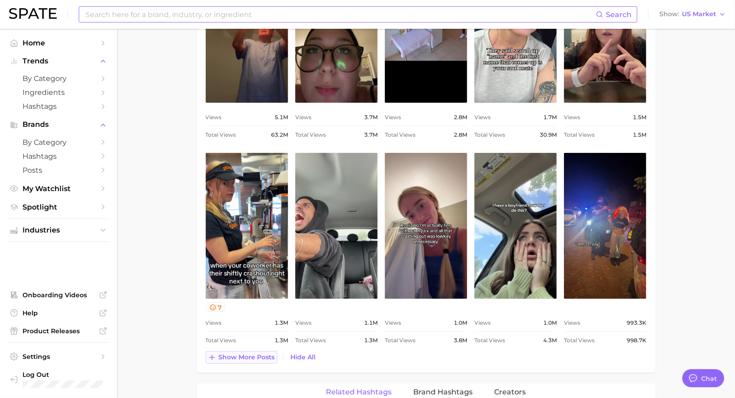
click at [266, 354] on span "Show more posts" at bounding box center [247, 358] width 56 height 8
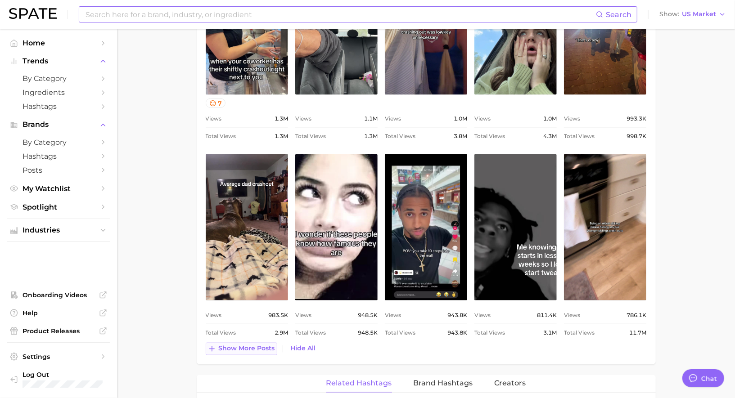
scroll to position [758, 0]
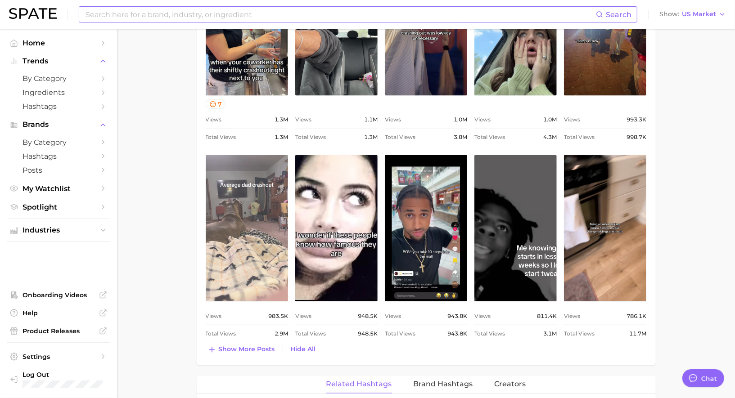
click at [256, 274] on link "view post on TikTok" at bounding box center [247, 228] width 82 height 146
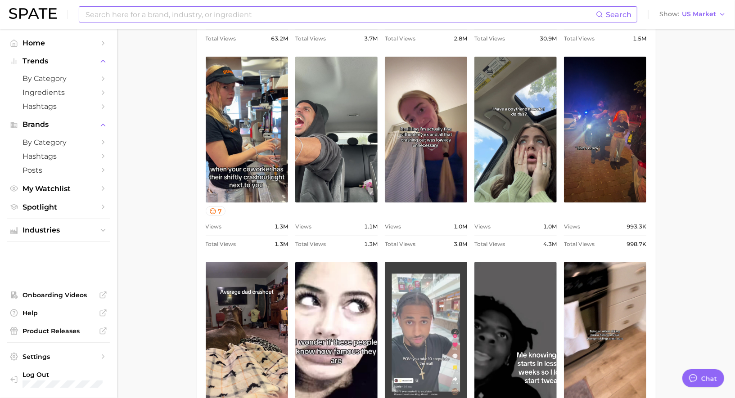
scroll to position [649, 0]
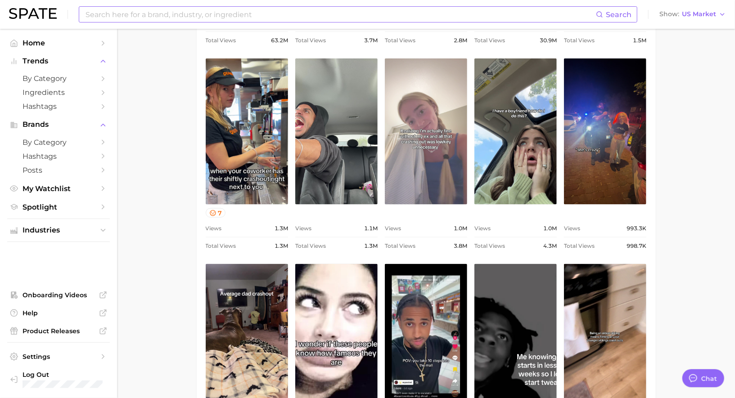
click at [441, 133] on link "view post on TikTok" at bounding box center [426, 131] width 82 height 146
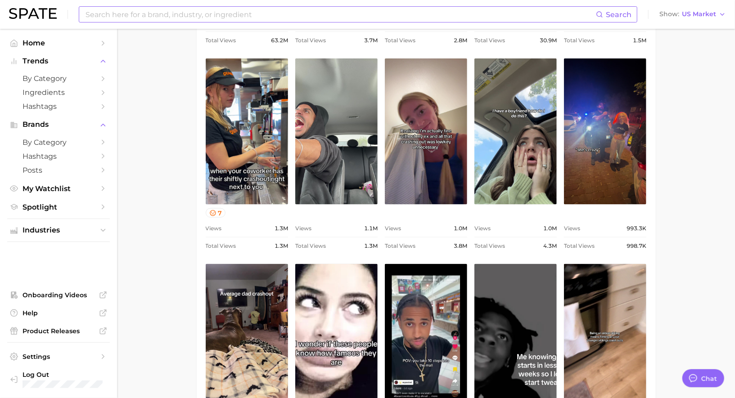
click at [299, 9] on input at bounding box center [340, 14] width 511 height 15
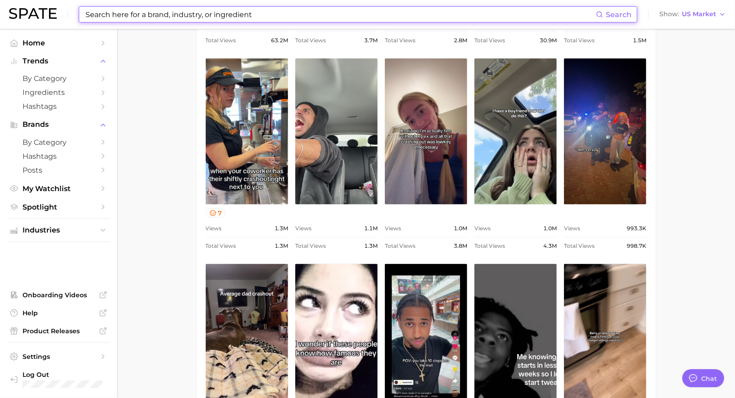
click at [299, 12] on input at bounding box center [340, 14] width 511 height 15
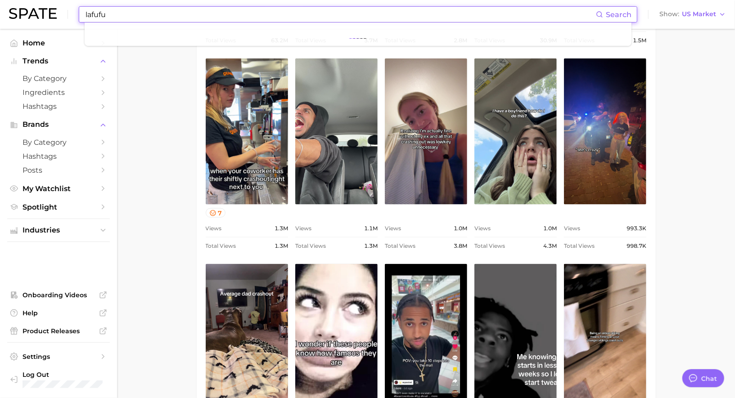
type input "lafufu"
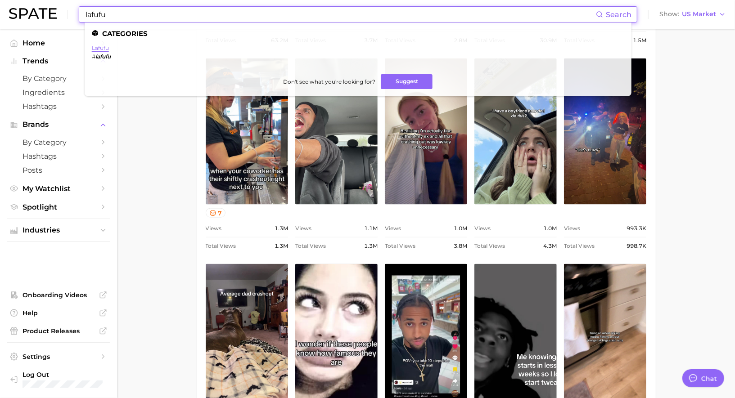
click at [106, 47] on link "lafufu" at bounding box center [100, 48] width 17 height 7
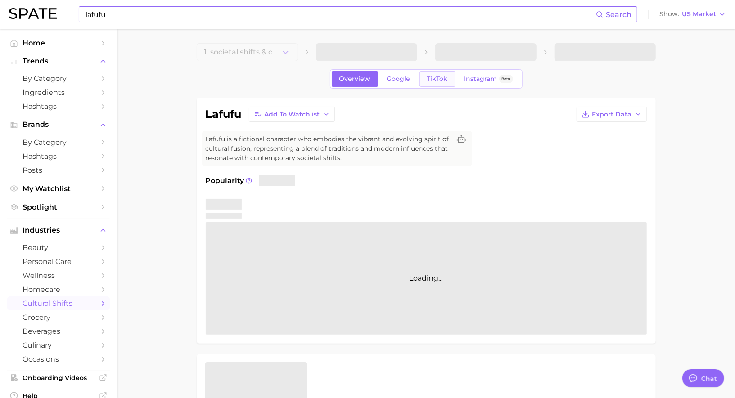
click at [427, 80] on span "TikTok" at bounding box center [437, 79] width 21 height 8
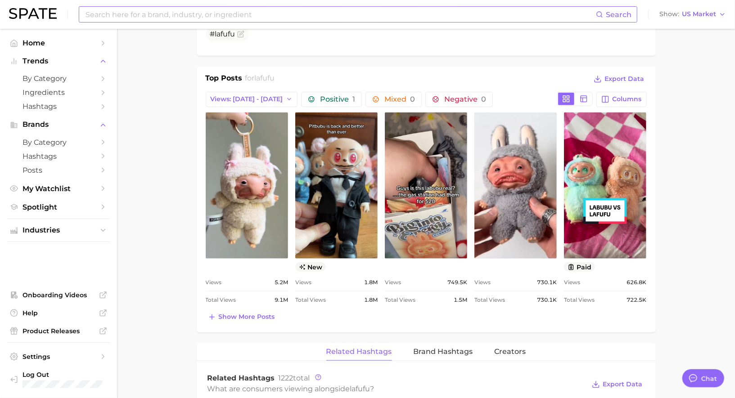
scroll to position [400, 0]
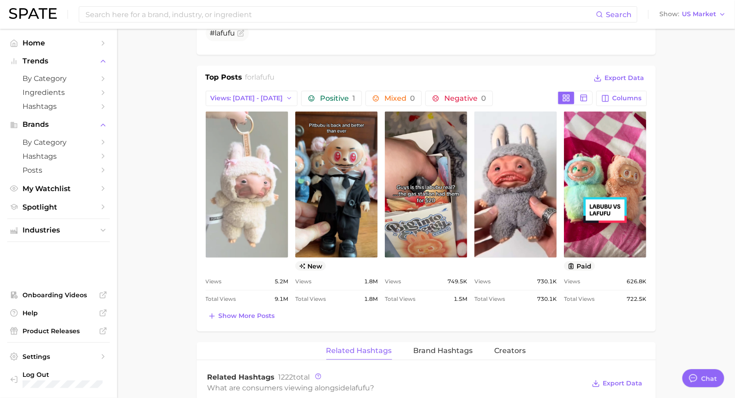
click at [255, 221] on link "view post on TikTok" at bounding box center [247, 185] width 82 height 146
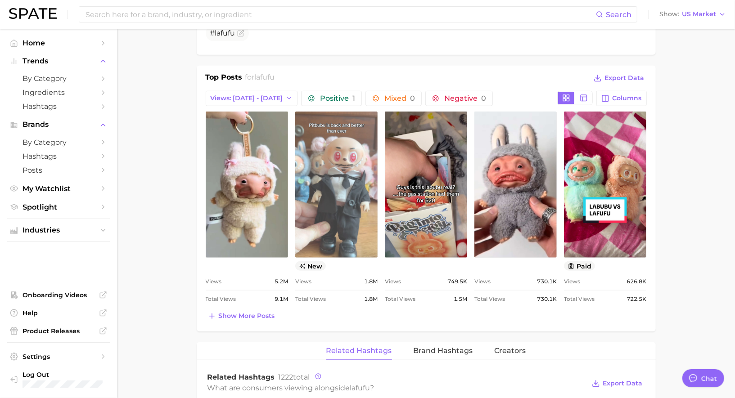
click at [347, 227] on link "view post on TikTok" at bounding box center [336, 185] width 82 height 146
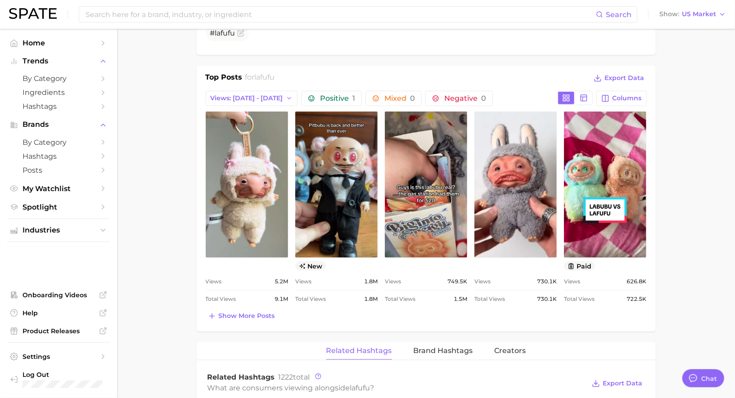
scroll to position [406, 0]
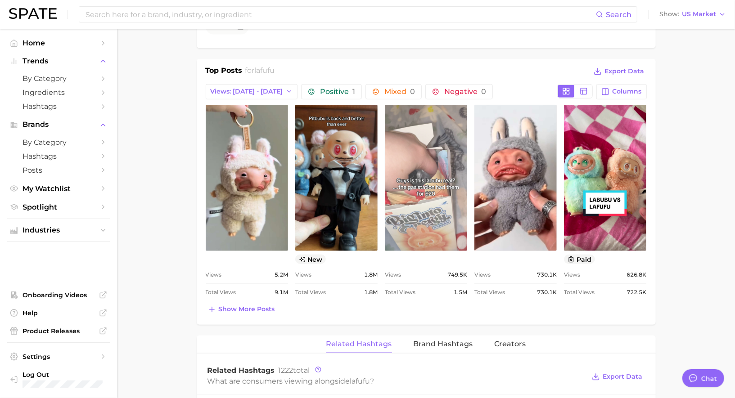
click at [426, 232] on link "view post on TikTok" at bounding box center [426, 178] width 82 height 146
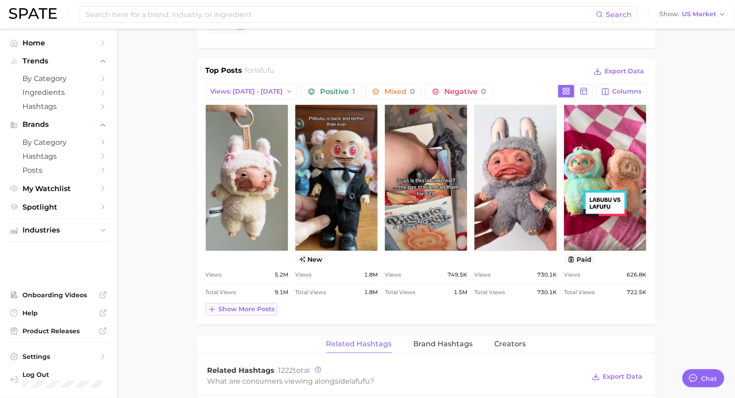
click at [230, 306] on span "Show more posts" at bounding box center [247, 310] width 56 height 8
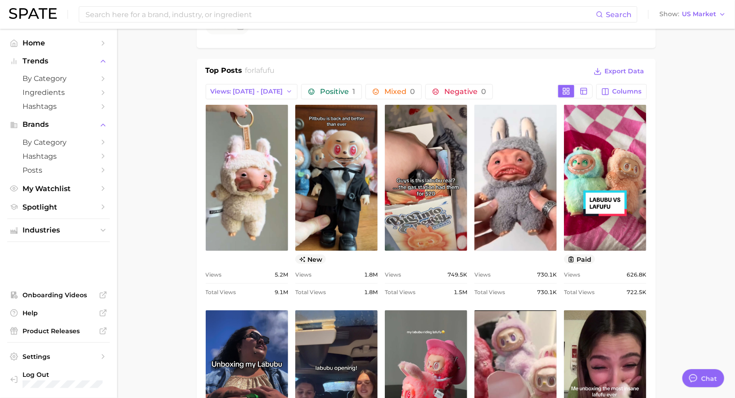
scroll to position [0, 0]
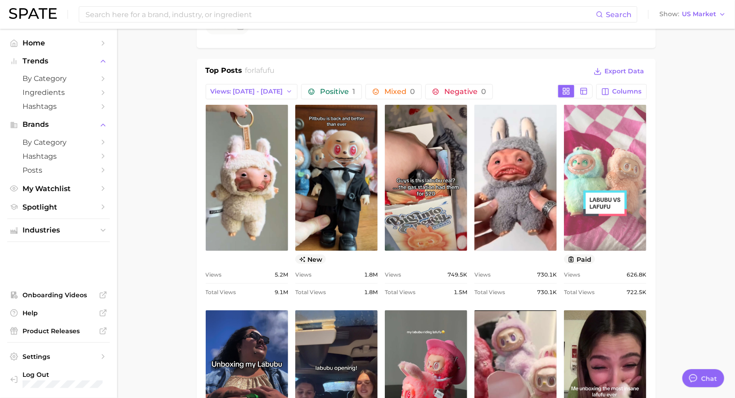
click at [627, 224] on link "view post on TikTok" at bounding box center [605, 178] width 82 height 146
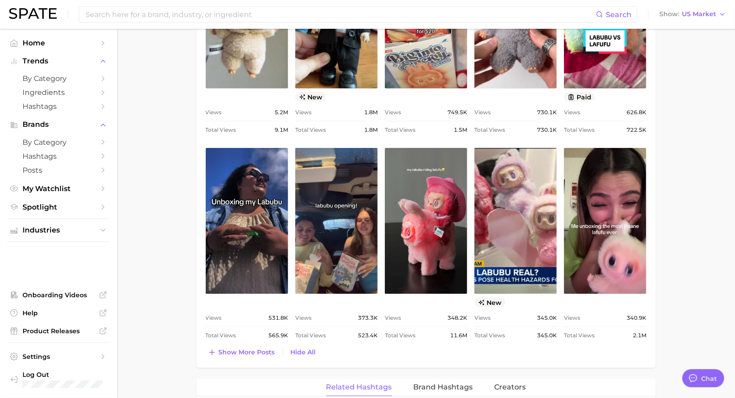
scroll to position [578, 0]
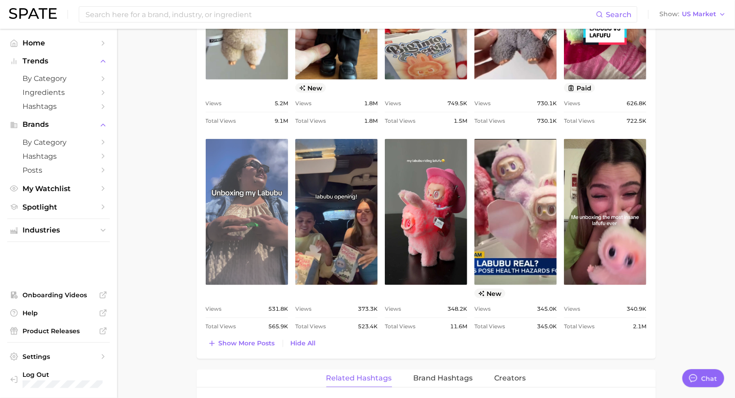
click at [250, 214] on link "view post on TikTok" at bounding box center [247, 212] width 82 height 146
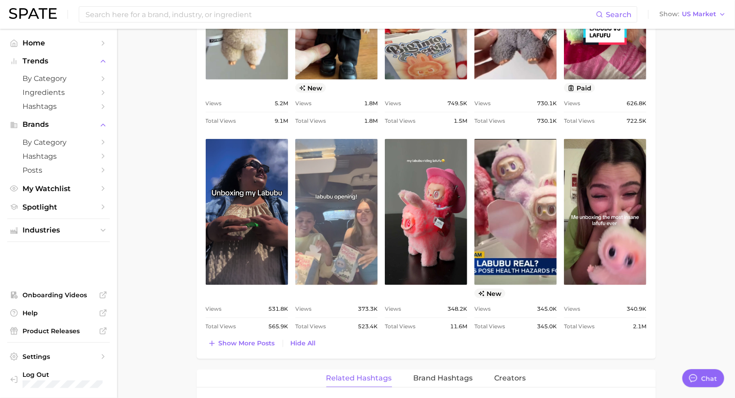
click at [333, 252] on link "view post on TikTok" at bounding box center [336, 212] width 82 height 146
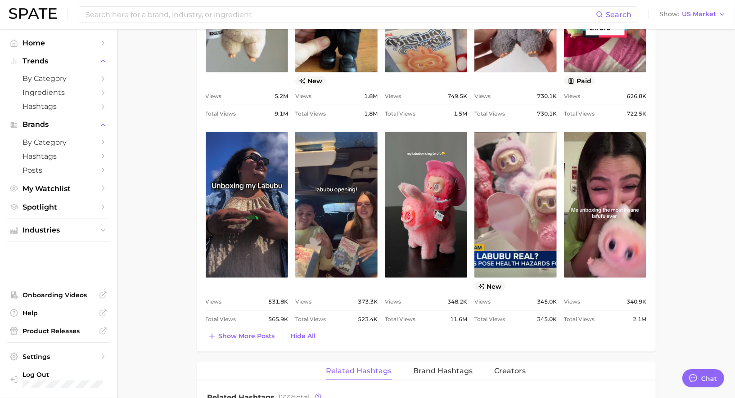
scroll to position [586, 0]
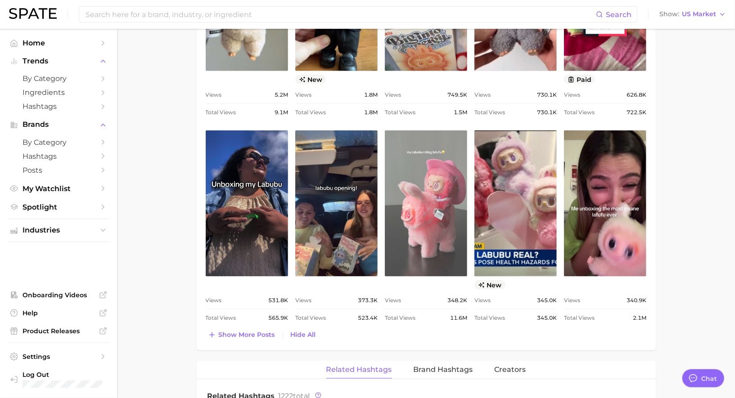
click at [437, 202] on link "view post on TikTok" at bounding box center [426, 203] width 82 height 146
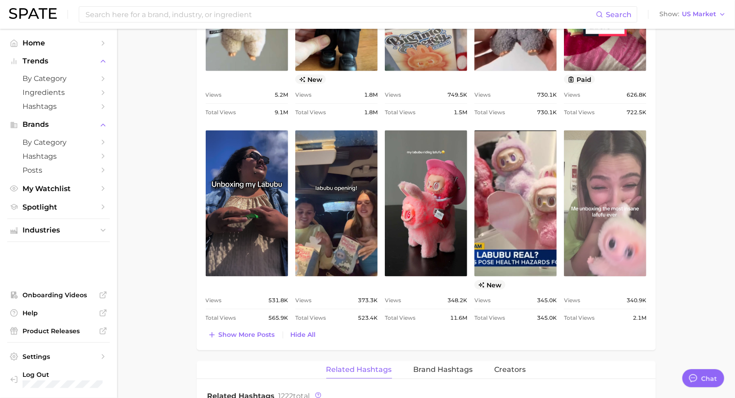
click at [602, 236] on link "view post on TikTok" at bounding box center [605, 203] width 82 height 146
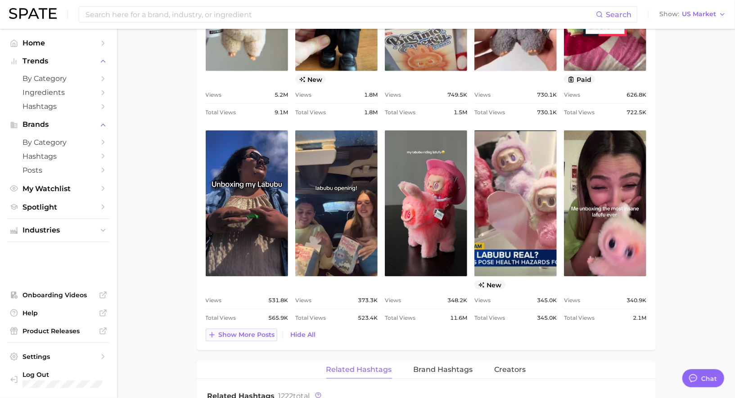
click at [237, 333] on span "Show more posts" at bounding box center [247, 335] width 56 height 8
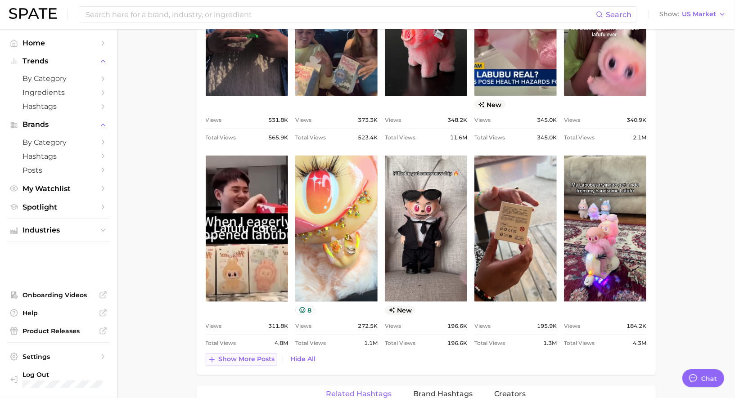
scroll to position [771, 0]
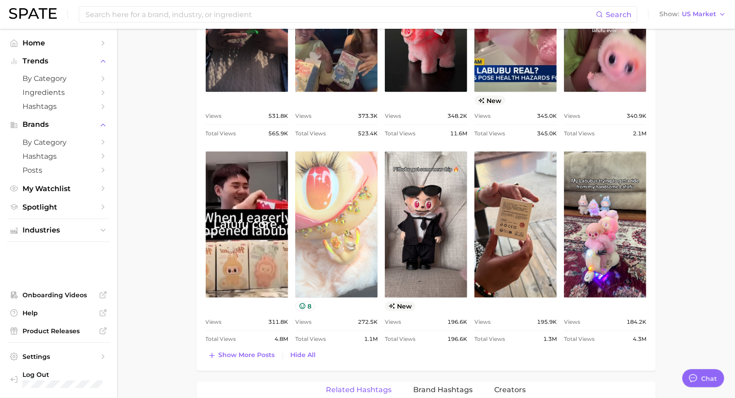
click at [348, 229] on link "view post on TikTok" at bounding box center [336, 225] width 82 height 146
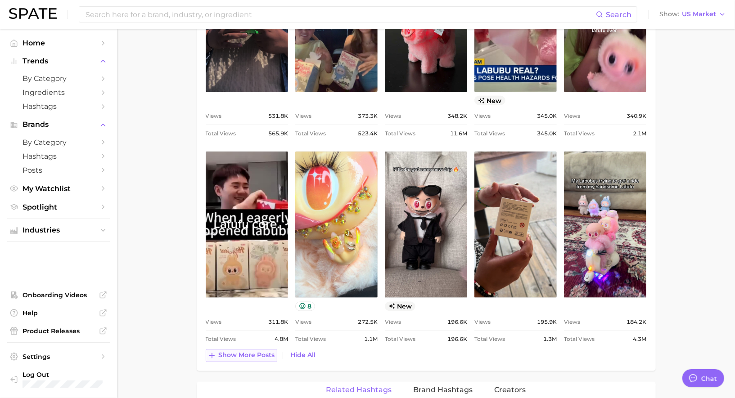
click at [257, 354] on span "Show more posts" at bounding box center [247, 356] width 56 height 8
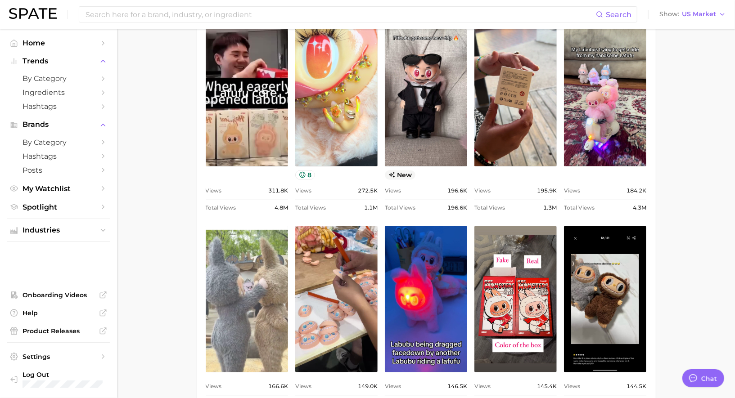
scroll to position [902, 0]
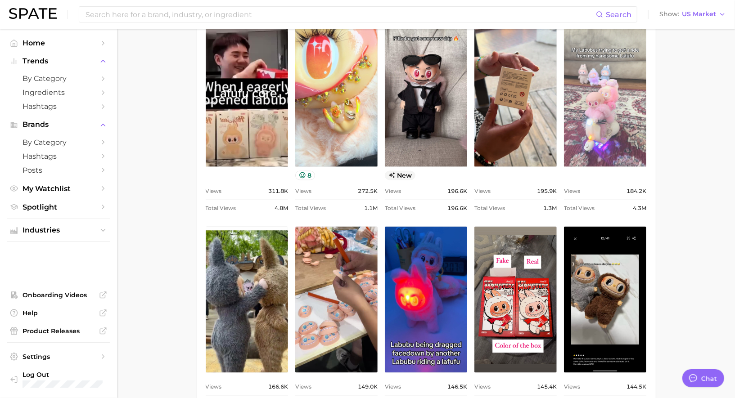
click at [620, 122] on link "view post on TikTok" at bounding box center [605, 94] width 82 height 146
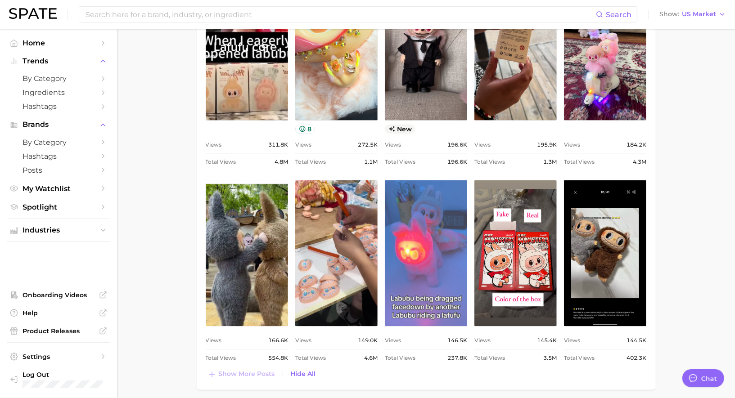
scroll to position [988, 0]
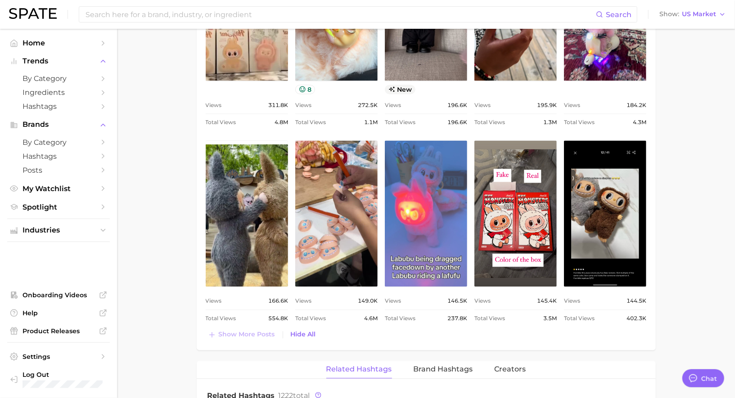
click at [422, 266] on link "view post on TikTok" at bounding box center [426, 214] width 82 height 146
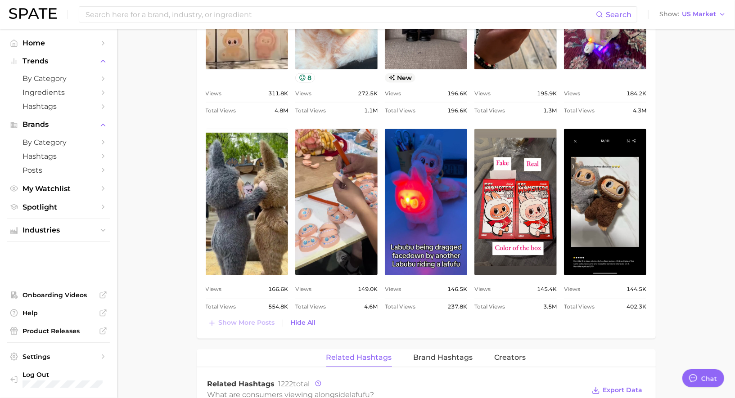
scroll to position [996, 0]
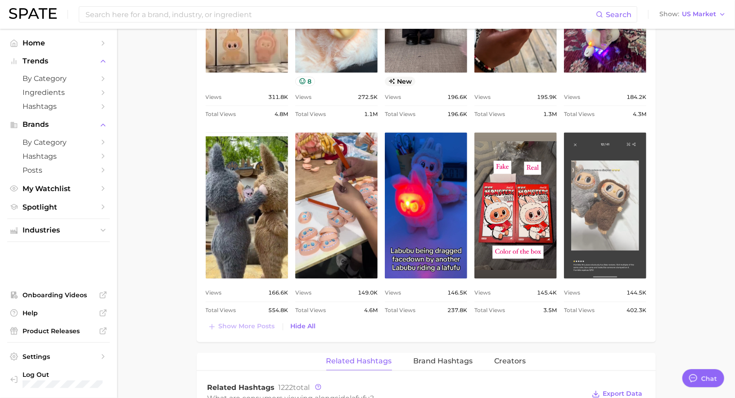
click at [599, 235] on link "view post on TikTok" at bounding box center [605, 206] width 82 height 146
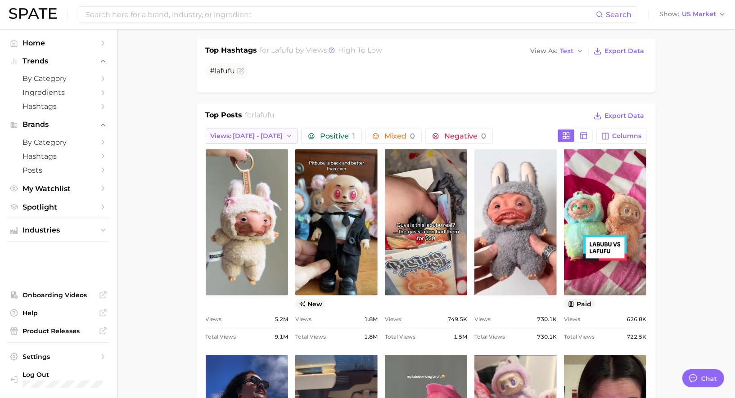
scroll to position [339, 0]
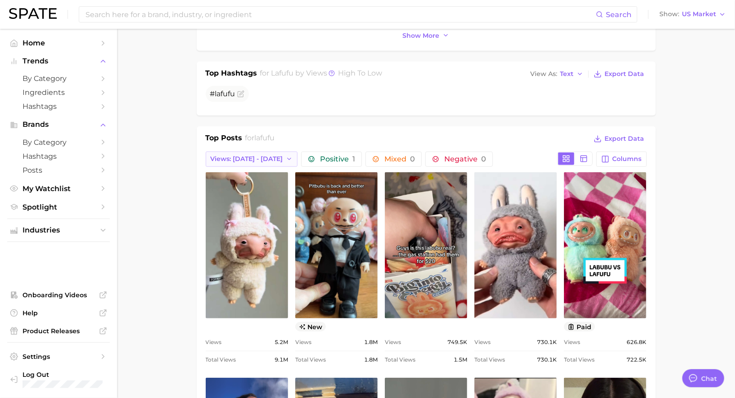
click at [247, 155] on span "Views: [DATE] - [DATE]" at bounding box center [247, 159] width 72 height 8
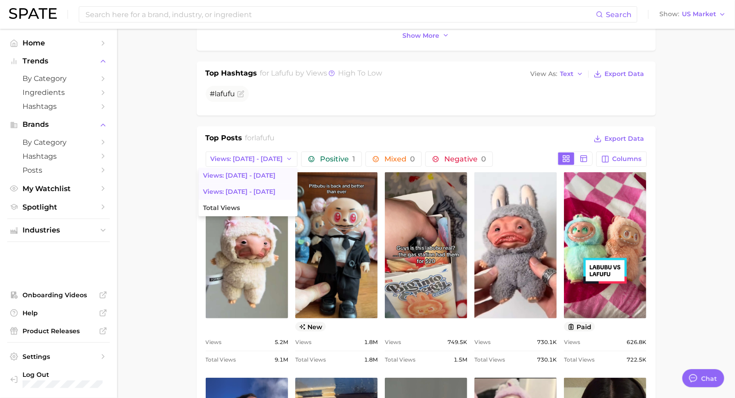
click at [237, 188] on span "Views: [DATE] - [DATE]" at bounding box center [239, 192] width 72 height 8
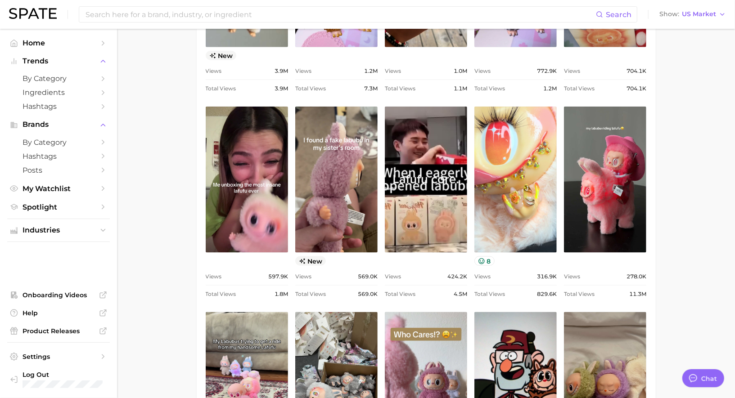
scroll to position [631, 0]
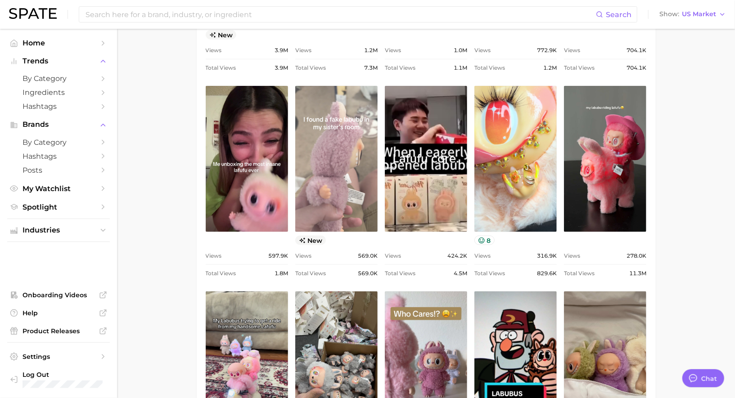
click at [316, 180] on link "view post on TikTok" at bounding box center [336, 159] width 82 height 146
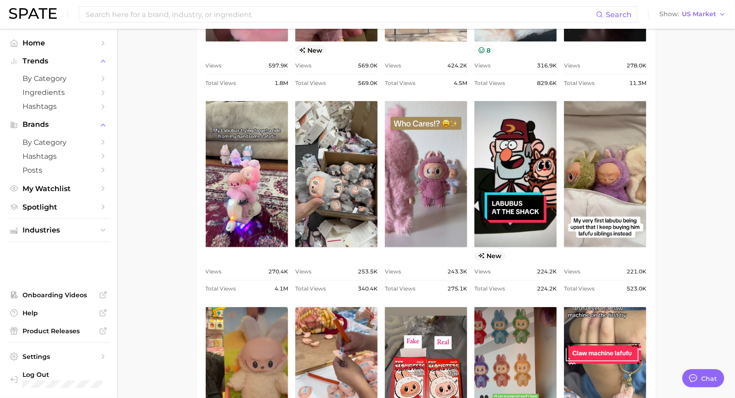
scroll to position [823, 0]
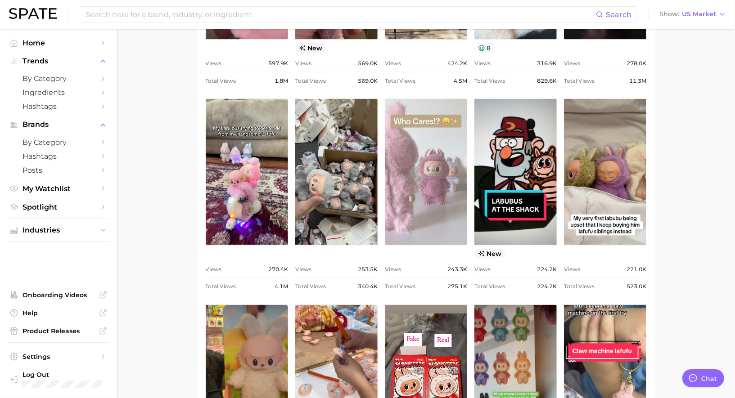
click at [421, 200] on link "view post on TikTok" at bounding box center [426, 172] width 82 height 146
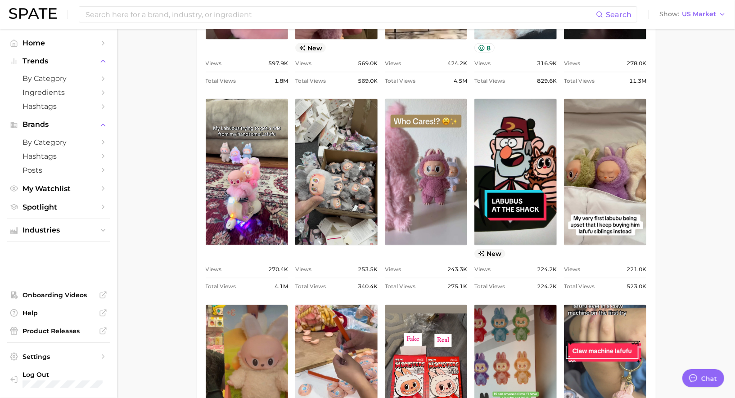
click at [156, 148] on main "1. societal shifts & culture 2. pop culture 3. fictional characters 4. lafufu O…" at bounding box center [426, 154] width 618 height 1899
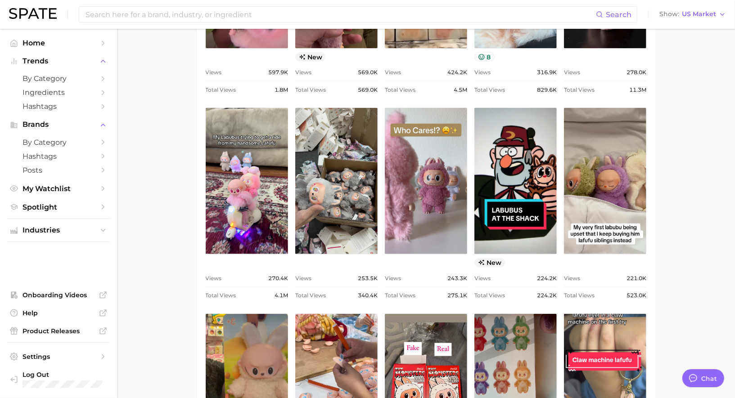
scroll to position [811, 0]
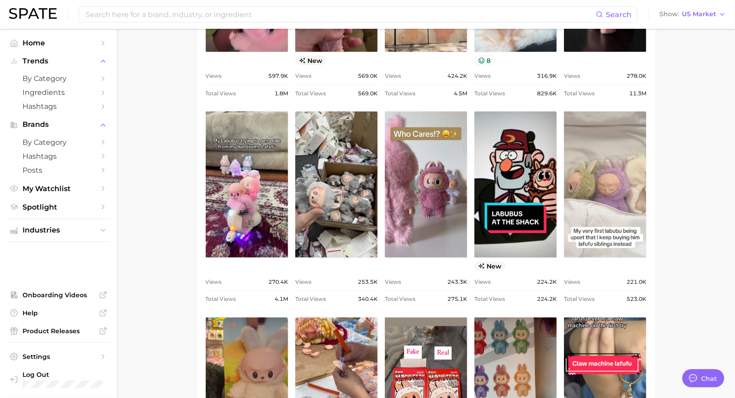
click at [620, 222] on link "view post on TikTok" at bounding box center [605, 185] width 82 height 146
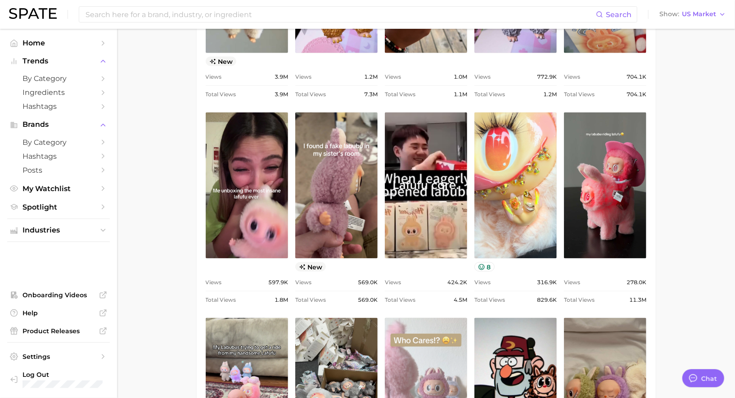
scroll to position [601, 0]
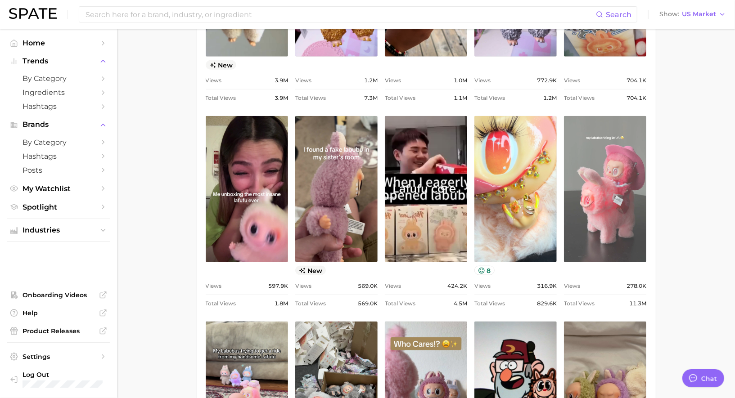
click at [624, 173] on link "view post on TikTok" at bounding box center [605, 189] width 82 height 146
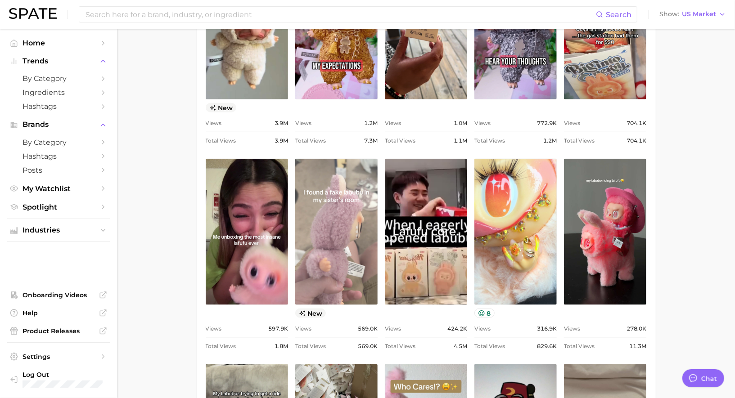
scroll to position [548, 0]
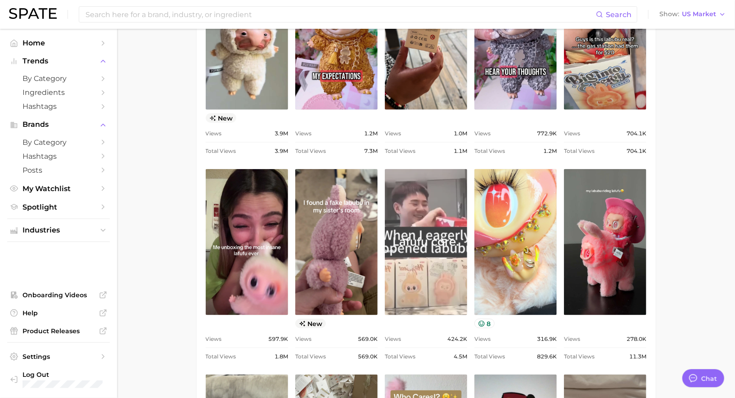
click at [410, 256] on link "view post on TikTok" at bounding box center [426, 242] width 82 height 146
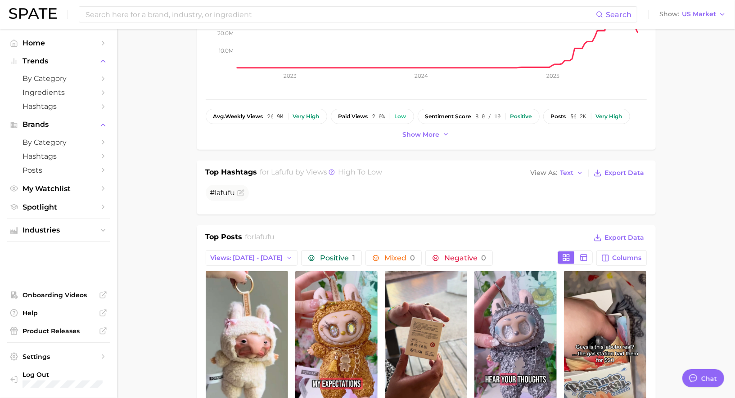
scroll to position [252, 0]
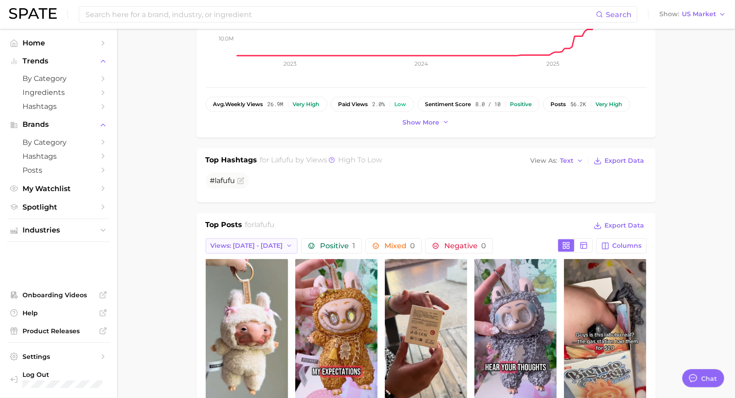
click at [244, 242] on span "Views: [DATE] - [DATE]" at bounding box center [247, 246] width 72 height 8
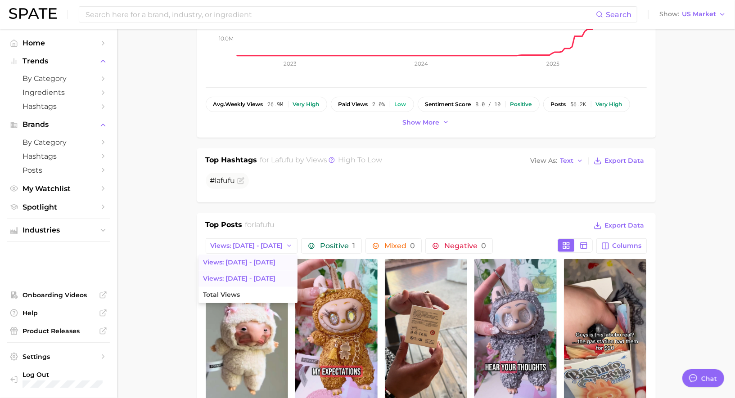
click at [241, 261] on span "Views: [DATE] - [DATE]" at bounding box center [239, 263] width 72 height 8
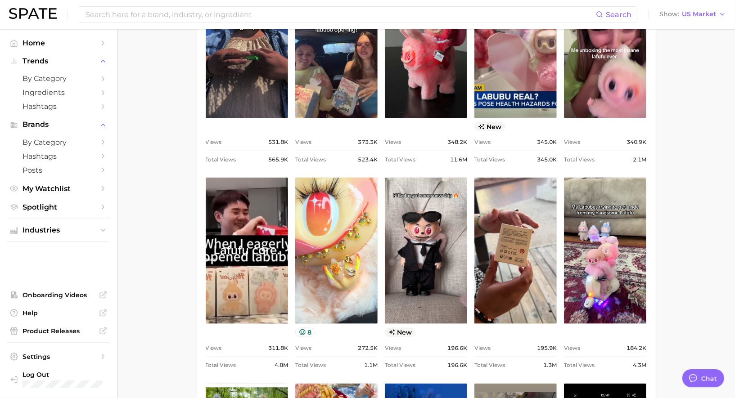
scroll to position [762, 0]
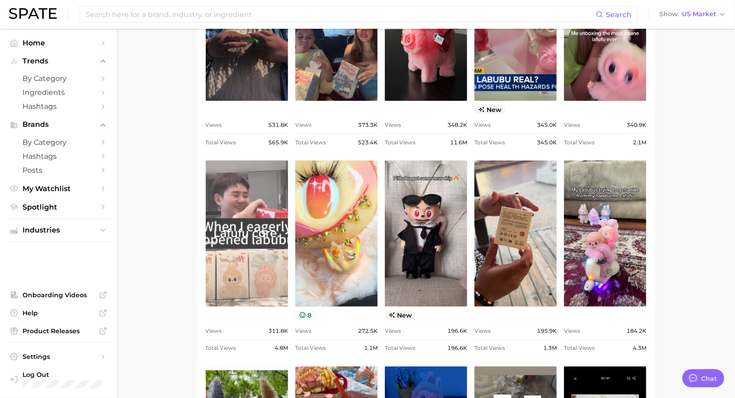
click at [250, 227] on link "view post on TikTok" at bounding box center [247, 234] width 82 height 146
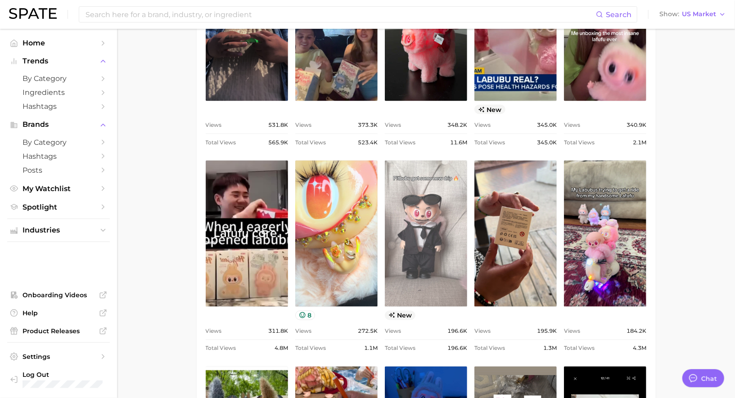
click at [442, 242] on link "view post on TikTok" at bounding box center [426, 234] width 82 height 146
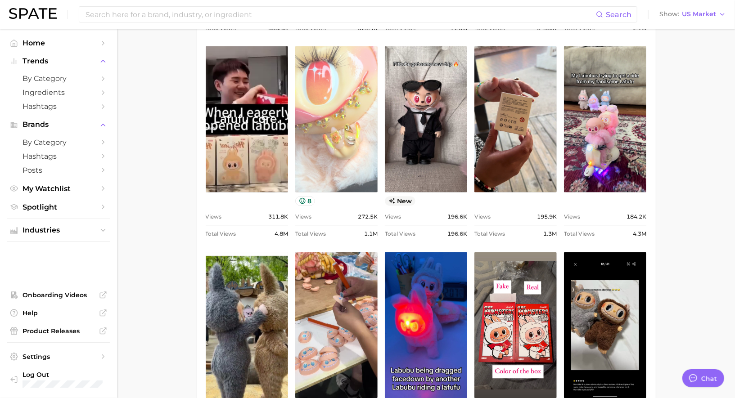
scroll to position [877, 0]
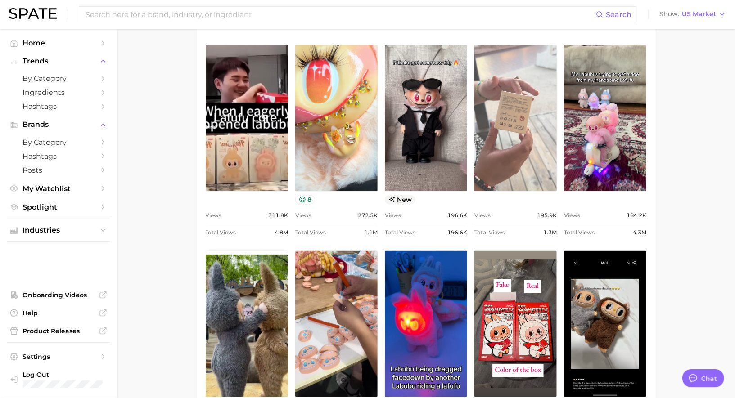
click at [509, 148] on link "view post on TikTok" at bounding box center [515, 118] width 82 height 146
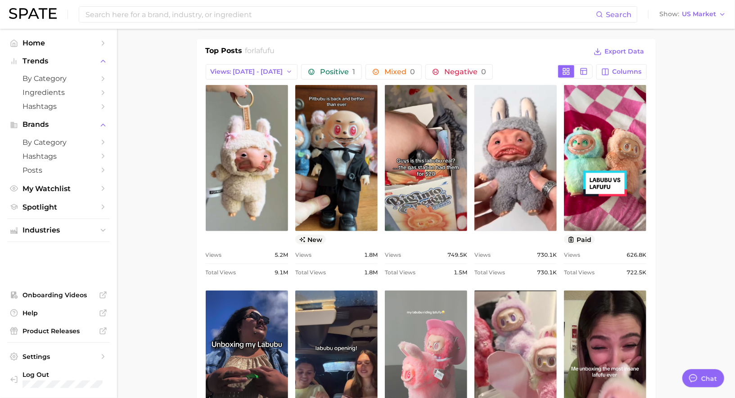
scroll to position [417, 0]
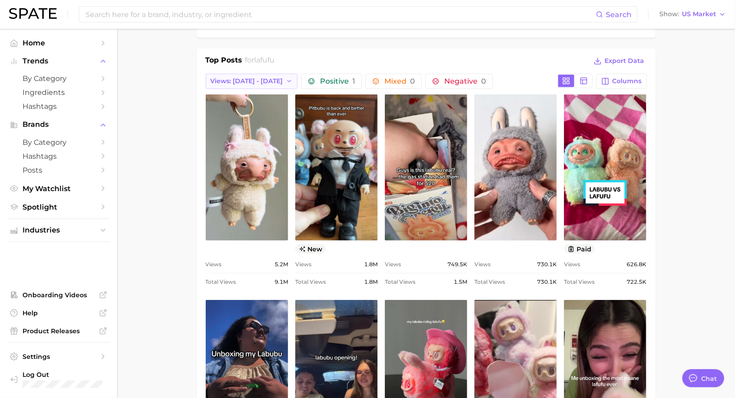
click at [253, 82] on span "Views: [DATE] - [DATE]" at bounding box center [247, 81] width 72 height 8
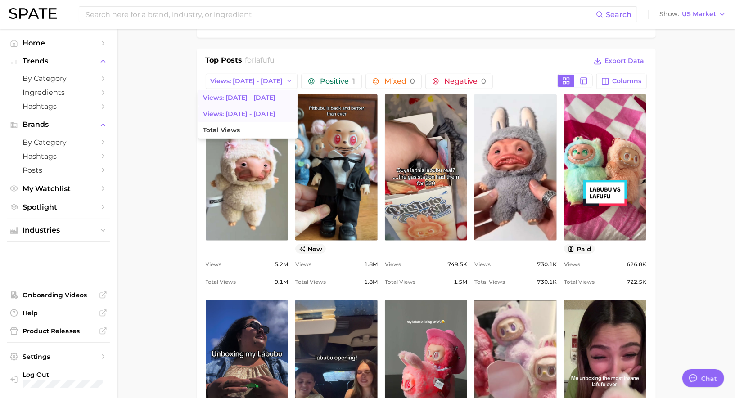
click at [244, 110] on span "Views: [DATE] - [DATE]" at bounding box center [239, 114] width 72 height 8
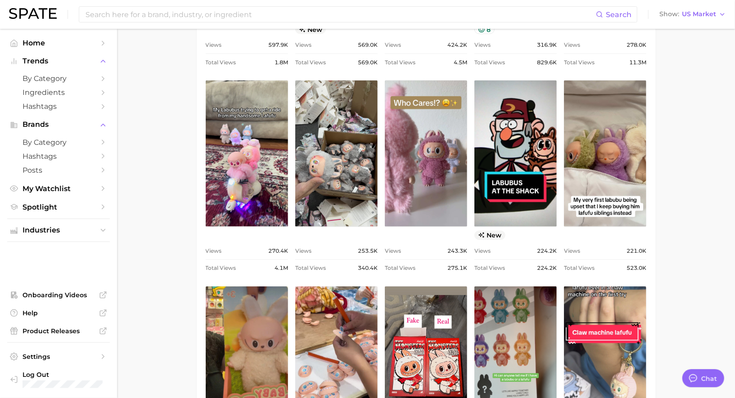
scroll to position [838, 0]
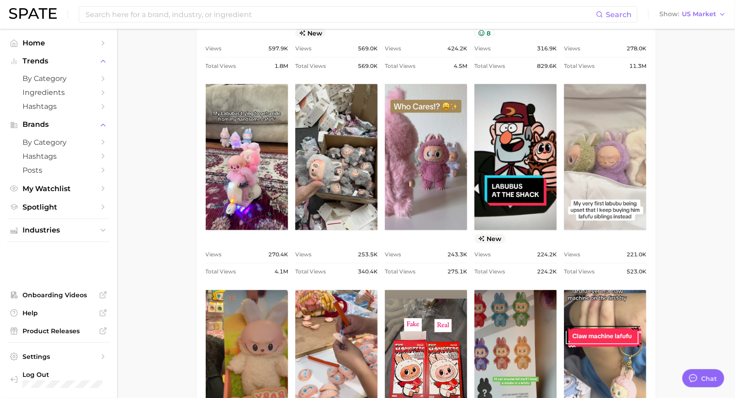
click at [617, 159] on link "view post on TikTok" at bounding box center [605, 157] width 82 height 146
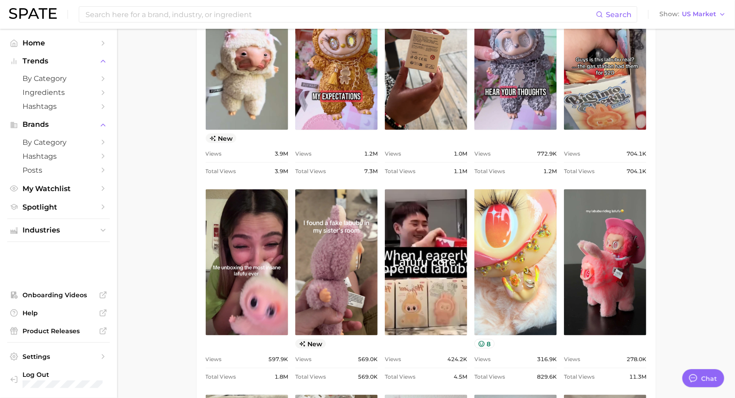
scroll to position [275, 0]
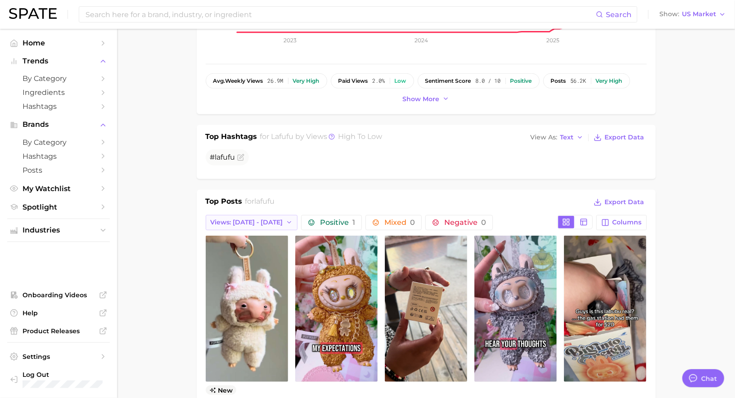
click at [243, 219] on span "Views: [DATE] - [DATE]" at bounding box center [247, 223] width 72 height 8
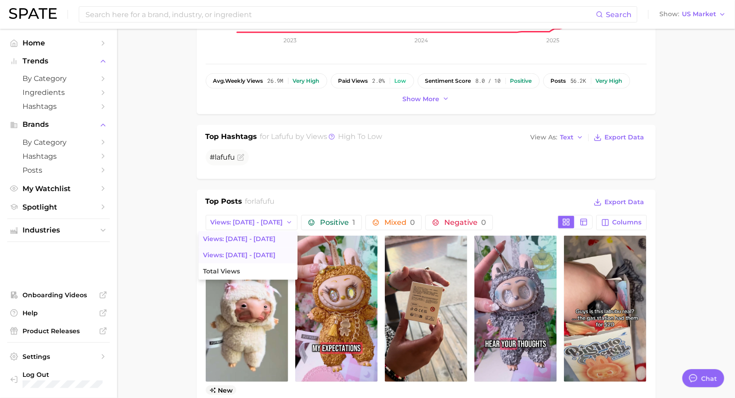
click at [241, 239] on span "Views: [DATE] - [DATE]" at bounding box center [239, 239] width 72 height 8
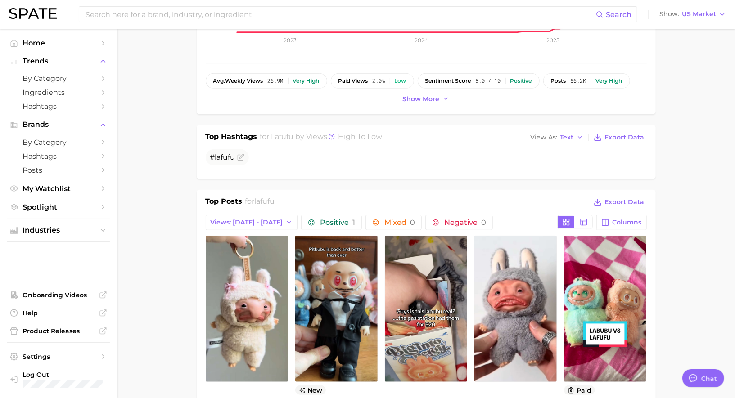
scroll to position [0, 0]
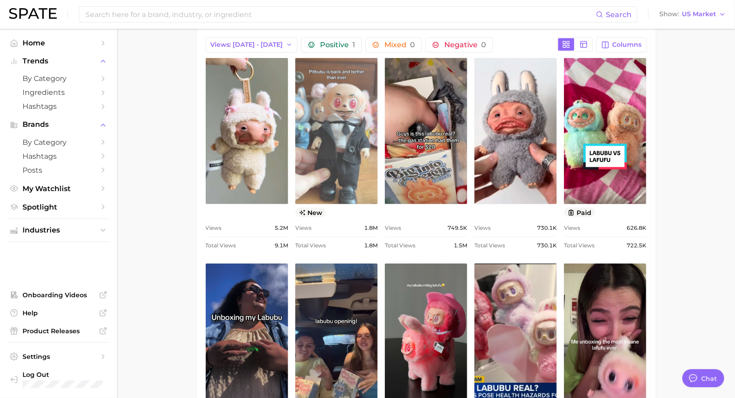
click at [322, 169] on link "view post on TikTok" at bounding box center [336, 131] width 82 height 146
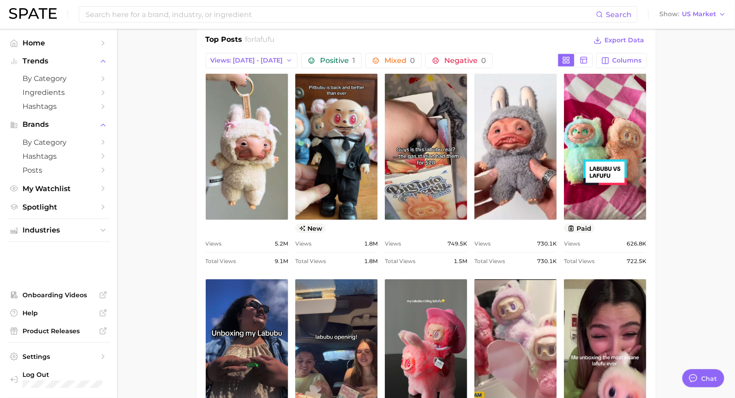
scroll to position [432, 0]
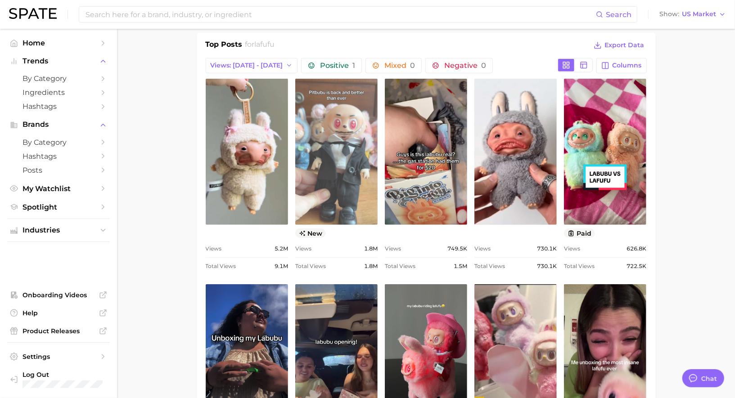
click at [352, 126] on link "view post on TikTok" at bounding box center [336, 152] width 82 height 146
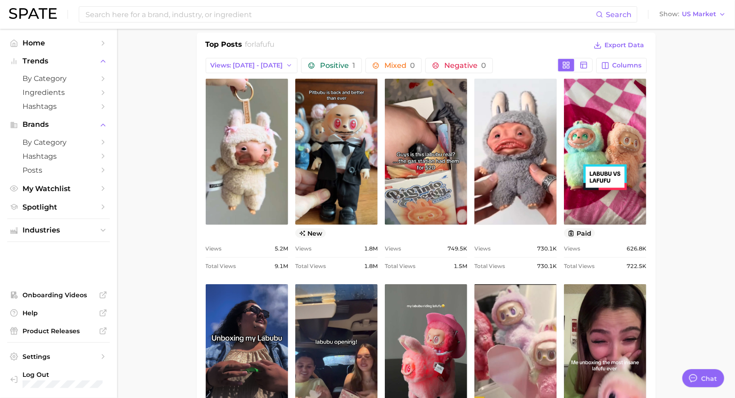
scroll to position [0, 0]
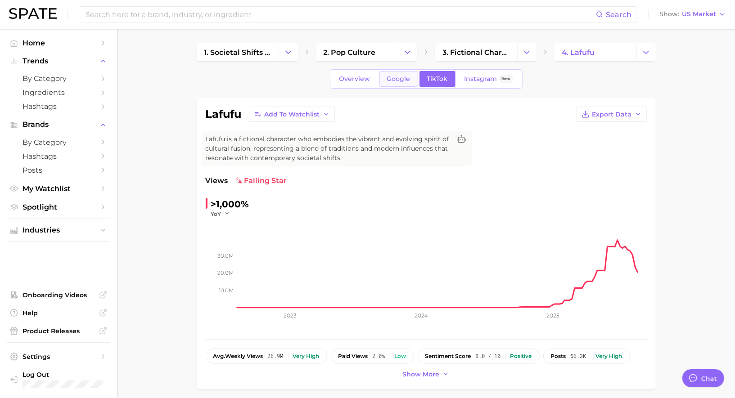
click at [395, 80] on span "Google" at bounding box center [398, 79] width 23 height 8
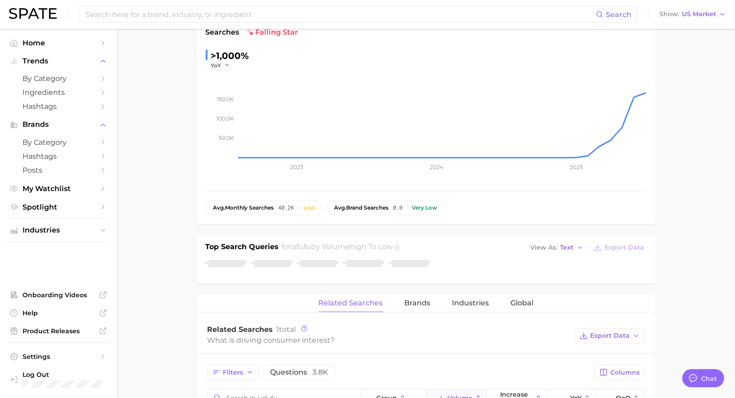
scroll to position [163, 0]
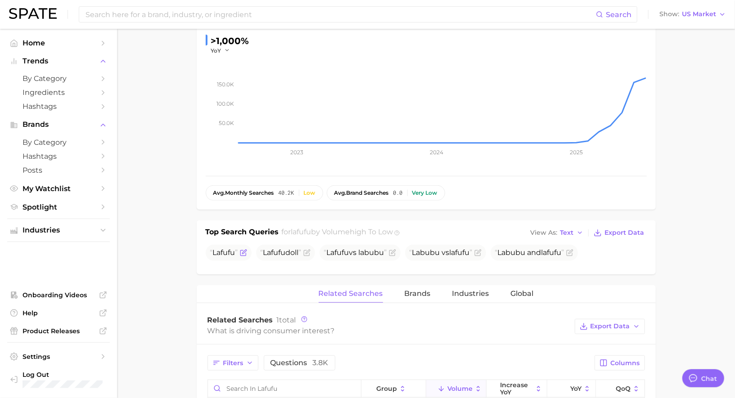
click at [225, 251] on span "Lafufu" at bounding box center [224, 252] width 22 height 9
copy span "Lafufu"
click at [270, 255] on span "Lafufu" at bounding box center [274, 252] width 22 height 9
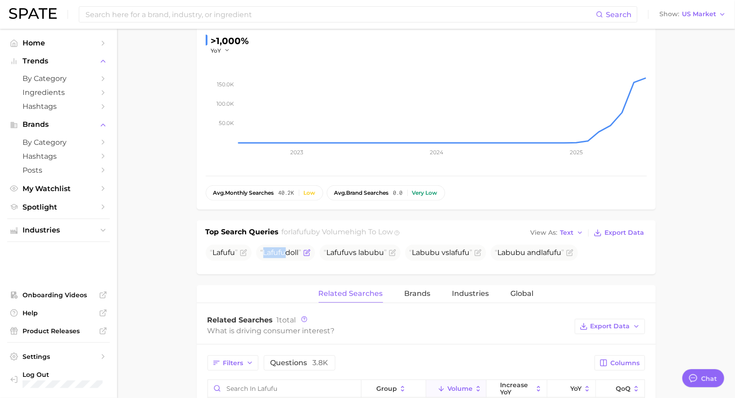
click at [270, 255] on span "Lafufu" at bounding box center [274, 252] width 22 height 9
copy span "Lafufu doll"
click at [365, 248] on span "Lafufu vs labubu" at bounding box center [355, 252] width 63 height 9
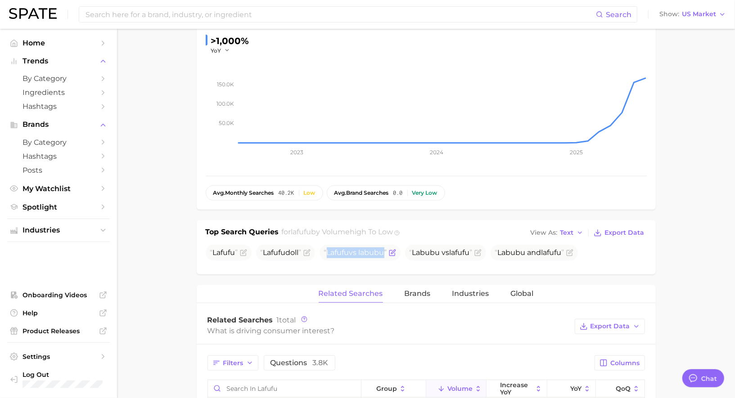
click at [365, 248] on span "Lafufu vs labubu" at bounding box center [355, 252] width 63 height 9
copy span "Lafufu vs labubu"
